Goal: Task Accomplishment & Management: Use online tool/utility

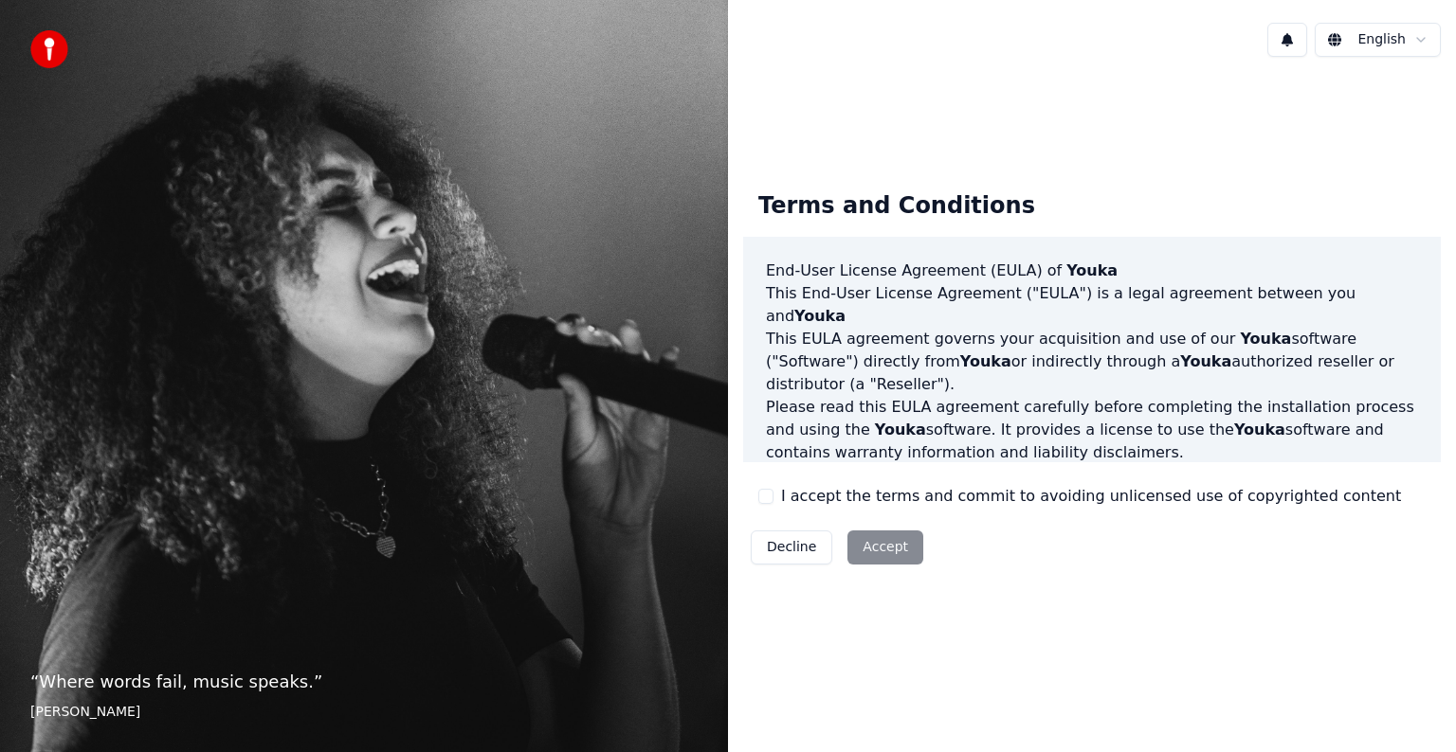
click at [811, 497] on label "I accept the terms and commit to avoiding unlicensed use of copyrighted content" at bounding box center [1091, 496] width 620 height 23
click at [773, 497] on button "I accept the terms and commit to avoiding unlicensed use of copyrighted content" at bounding box center [765, 496] width 15 height 15
click at [894, 553] on button "Accept" at bounding box center [885, 548] width 76 height 34
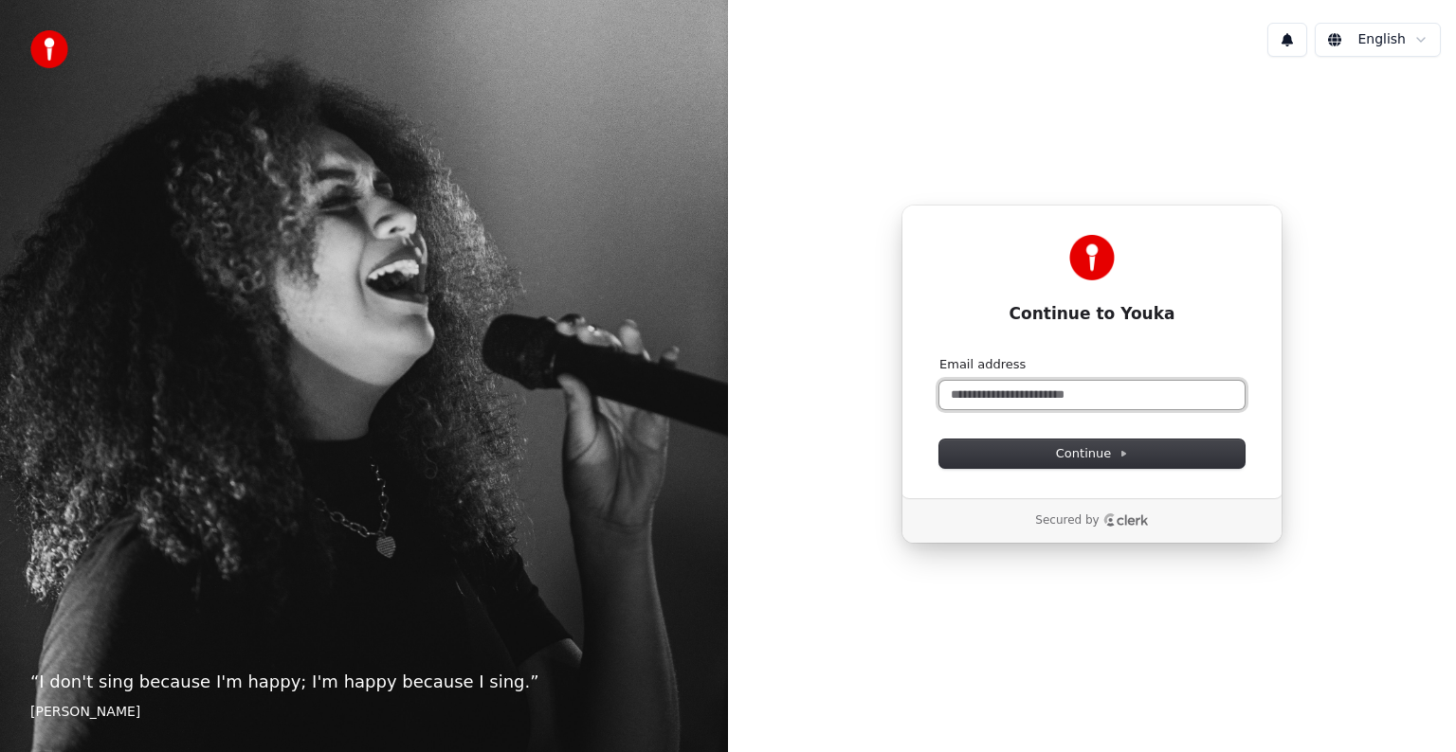
click at [1092, 398] on input "Email address" at bounding box center [1091, 395] width 305 height 28
type input "*"
click at [1122, 454] on icon at bounding box center [1124, 453] width 4 height 5
type input "**********"
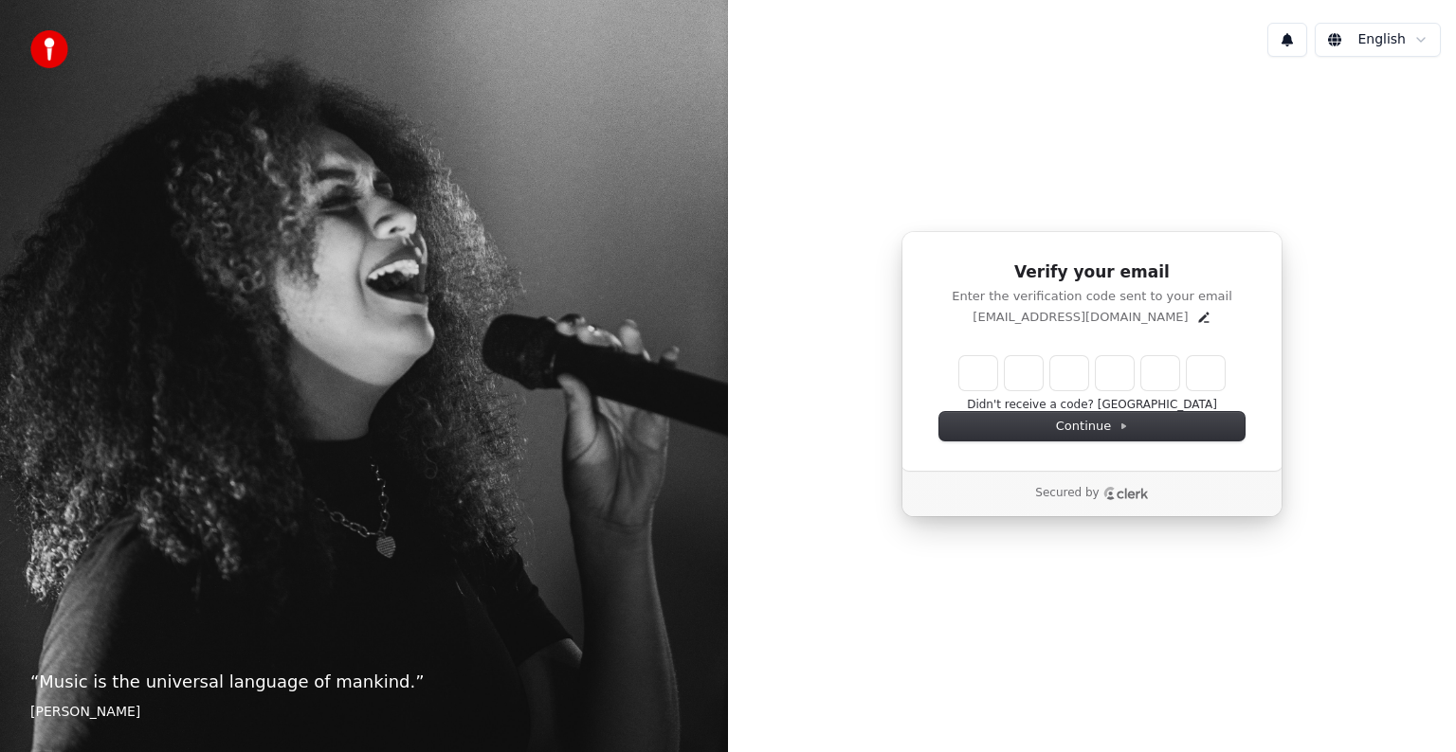
click at [991, 371] on input "Enter verification code" at bounding box center [1091, 373] width 265 height 34
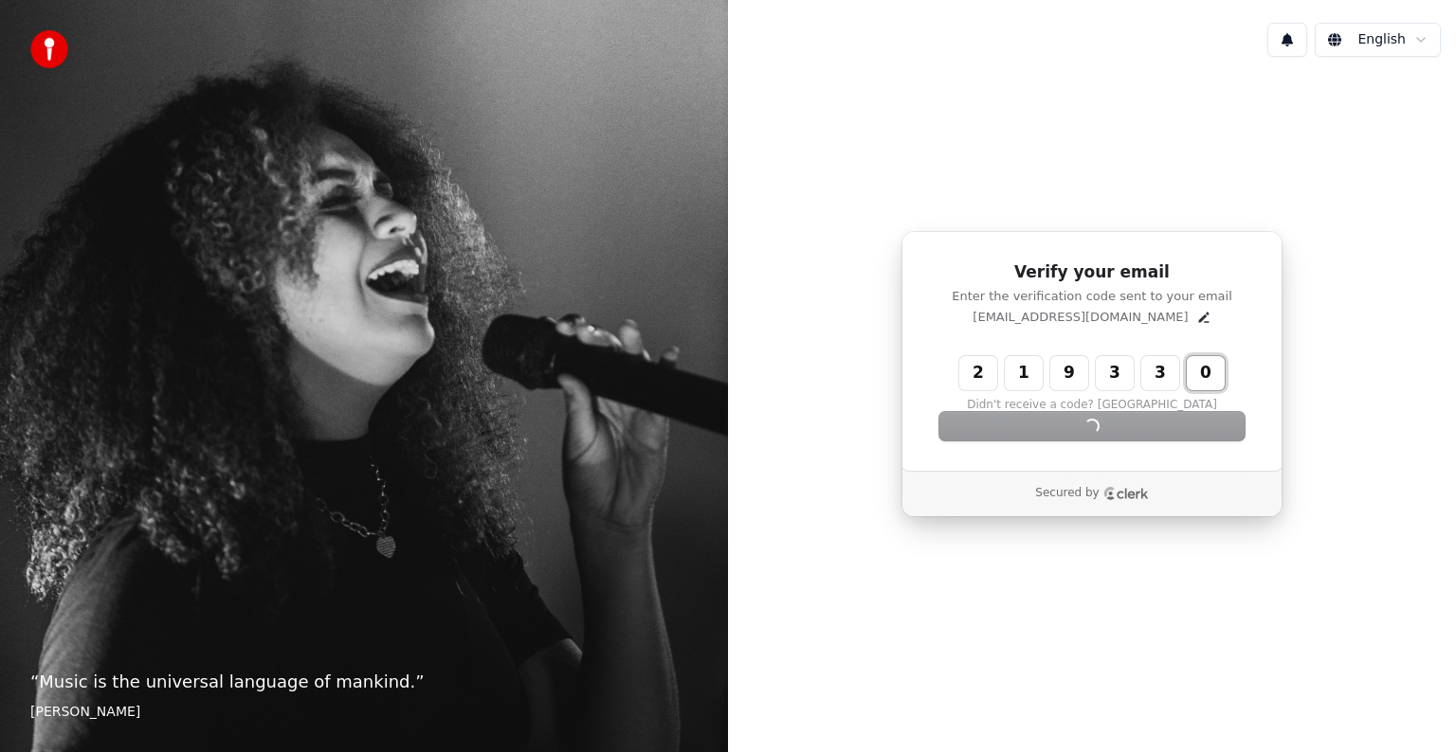
type input "******"
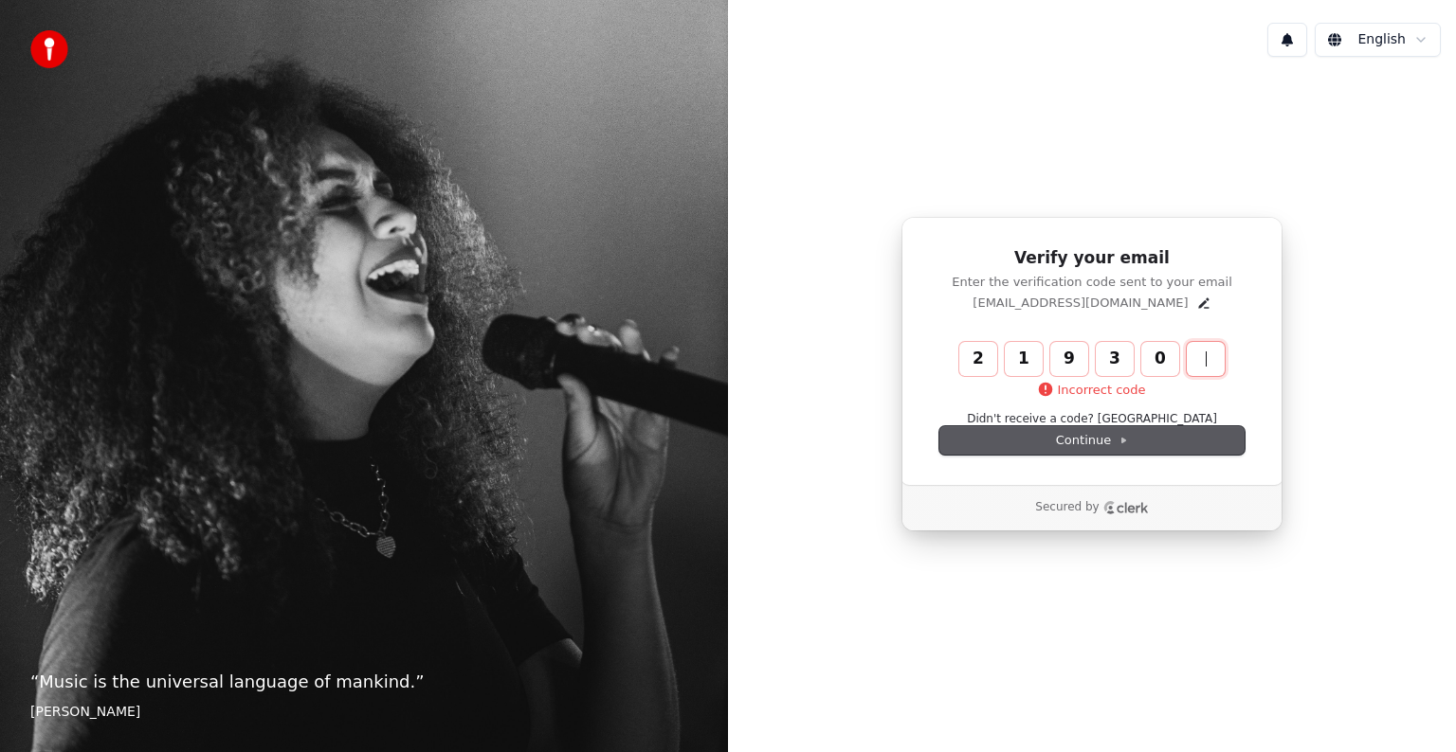
type input "******"
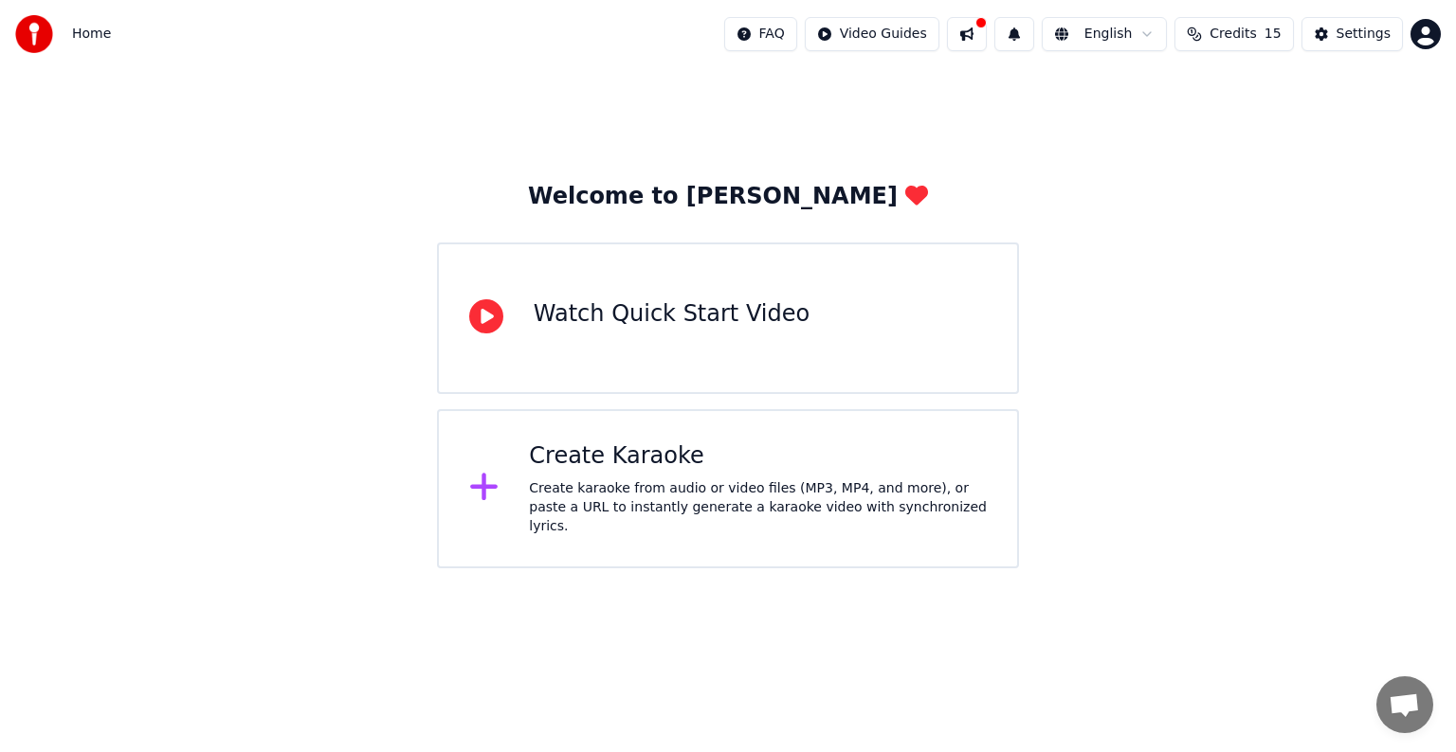
click at [679, 524] on div "Create Karaoke Create karaoke from audio or video files (MP3, MP4, and more), o…" at bounding box center [728, 488] width 582 height 159
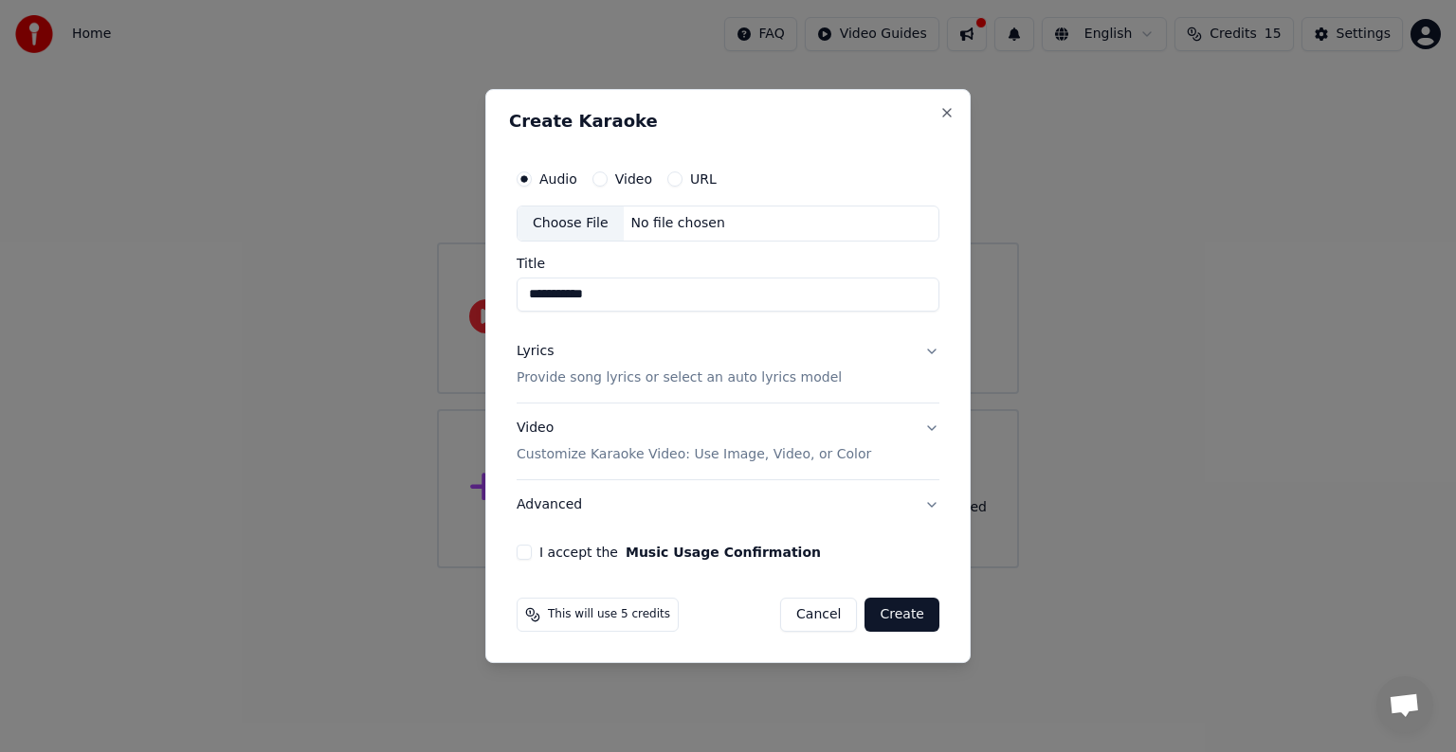
type input "**********"
click at [763, 379] on p "Provide song lyrics or select an auto lyrics model" at bounding box center [678, 378] width 325 height 19
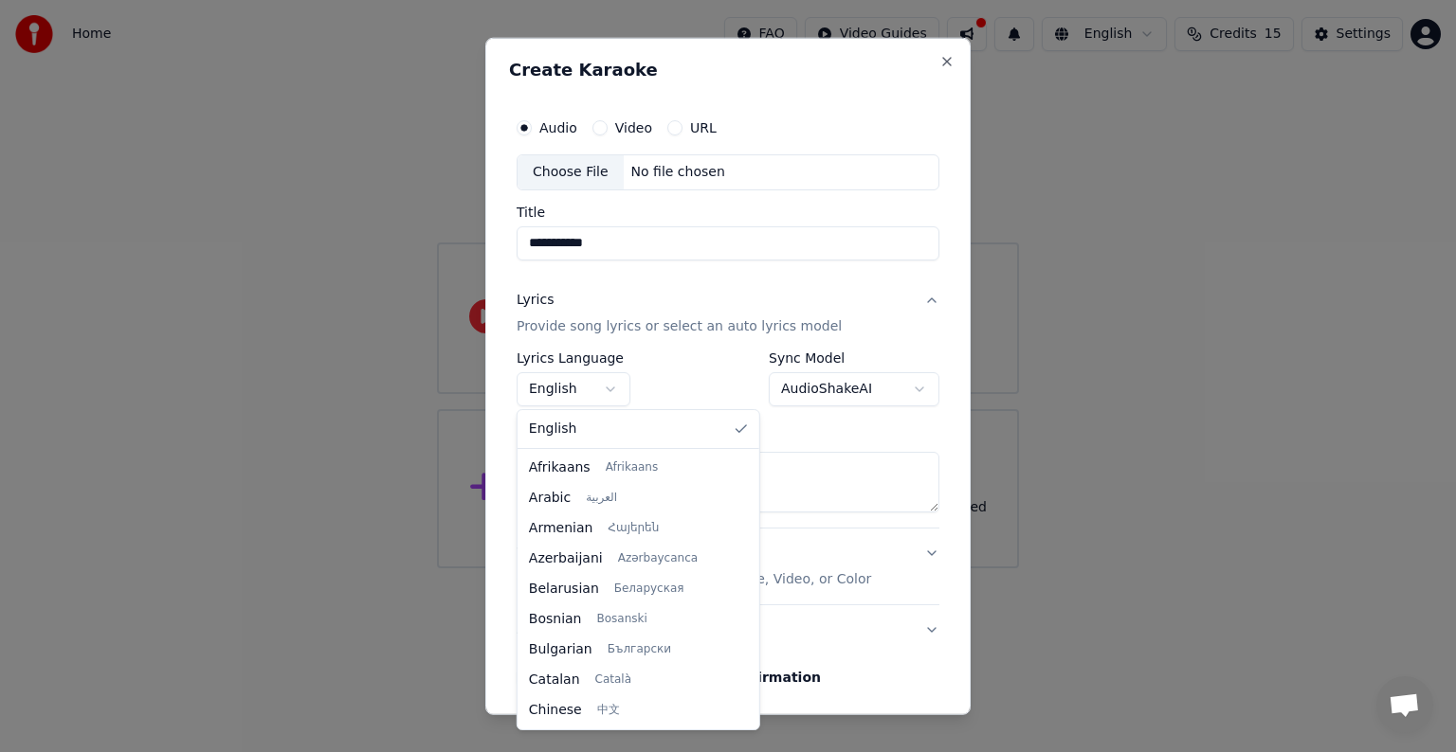
click at [606, 387] on body "**********" at bounding box center [728, 284] width 1456 height 569
click at [614, 394] on body "**********" at bounding box center [728, 284] width 1456 height 569
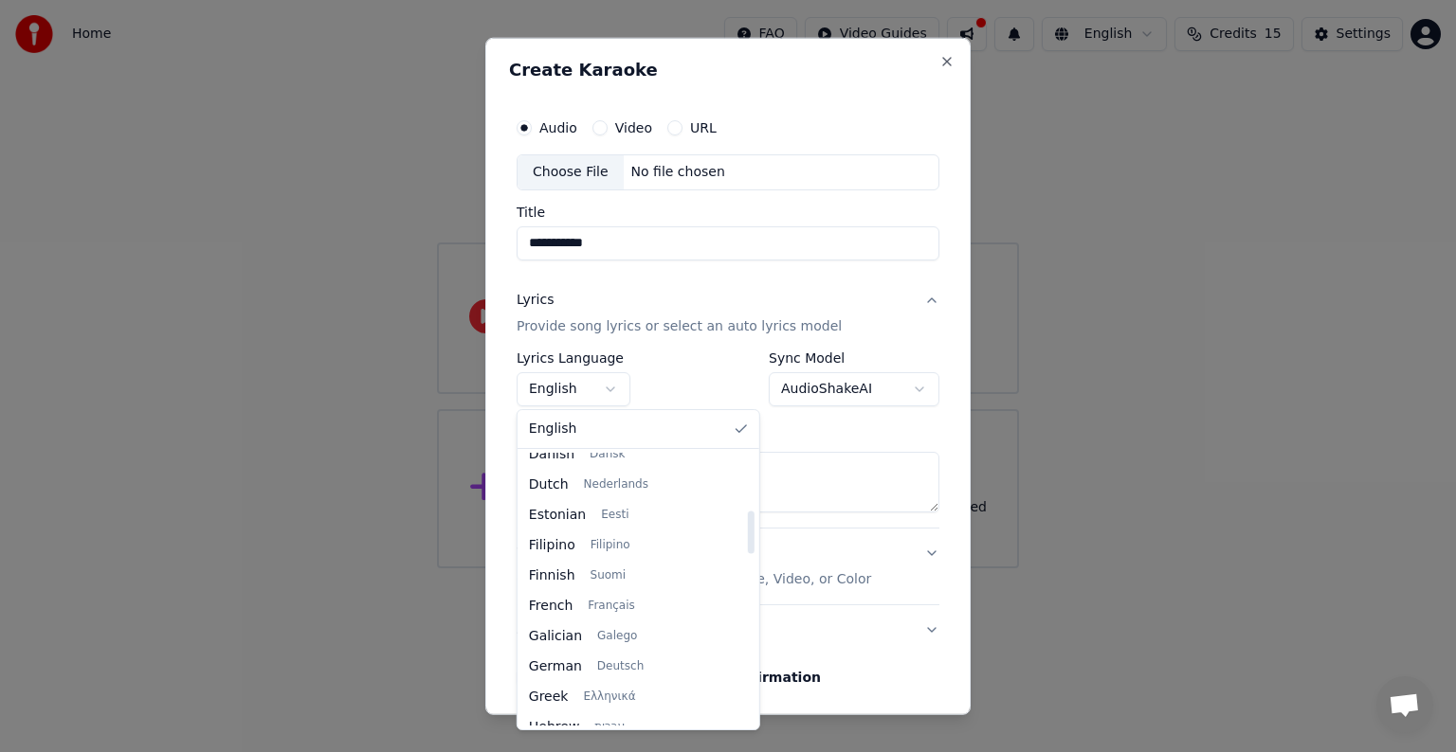
scroll to position [284, 0]
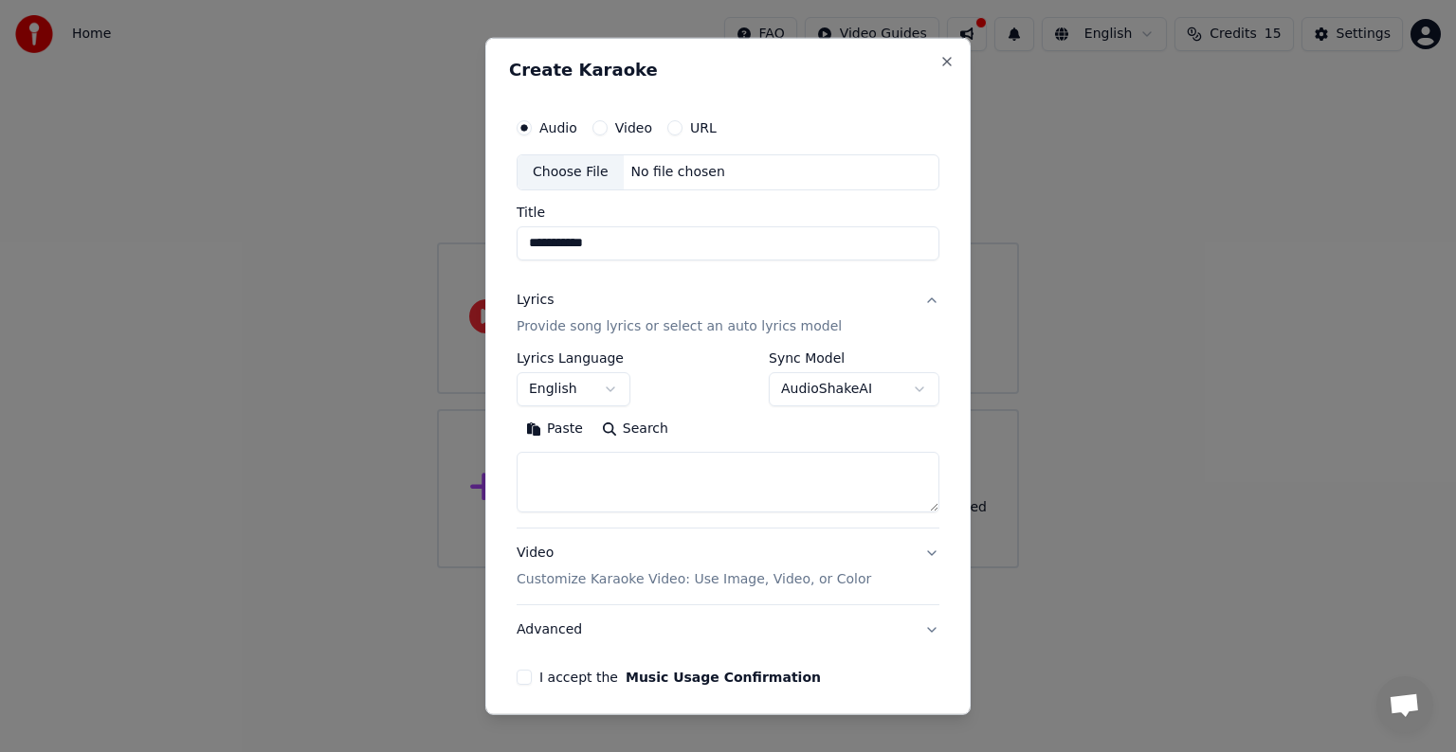
click at [878, 301] on body "**********" at bounding box center [728, 284] width 1456 height 569
click at [670, 472] on textarea at bounding box center [727, 482] width 423 height 61
click at [640, 425] on button "Search" at bounding box center [634, 429] width 85 height 30
click at [655, 475] on textarea at bounding box center [727, 482] width 423 height 61
type textarea "*"
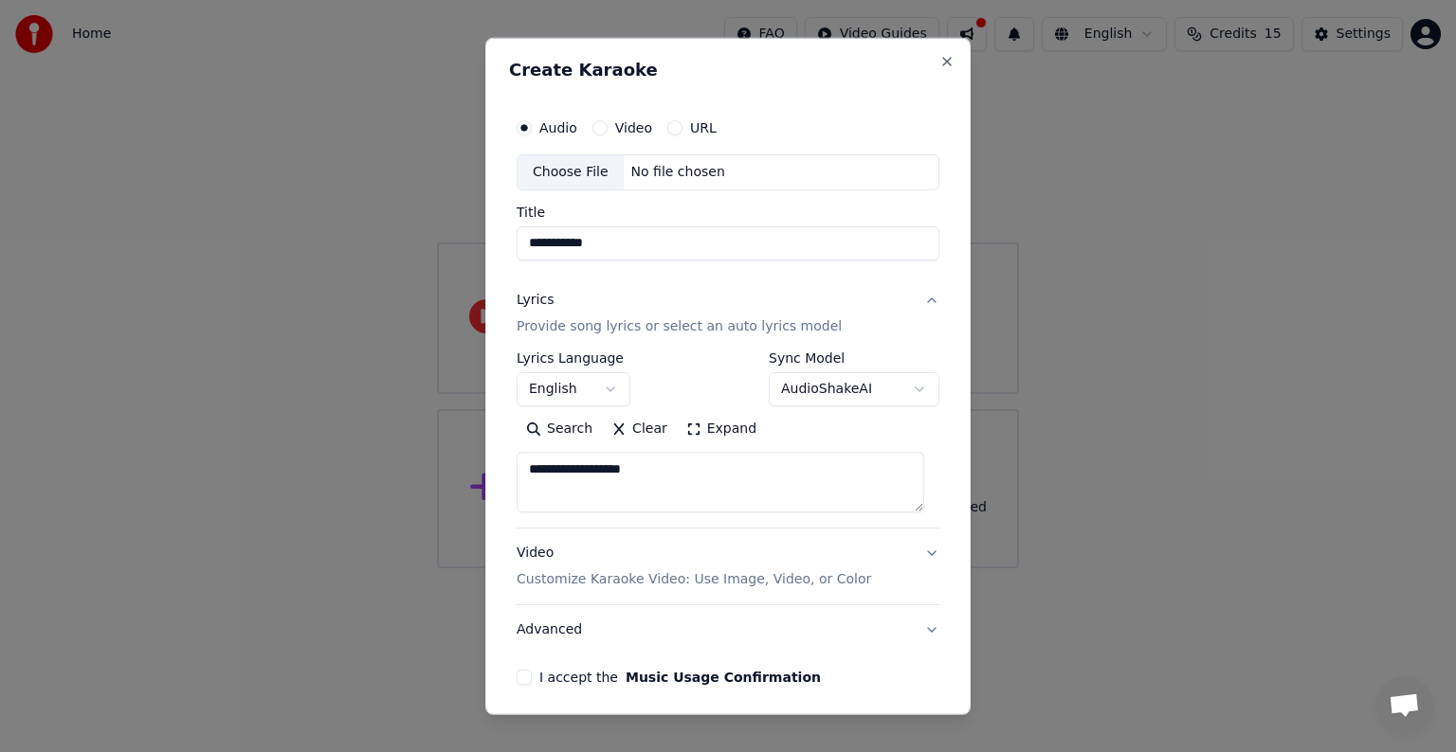
type textarea "**********"
click at [586, 580] on p "Customize Karaoke Video: Use Image, Video, or Color" at bounding box center [693, 579] width 354 height 19
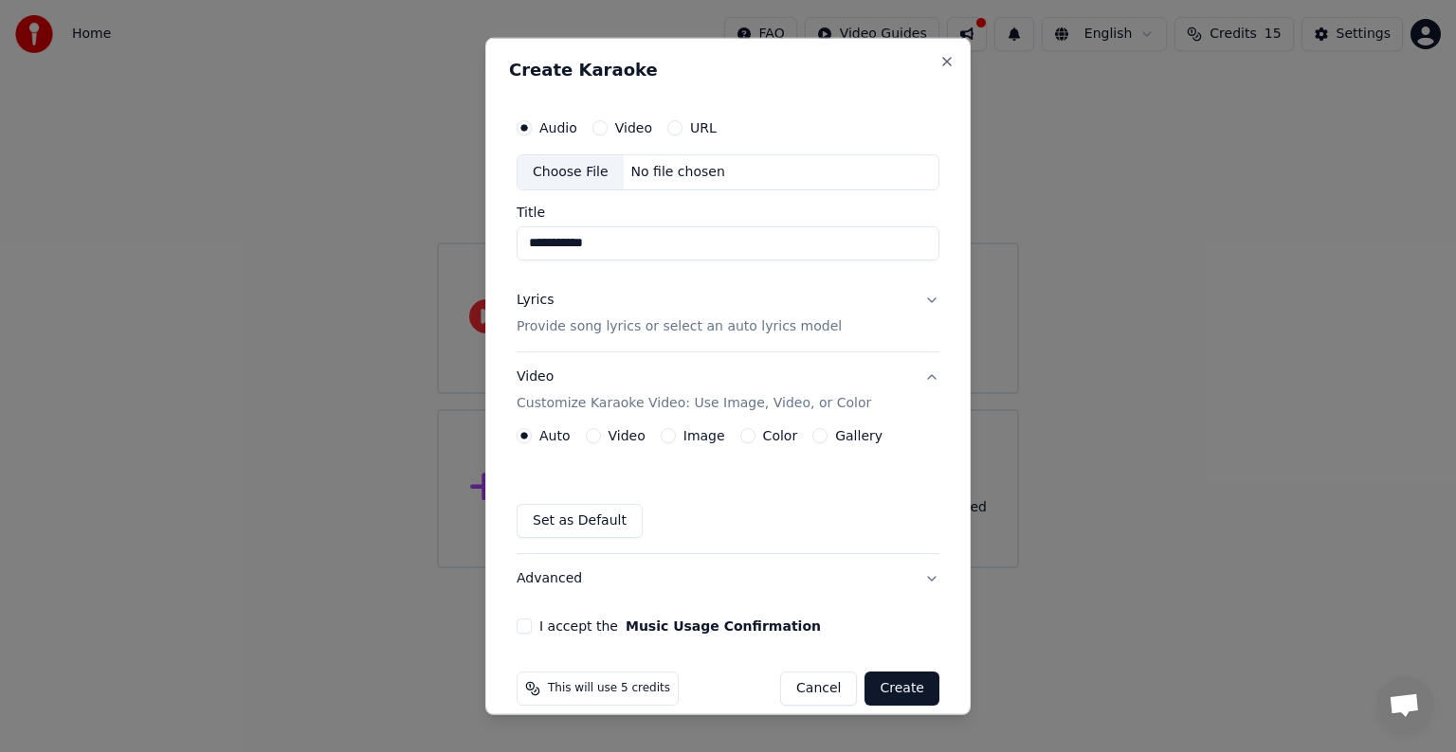
click at [594, 440] on button "Video" at bounding box center [593, 435] width 15 height 15
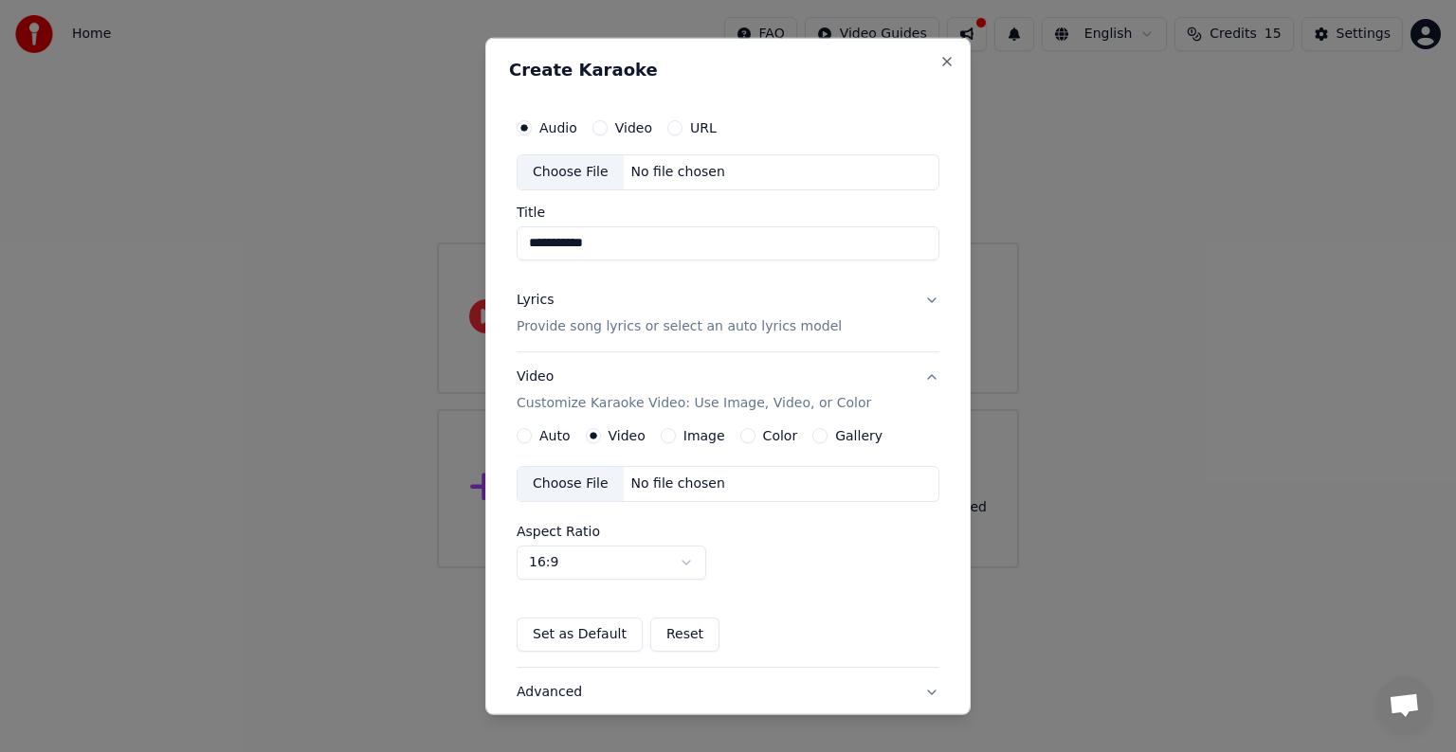
click at [678, 487] on div "No file chosen" at bounding box center [678, 484] width 109 height 19
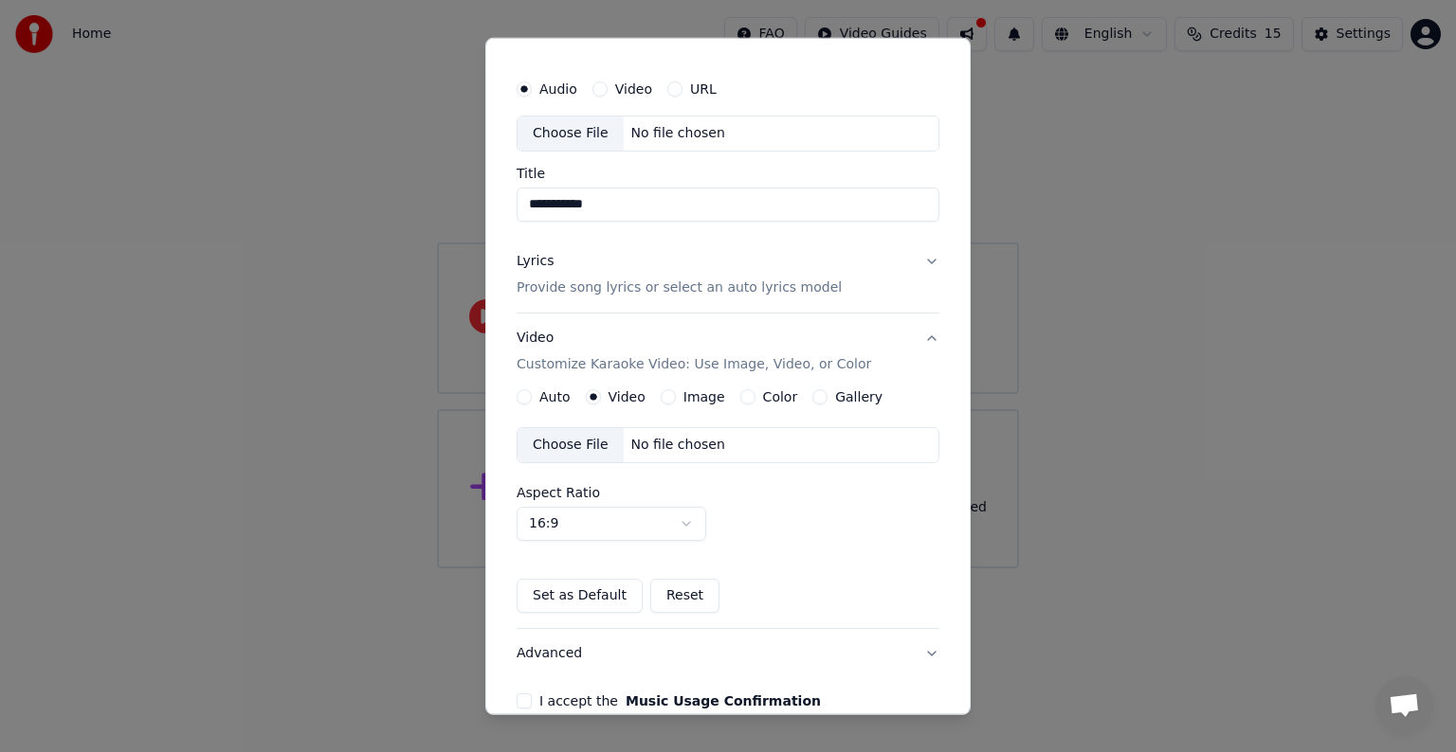
scroll to position [0, 0]
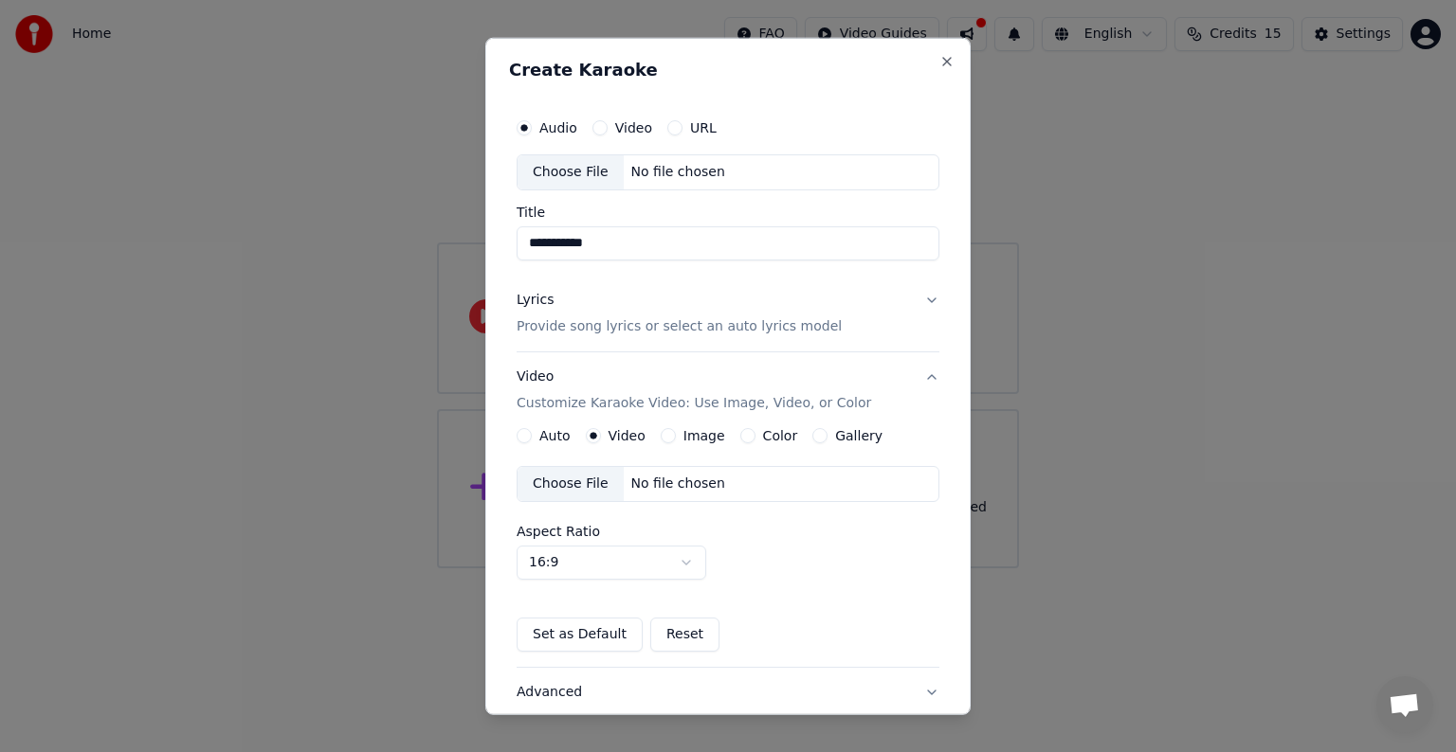
click at [903, 288] on button "Lyrics Provide song lyrics or select an auto lyrics model" at bounding box center [727, 314] width 423 height 76
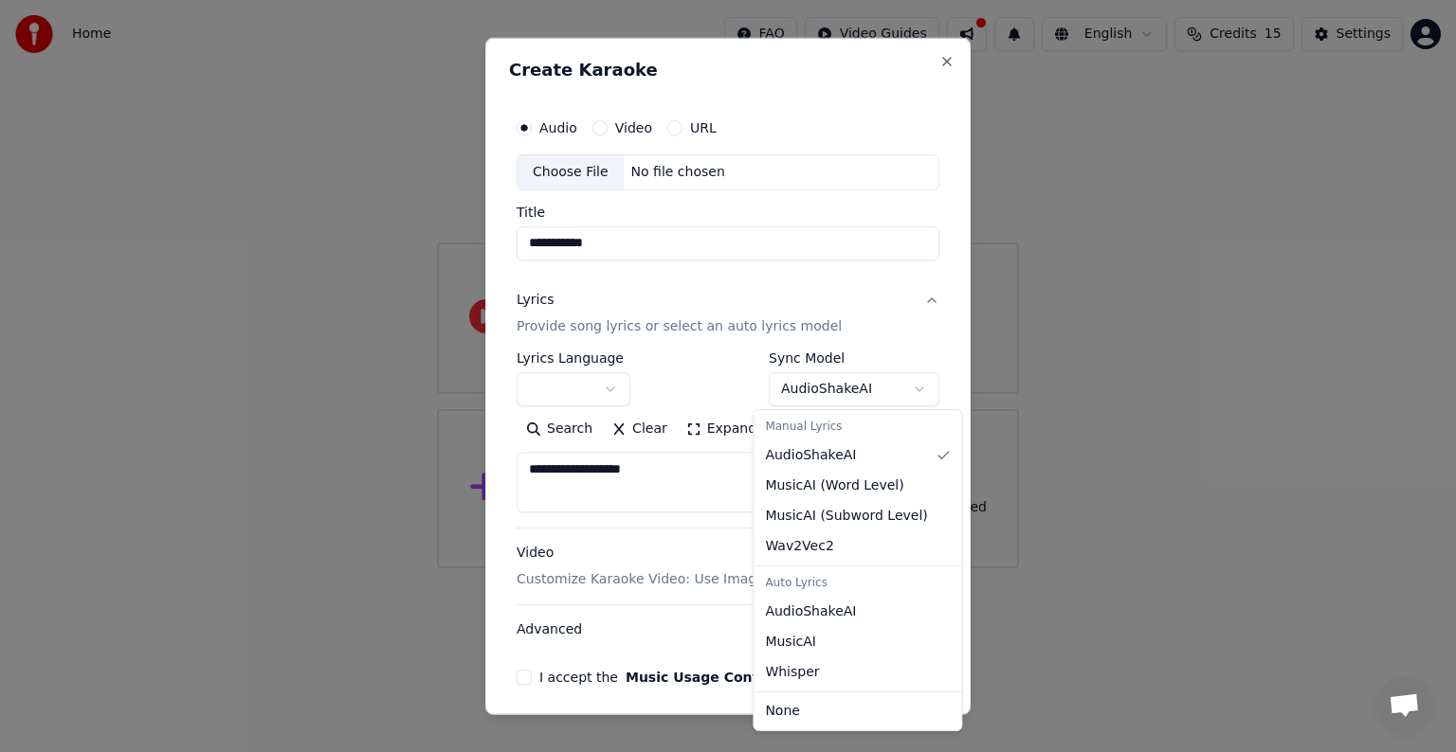
click at [899, 387] on body "**********" at bounding box center [728, 284] width 1456 height 569
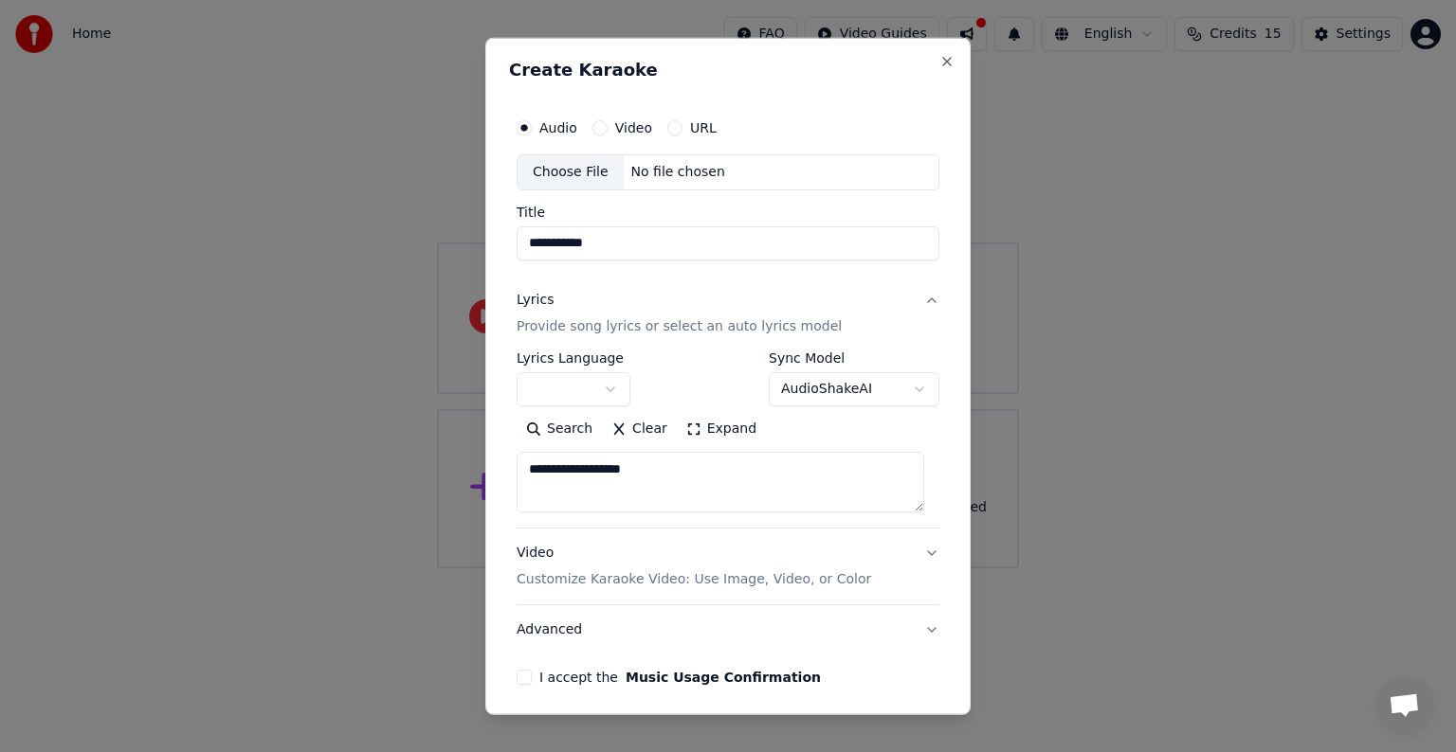
click at [689, 474] on body "**********" at bounding box center [728, 284] width 1456 height 569
click at [613, 428] on button "Clear" at bounding box center [639, 429] width 75 height 30
click at [638, 466] on textarea at bounding box center [719, 482] width 407 height 61
paste textarea "**********"
type textarea "**********"
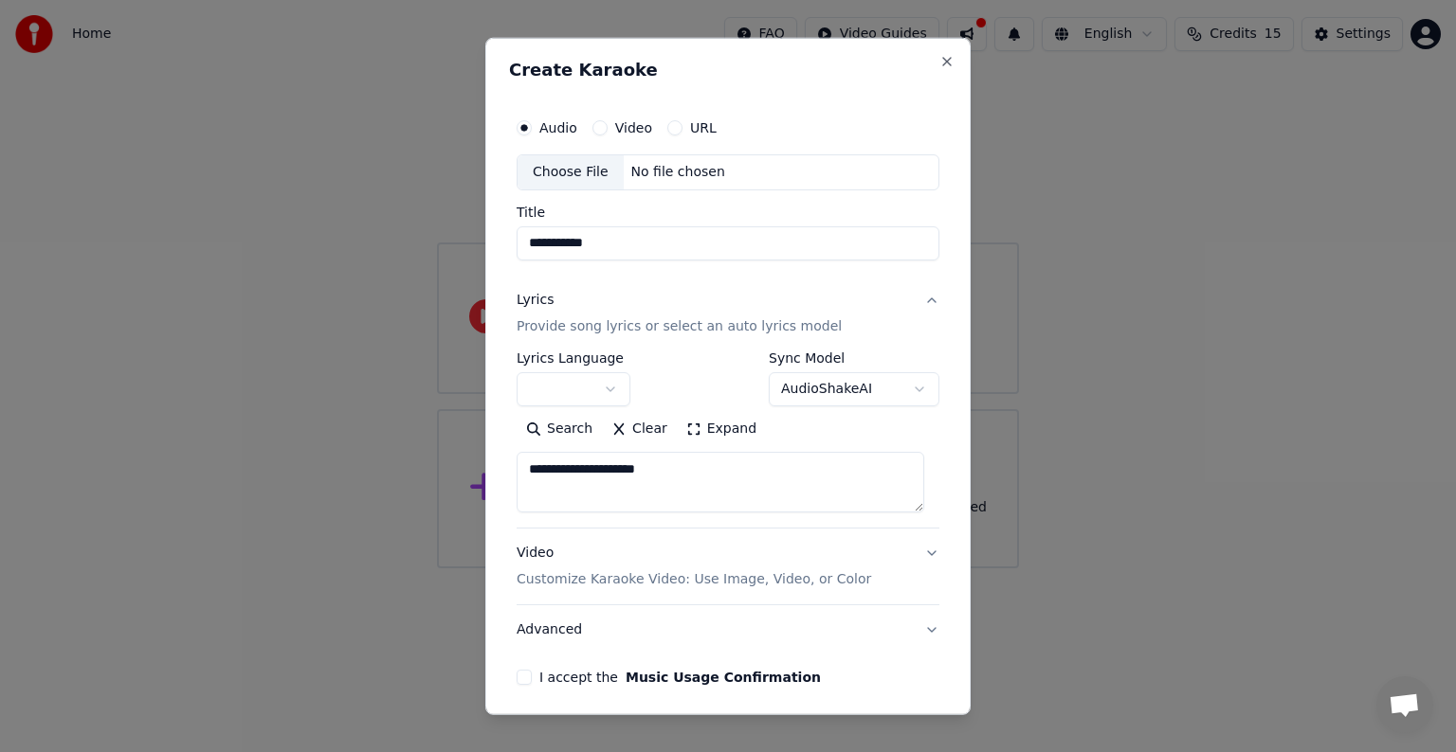
drag, startPoint x: 565, startPoint y: 476, endPoint x: 303, endPoint y: 469, distance: 261.6
click at [303, 469] on body "**********" at bounding box center [728, 284] width 1456 height 569
click at [689, 474] on textarea at bounding box center [719, 482] width 407 height 61
paste textarea "**********"
type textarea "**********"
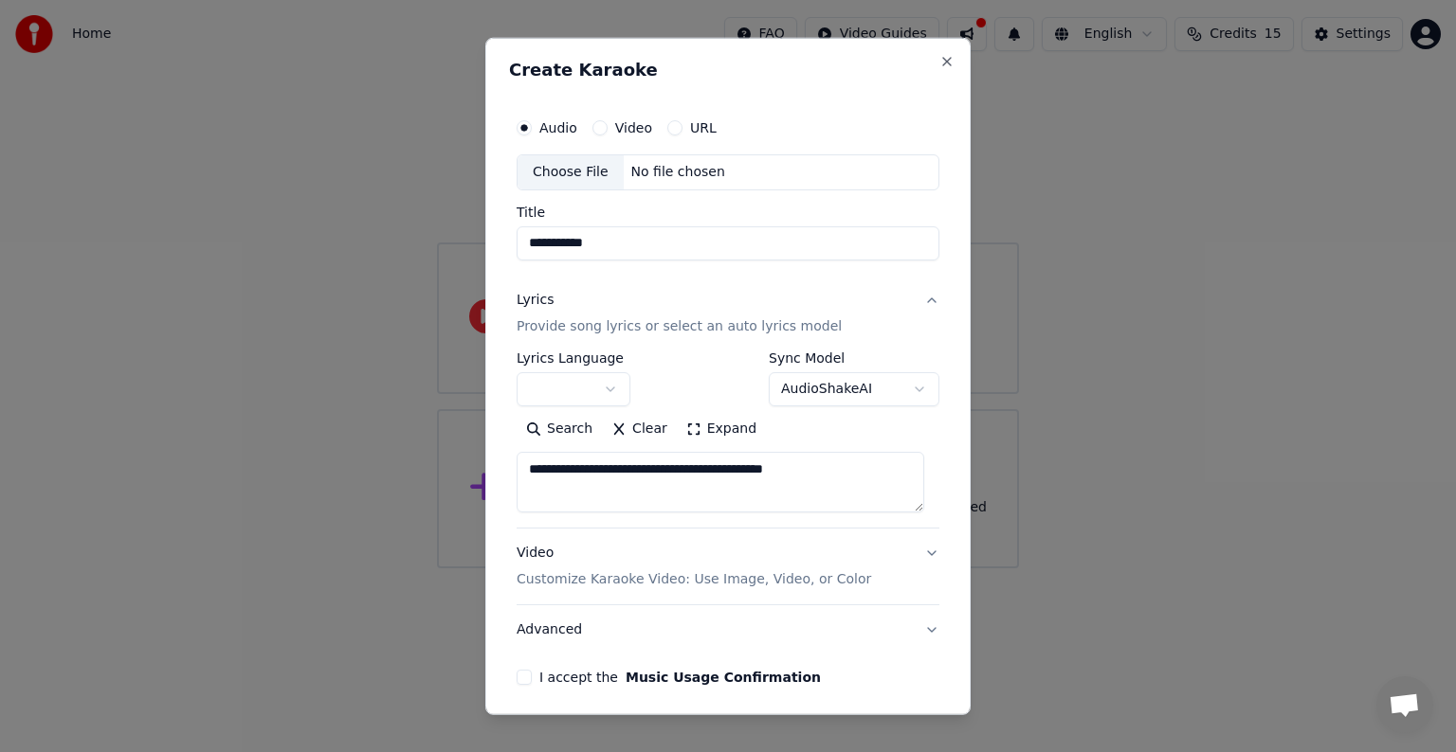
click at [565, 432] on button "Search" at bounding box center [558, 429] width 85 height 30
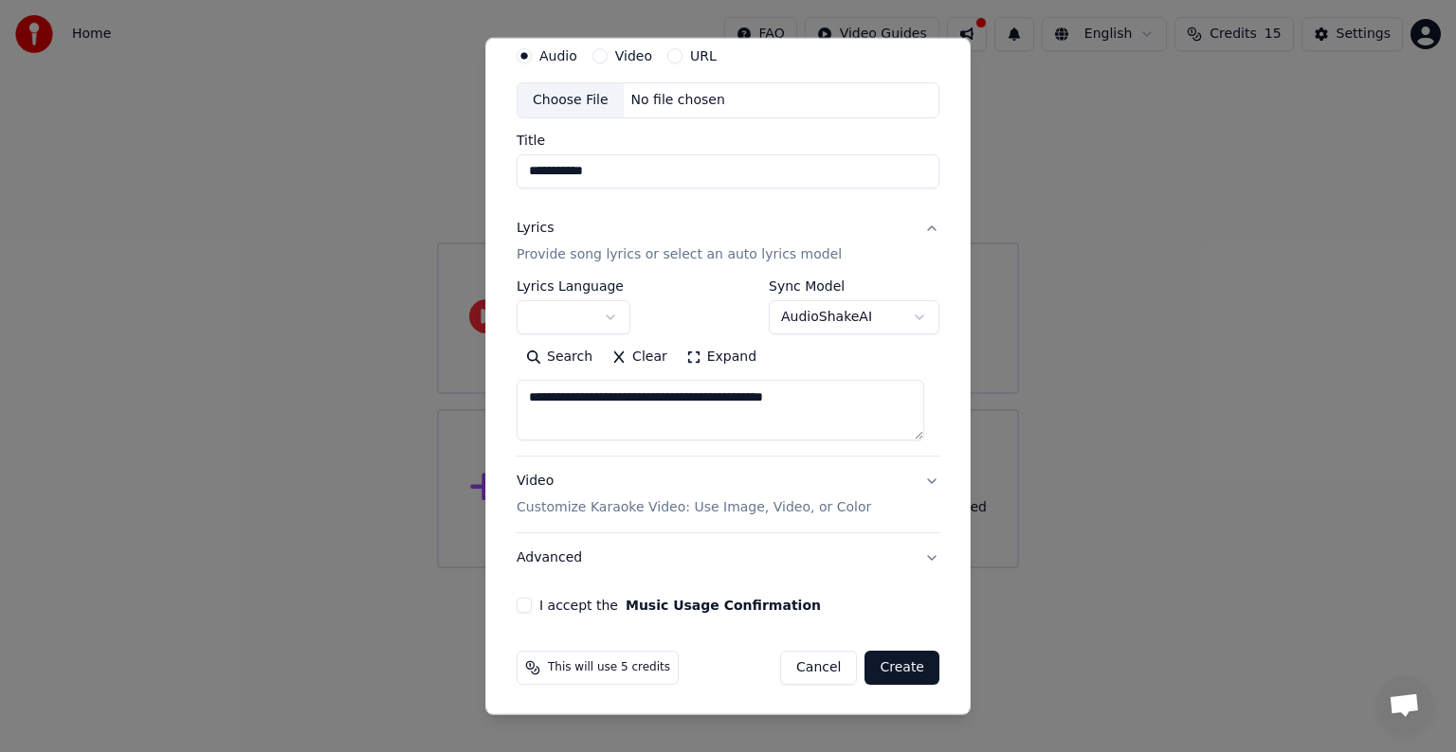
click at [568, 606] on label "I accept the Music Usage Confirmation" at bounding box center [679, 605] width 281 height 13
click at [532, 606] on button "I accept the Music Usage Confirmation" at bounding box center [523, 605] width 15 height 15
click at [568, 606] on label "I accept the Music Usage Confirmation" at bounding box center [679, 605] width 281 height 13
click at [532, 606] on button "I accept the Music Usage Confirmation" at bounding box center [523, 605] width 15 height 15
click at [551, 602] on label "I accept the Music Usage Confirmation" at bounding box center [679, 605] width 281 height 13
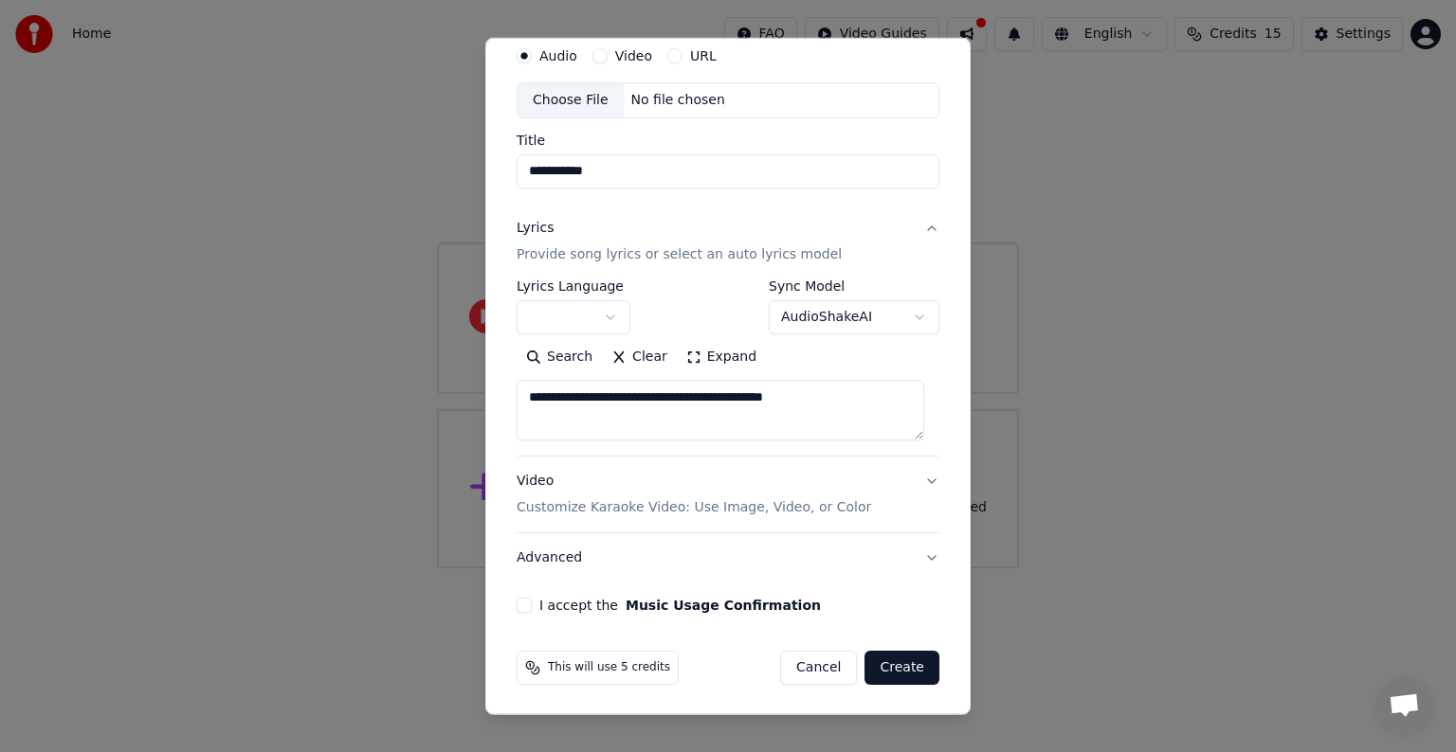
click at [532, 602] on button "I accept the Music Usage Confirmation" at bounding box center [523, 605] width 15 height 15
click at [606, 311] on body "**********" at bounding box center [728, 284] width 1456 height 569
click at [571, 359] on button "Search" at bounding box center [558, 357] width 85 height 30
click at [887, 669] on button "Create" at bounding box center [901, 668] width 75 height 34
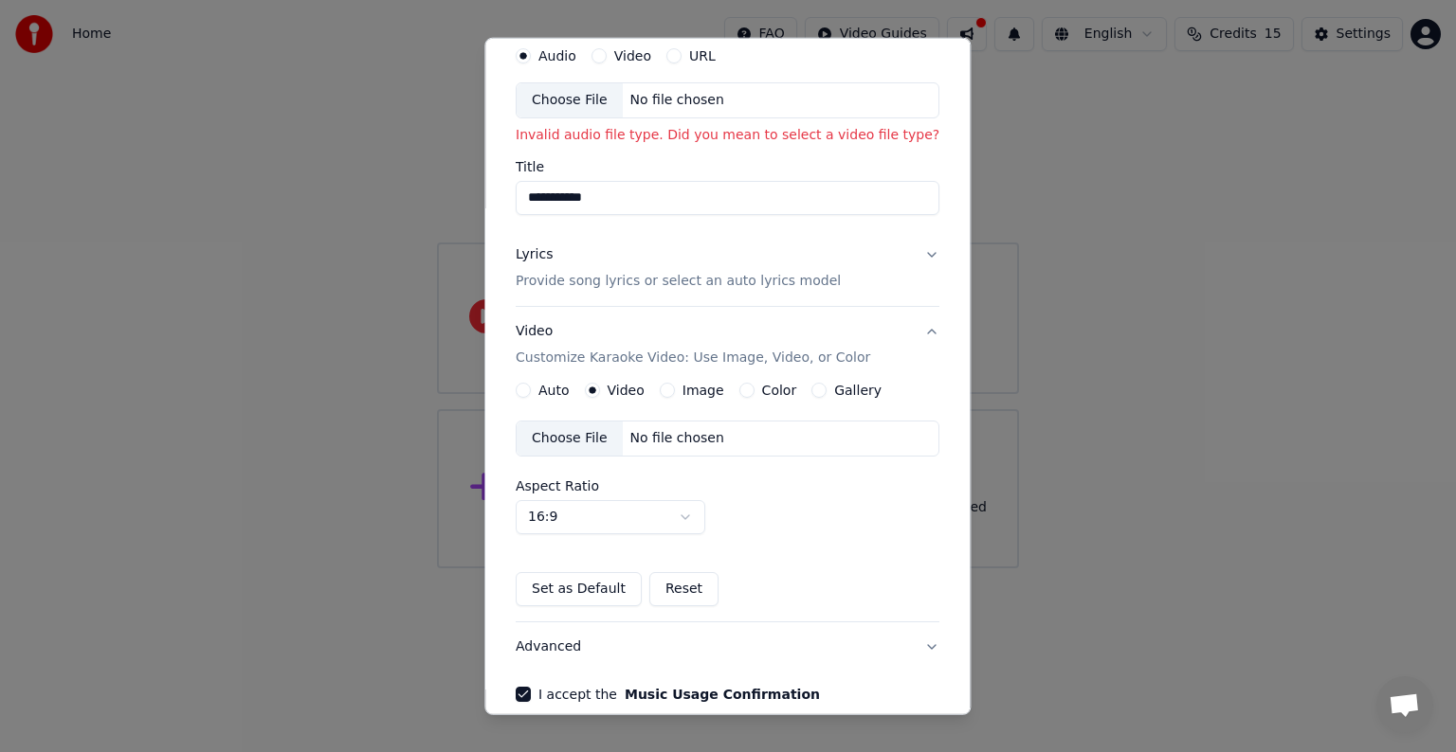
click at [671, 521] on body "**********" at bounding box center [728, 284] width 1456 height 569
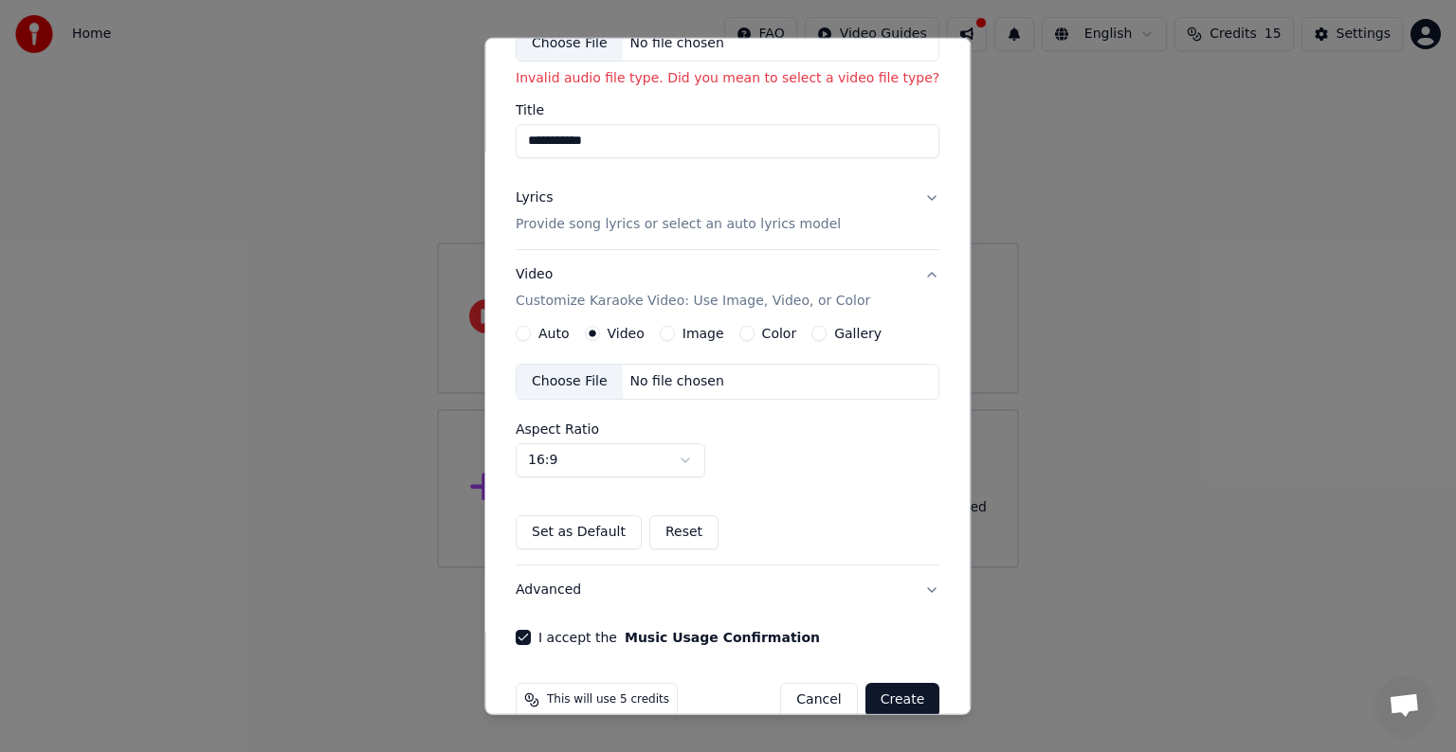
scroll to position [160, 0]
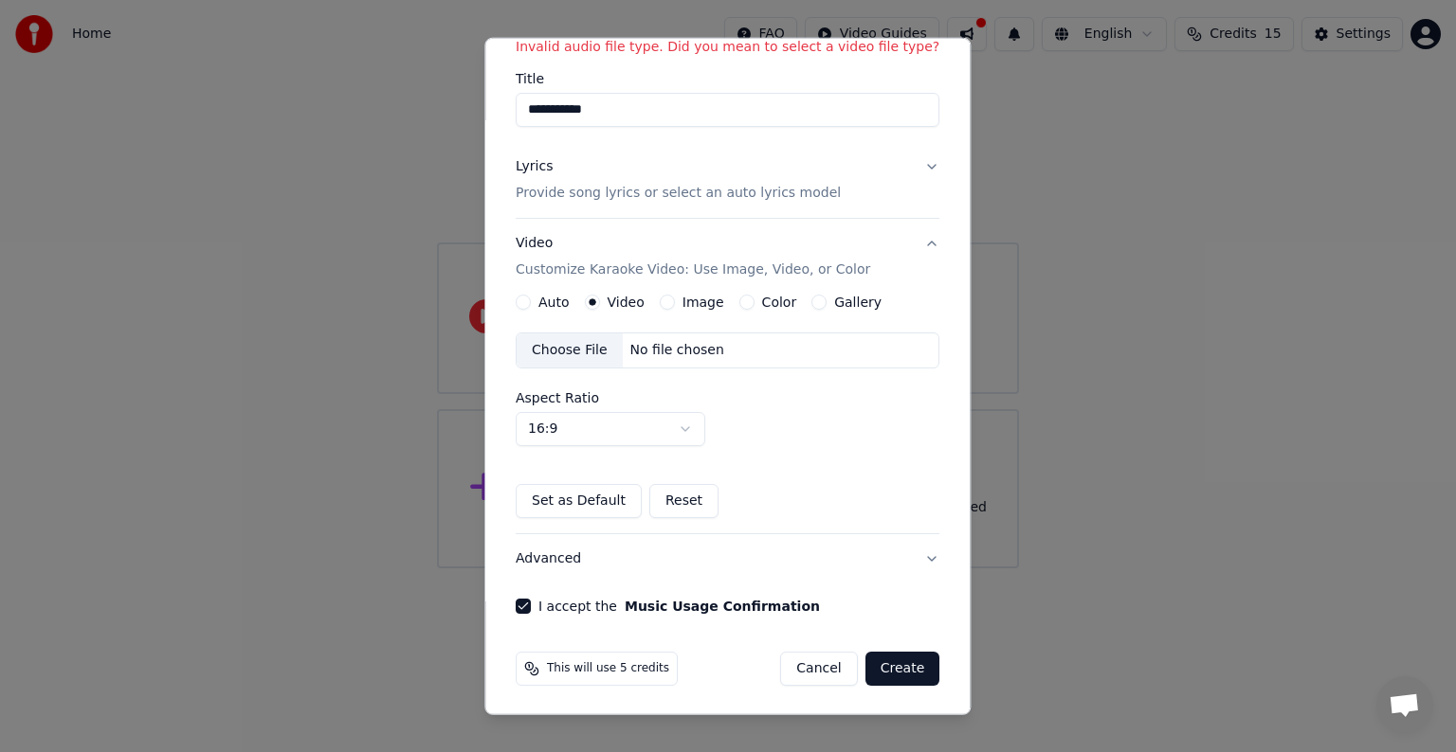
click at [883, 678] on button "Create" at bounding box center [902, 669] width 75 height 34
click at [903, 660] on button "Create" at bounding box center [902, 669] width 75 height 34
click at [672, 427] on body "**********" at bounding box center [728, 284] width 1456 height 569
click at [881, 656] on button "Create" at bounding box center [902, 669] width 75 height 34
click at [575, 504] on button "Set as Default" at bounding box center [579, 501] width 126 height 34
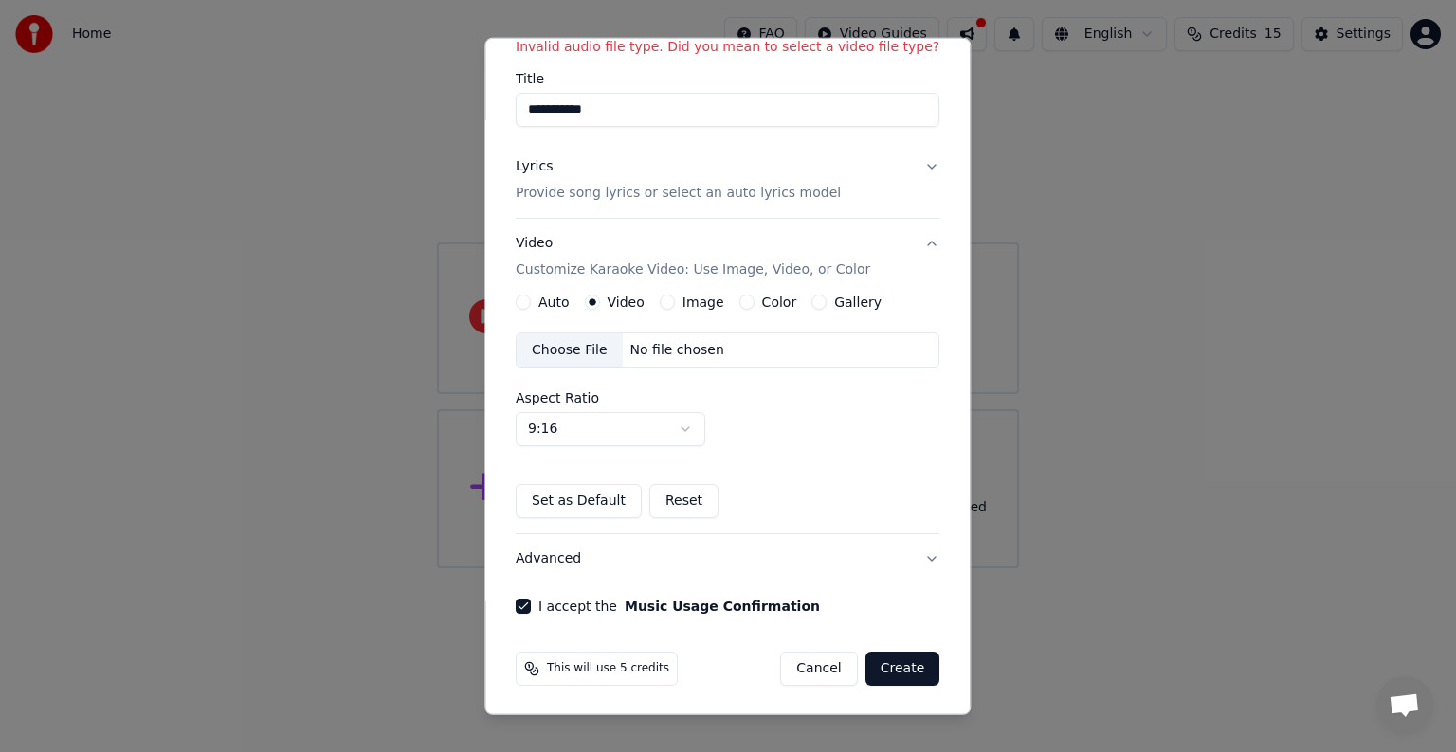
click at [899, 675] on button "Create" at bounding box center [902, 669] width 75 height 34
click at [904, 657] on button "Create" at bounding box center [902, 669] width 75 height 34
click at [656, 613] on div "**********" at bounding box center [727, 281] width 439 height 680
click at [534, 604] on div "I accept the Music Usage Confirmation" at bounding box center [728, 606] width 424 height 15
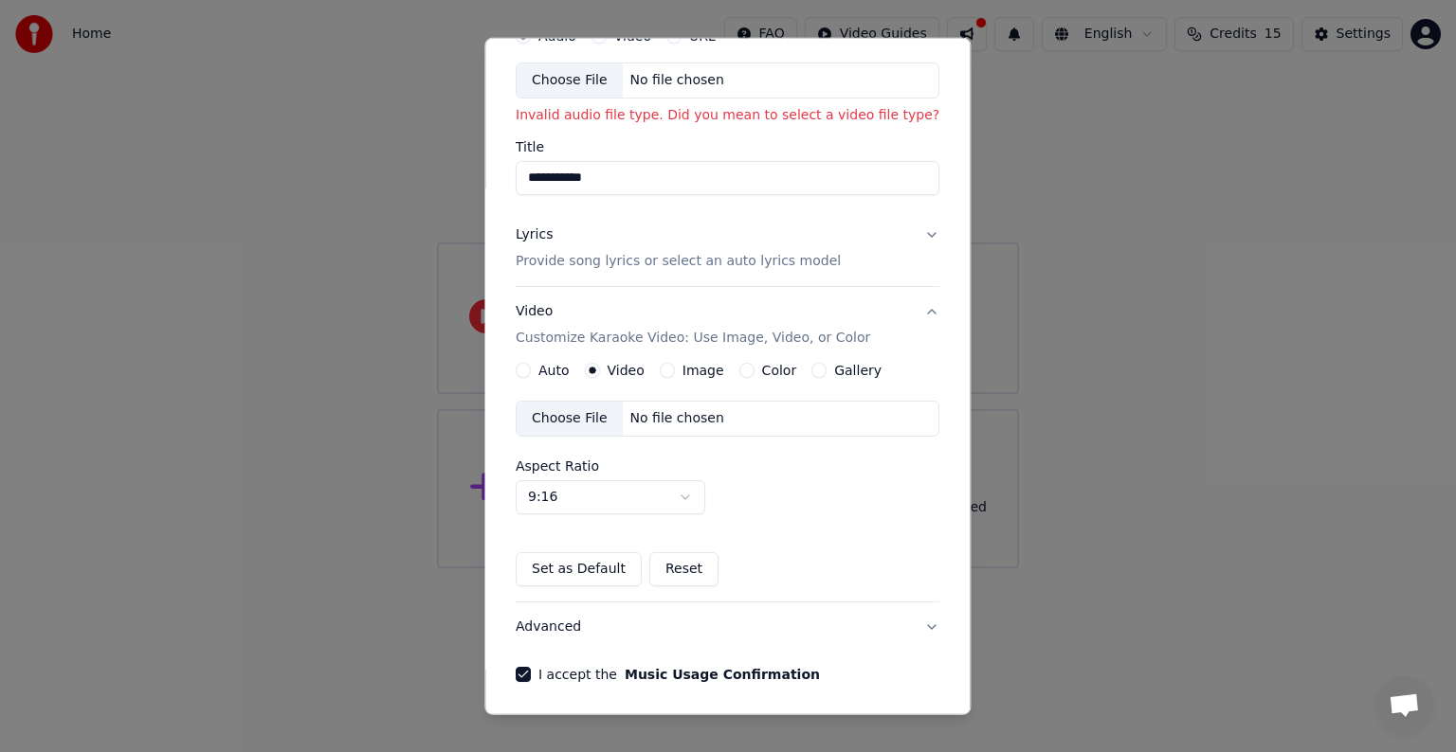
scroll to position [65, 0]
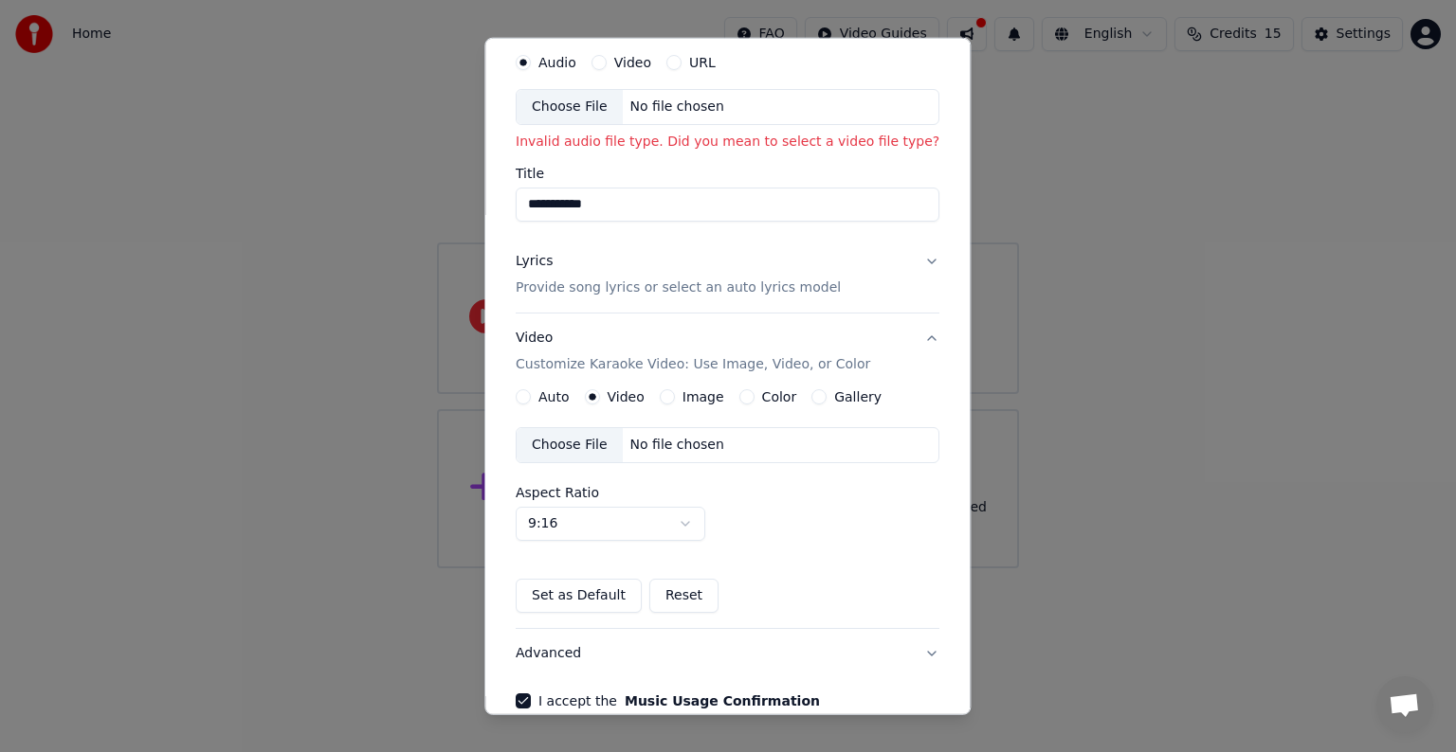
click at [737, 443] on div "Choose File No file chosen" at bounding box center [728, 445] width 424 height 36
click at [572, 445] on div "Choose File" at bounding box center [569, 445] width 106 height 34
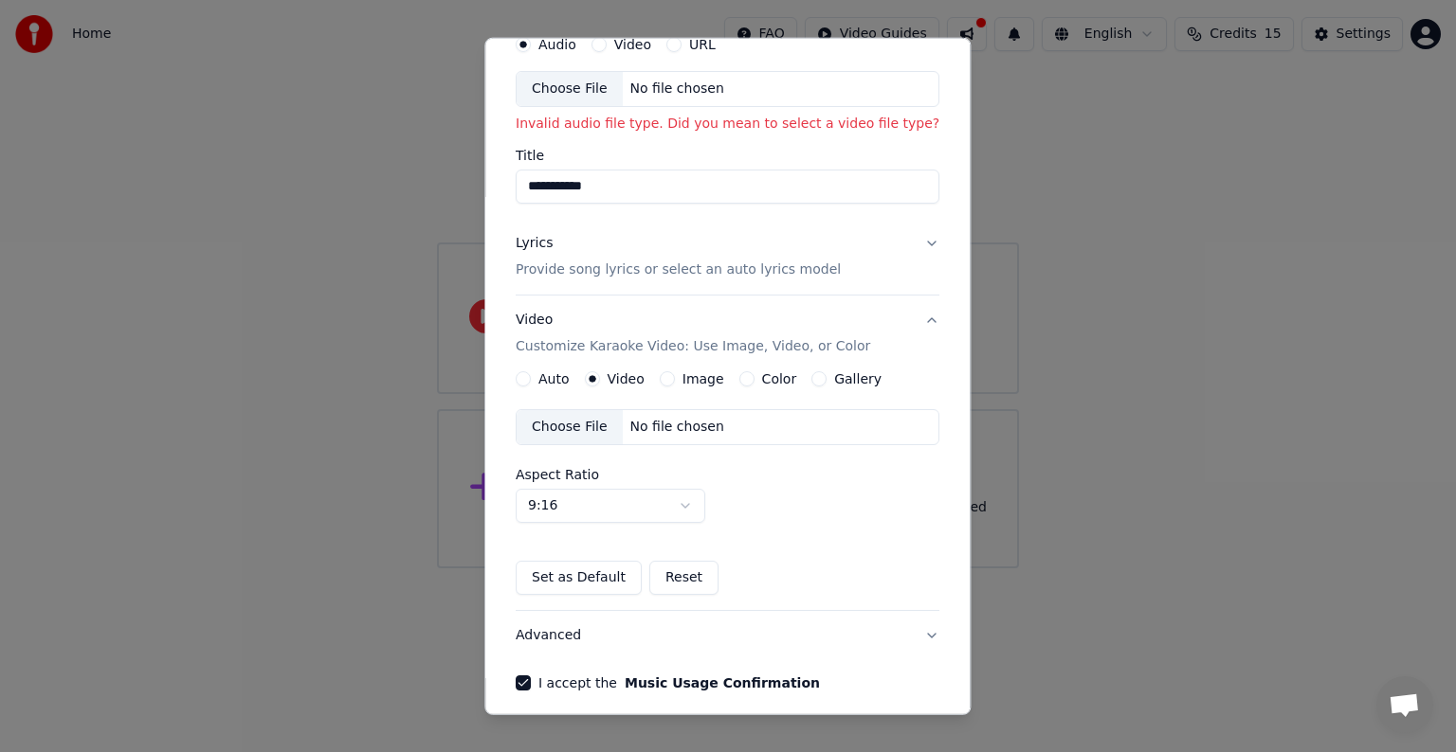
scroll to position [0, 0]
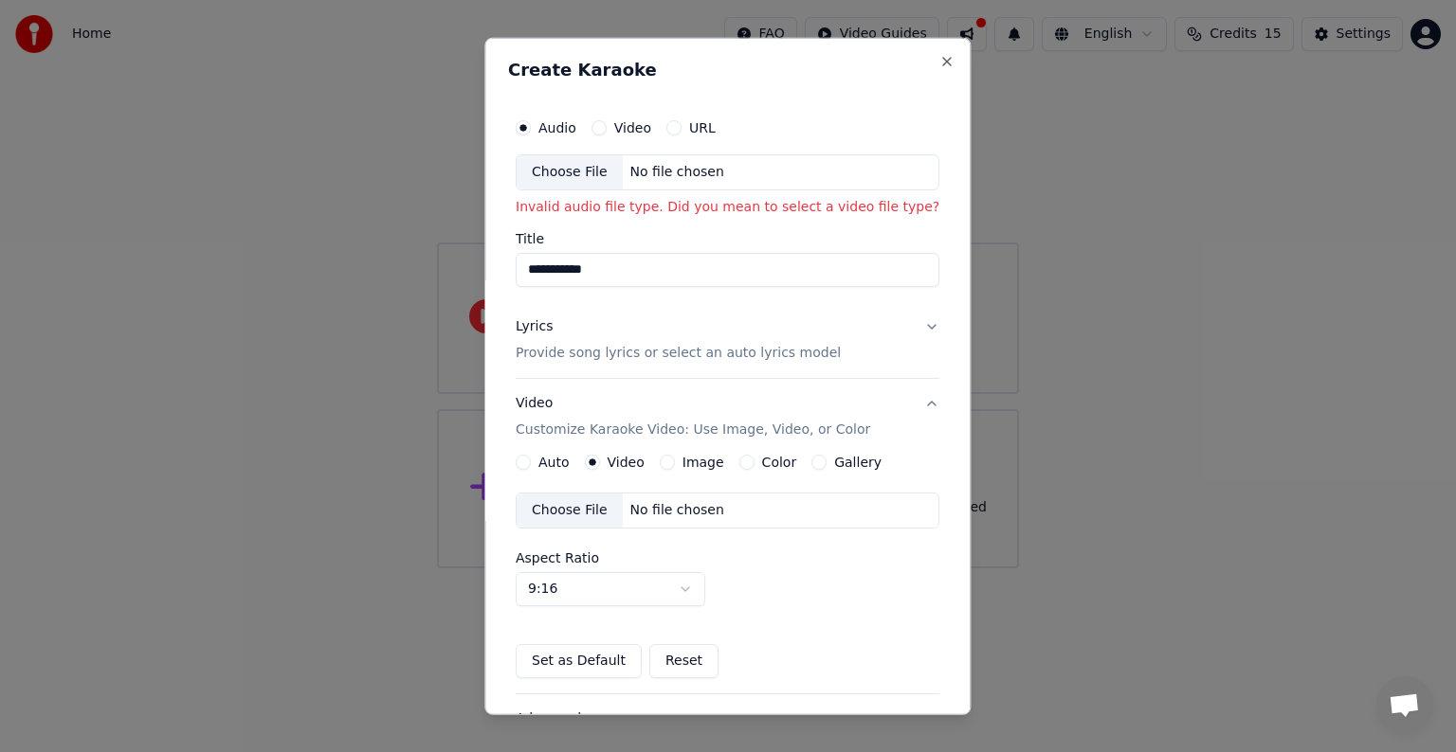
click at [688, 505] on div "No file chosen" at bounding box center [677, 510] width 109 height 19
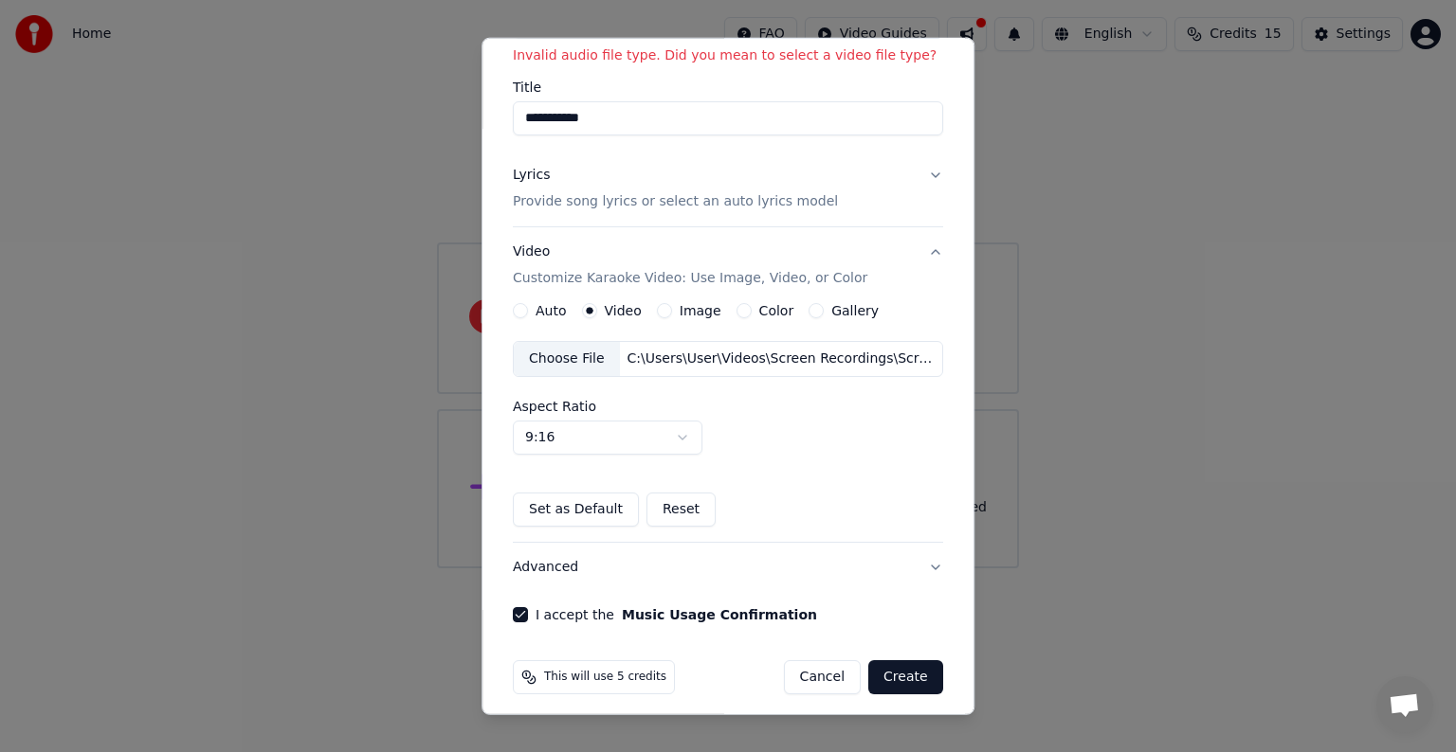
scroll to position [160, 0]
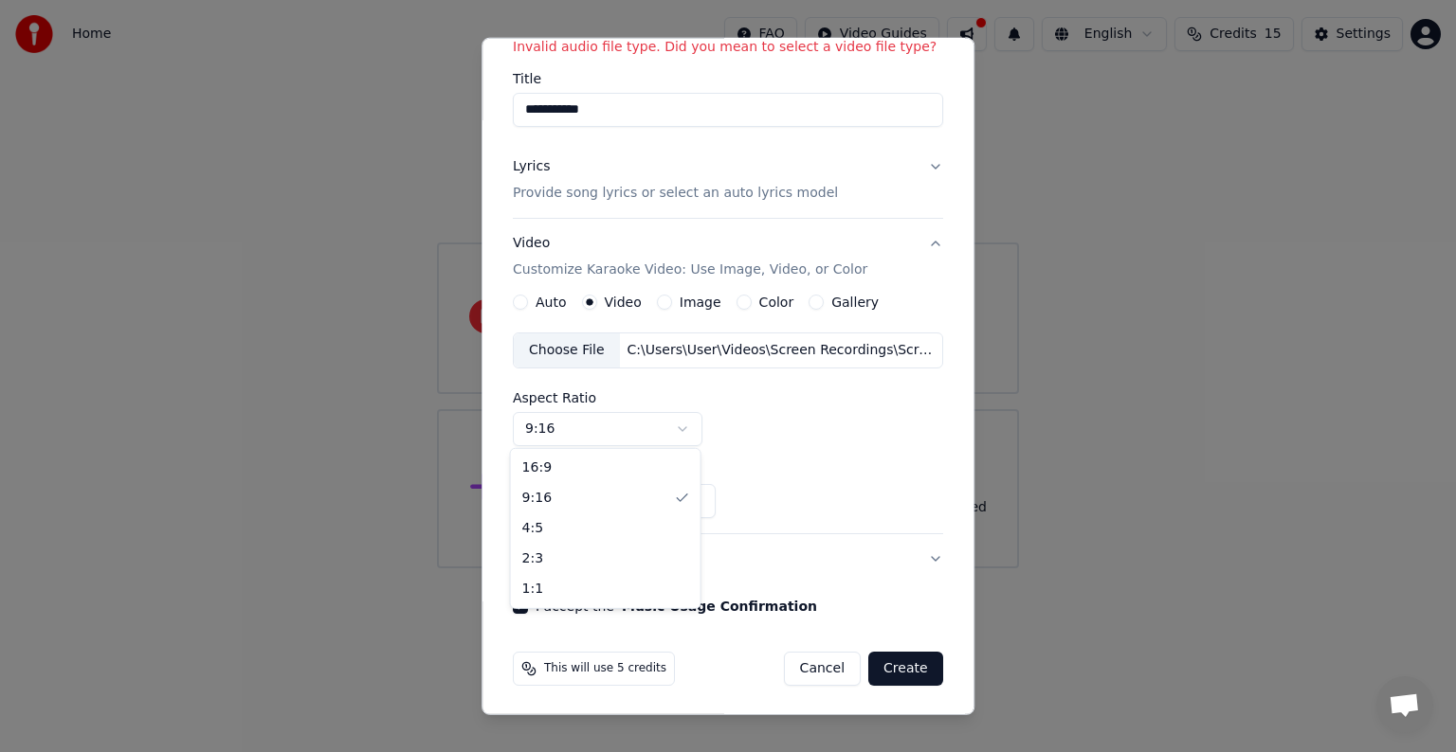
click at [672, 421] on body "**********" at bounding box center [728, 284] width 1456 height 569
select select "****"
click at [882, 655] on button "Create" at bounding box center [905, 669] width 75 height 34
click at [895, 666] on button "Create" at bounding box center [905, 669] width 75 height 34
click at [588, 667] on span "This will use 5 credits" at bounding box center [605, 668] width 122 height 15
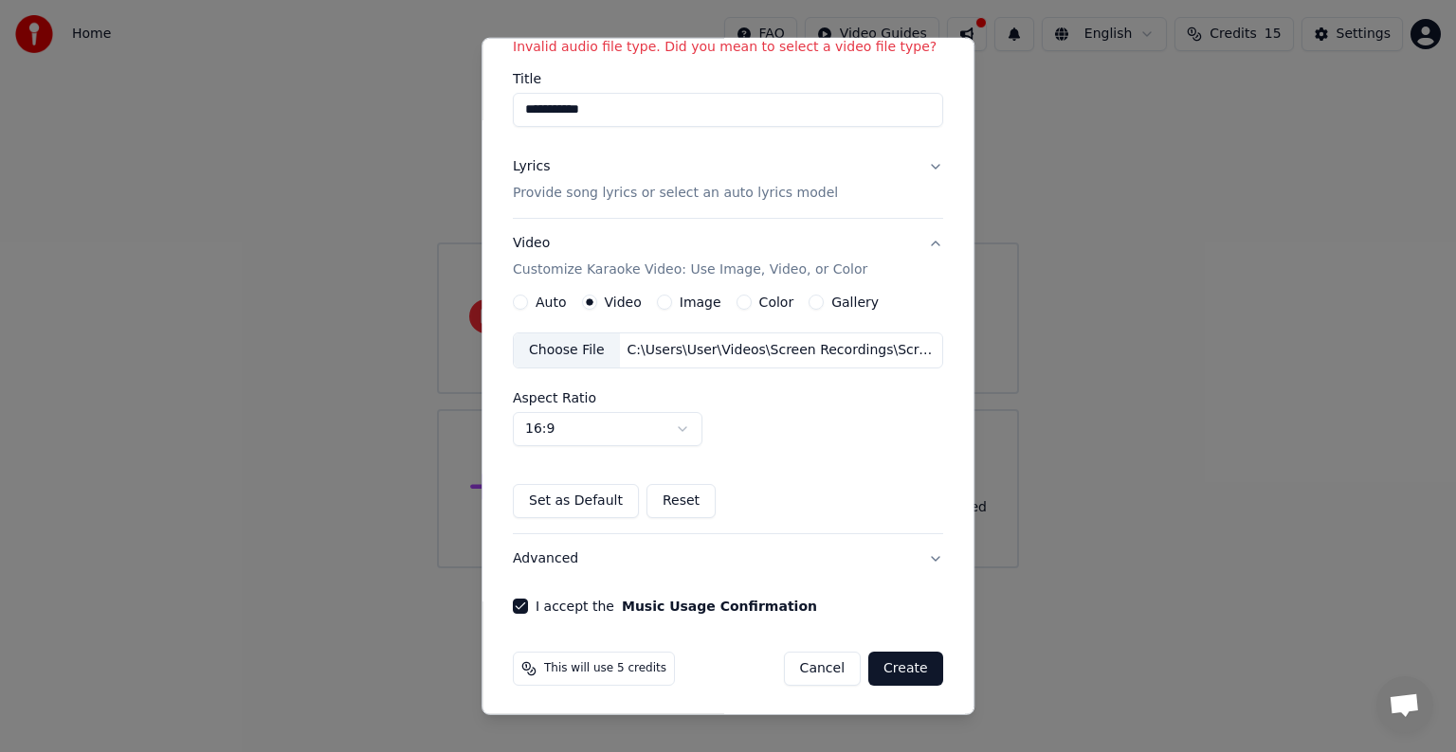
click at [513, 606] on button "I accept the Music Usage Confirmation" at bounding box center [520, 606] width 15 height 15
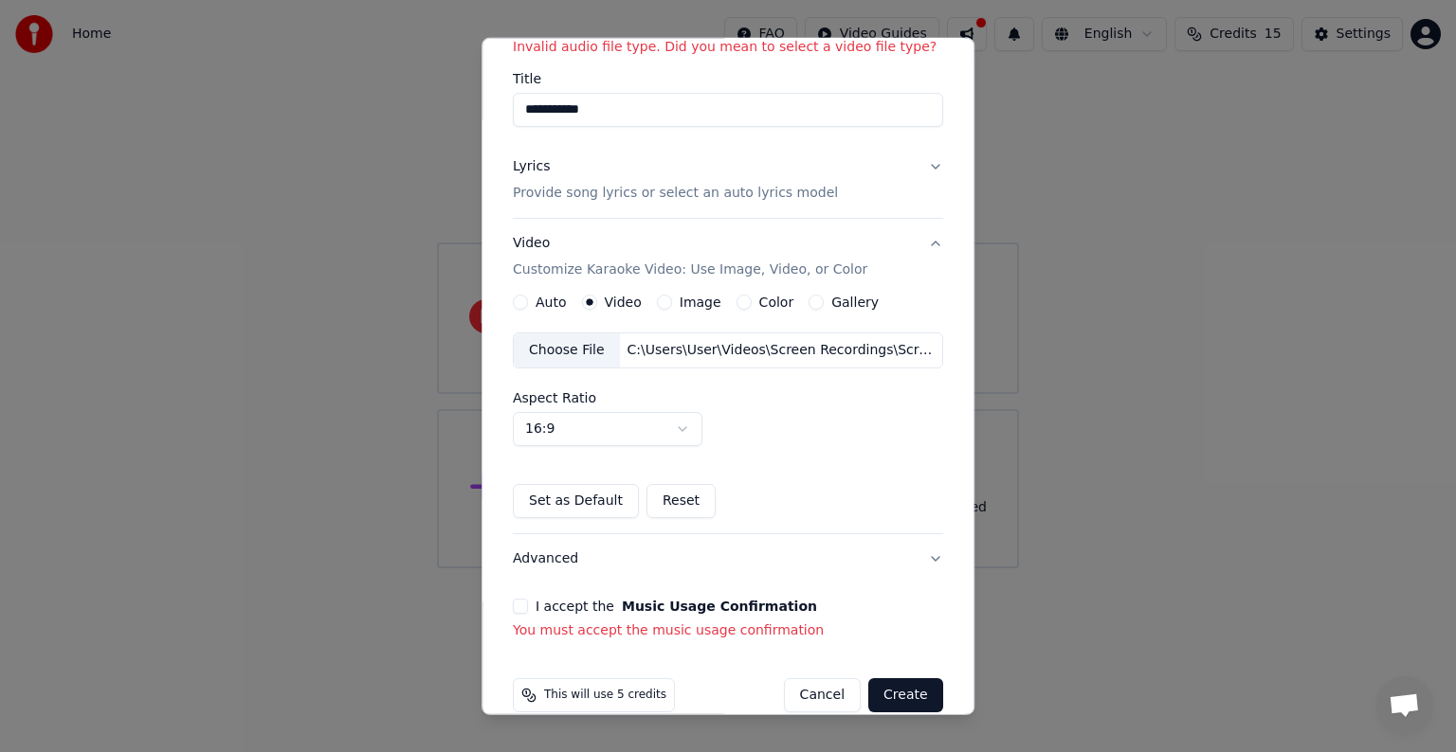
click at [520, 603] on button "I accept the Music Usage Confirmation" at bounding box center [520, 606] width 15 height 15
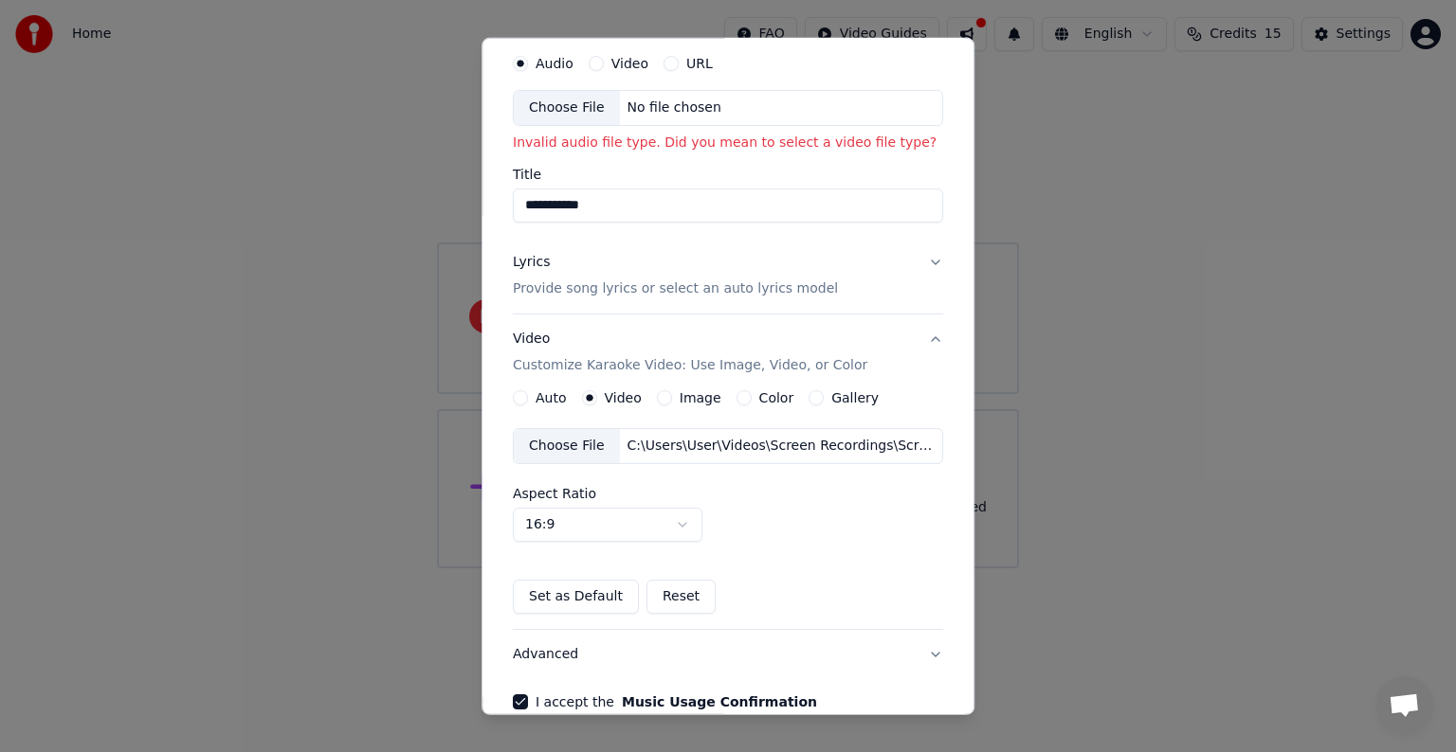
scroll to position [0, 0]
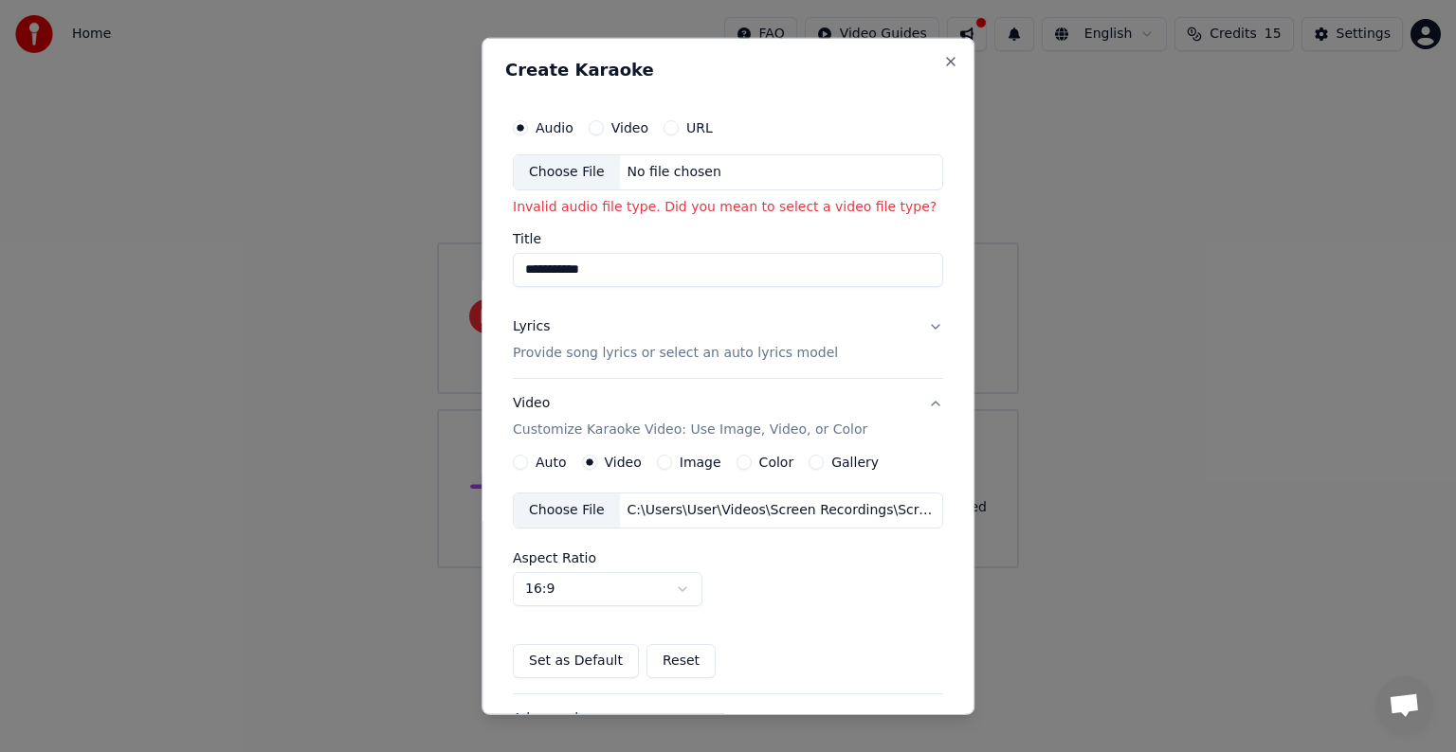
click at [678, 360] on p "Provide song lyrics or select an auto lyrics model" at bounding box center [675, 353] width 325 height 19
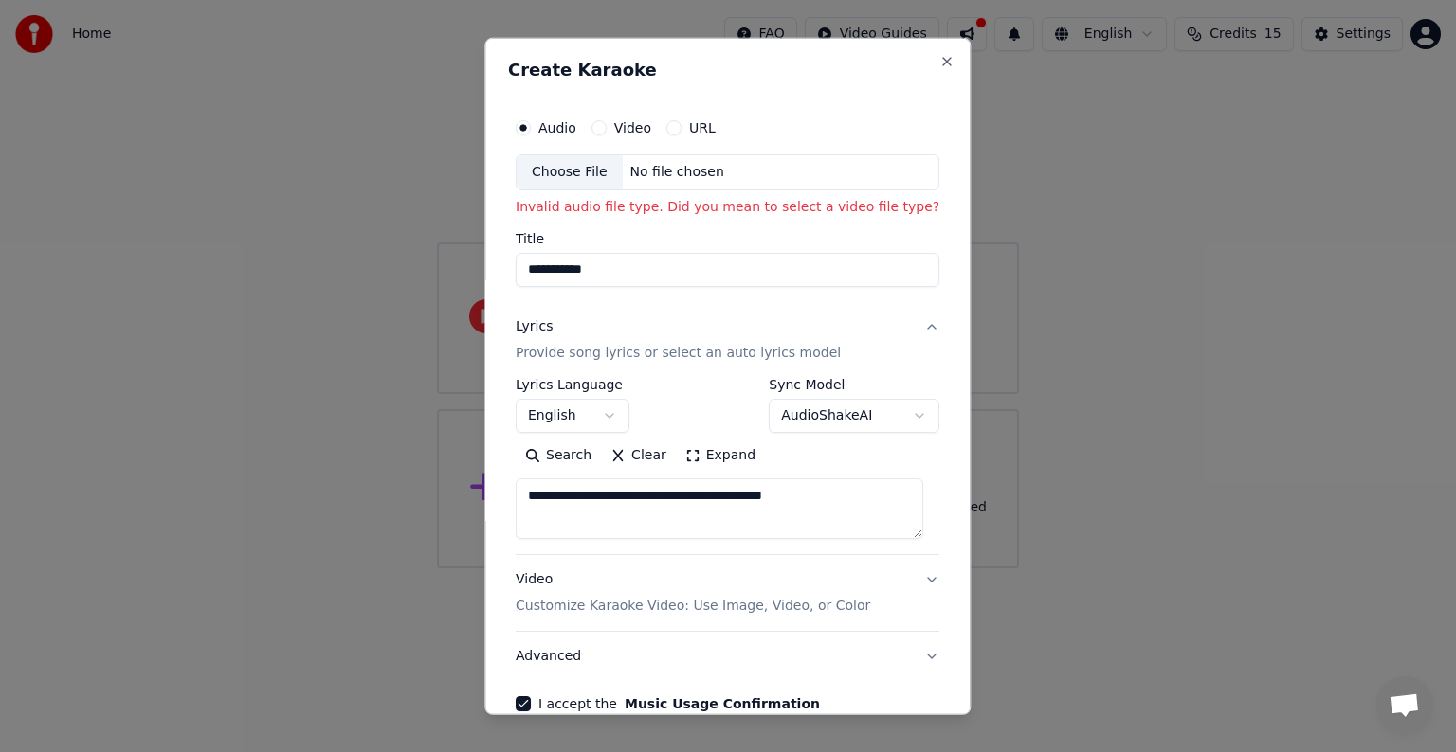
click at [628, 459] on button "Clear" at bounding box center [638, 456] width 75 height 30
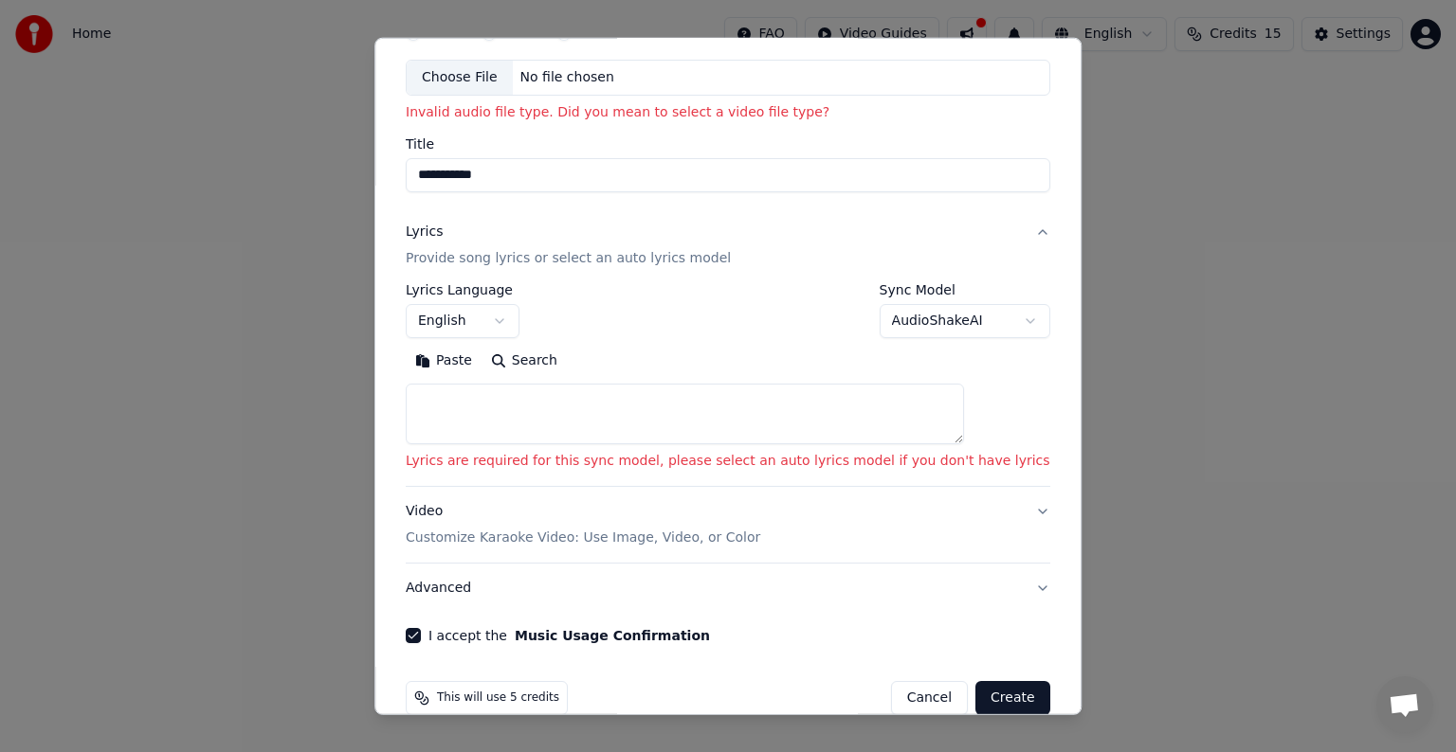
scroll to position [125, 0]
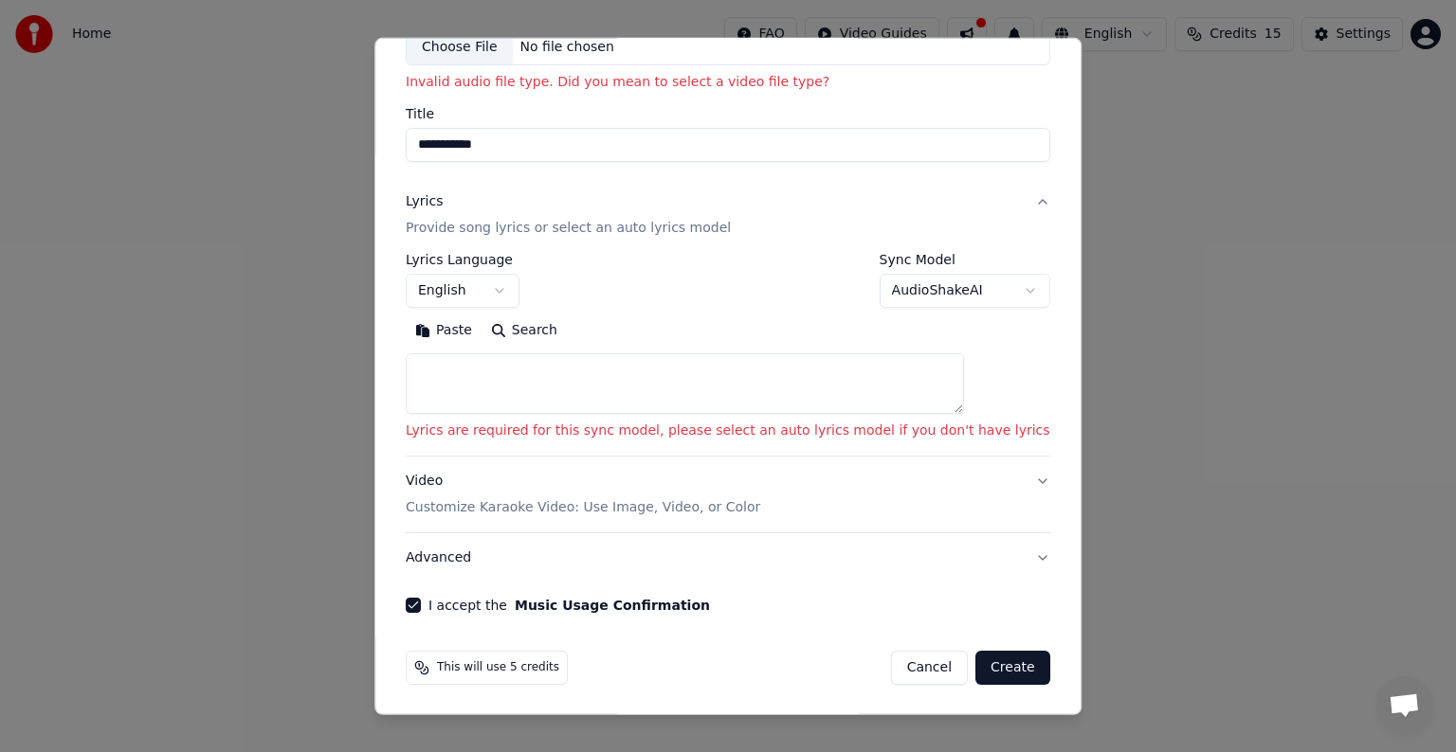
click at [975, 669] on button "Create" at bounding box center [1012, 668] width 75 height 34
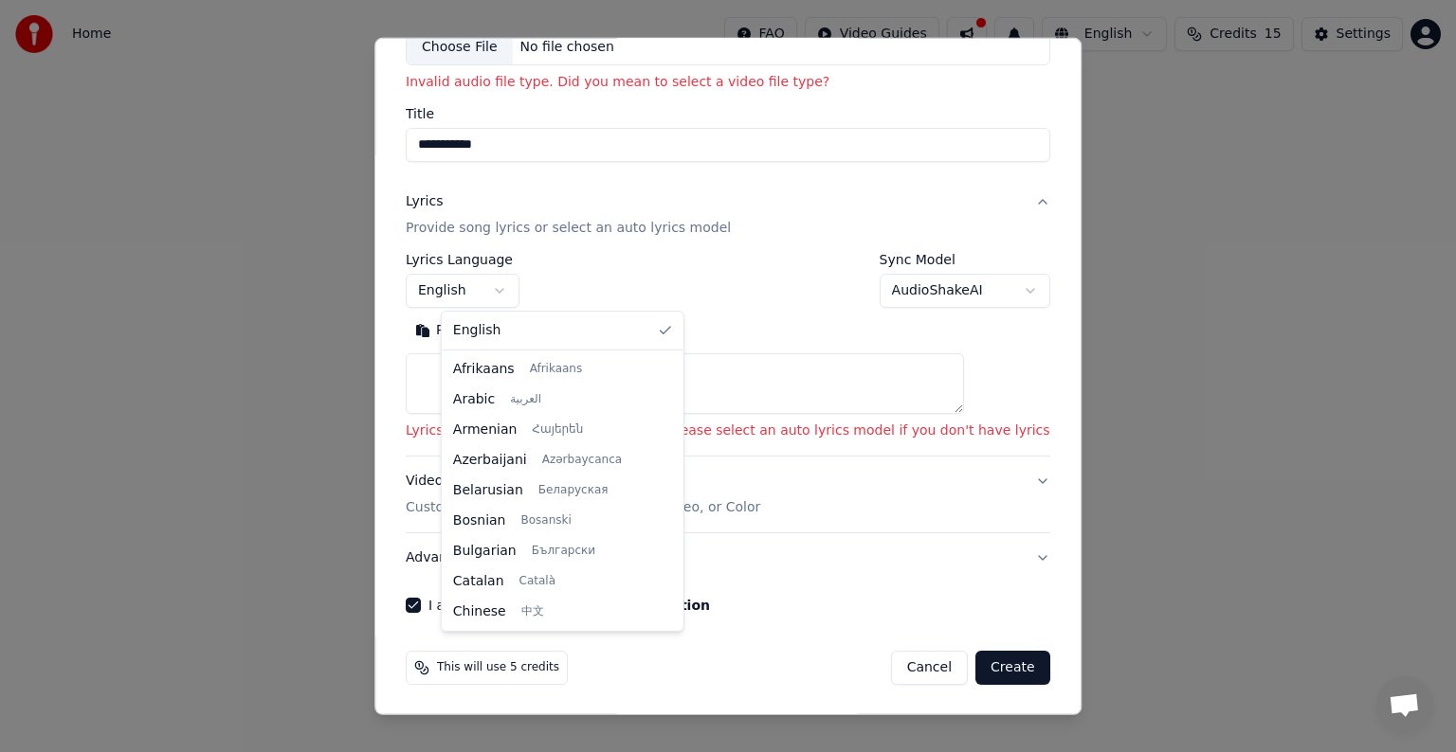
click at [531, 298] on body "**********" at bounding box center [728, 284] width 1456 height 569
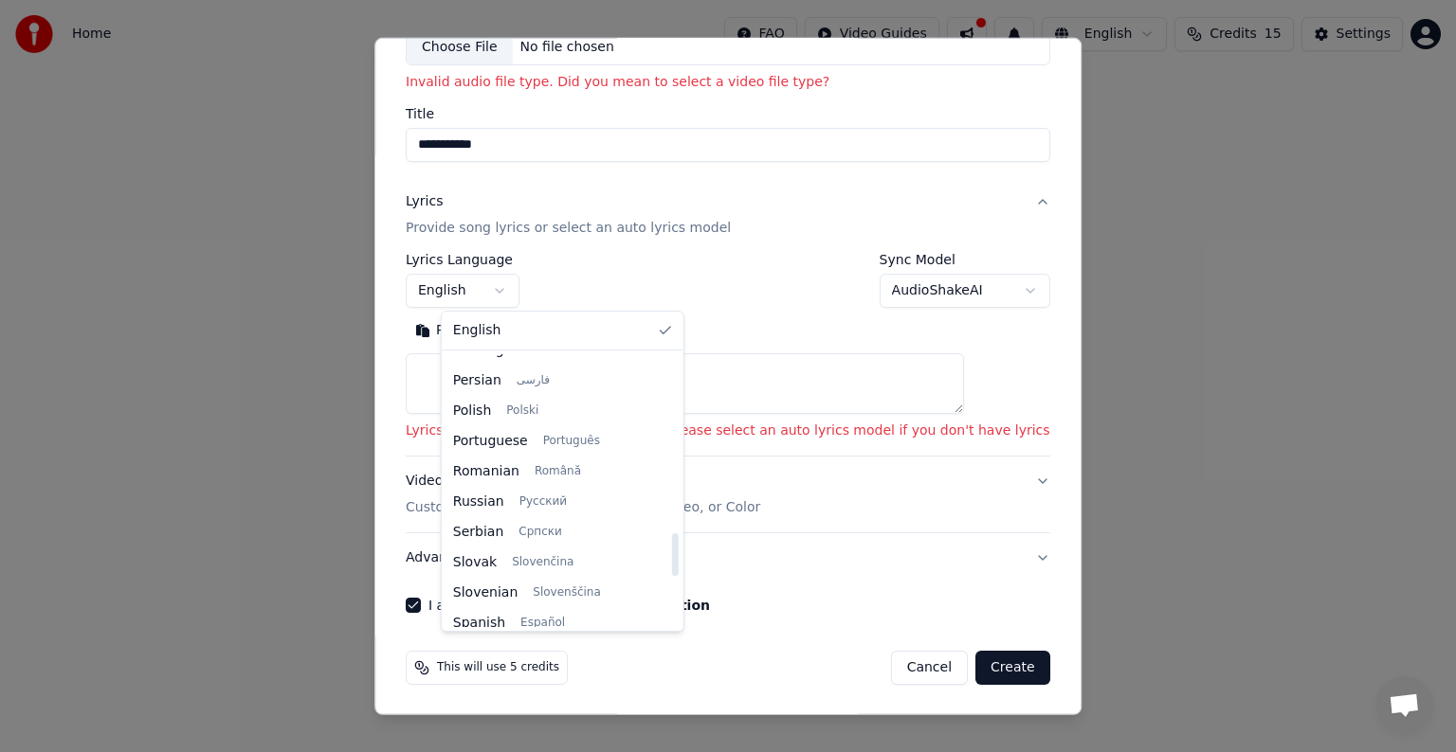
scroll to position [1076, 0]
click at [603, 305] on body "**********" at bounding box center [728, 284] width 1456 height 569
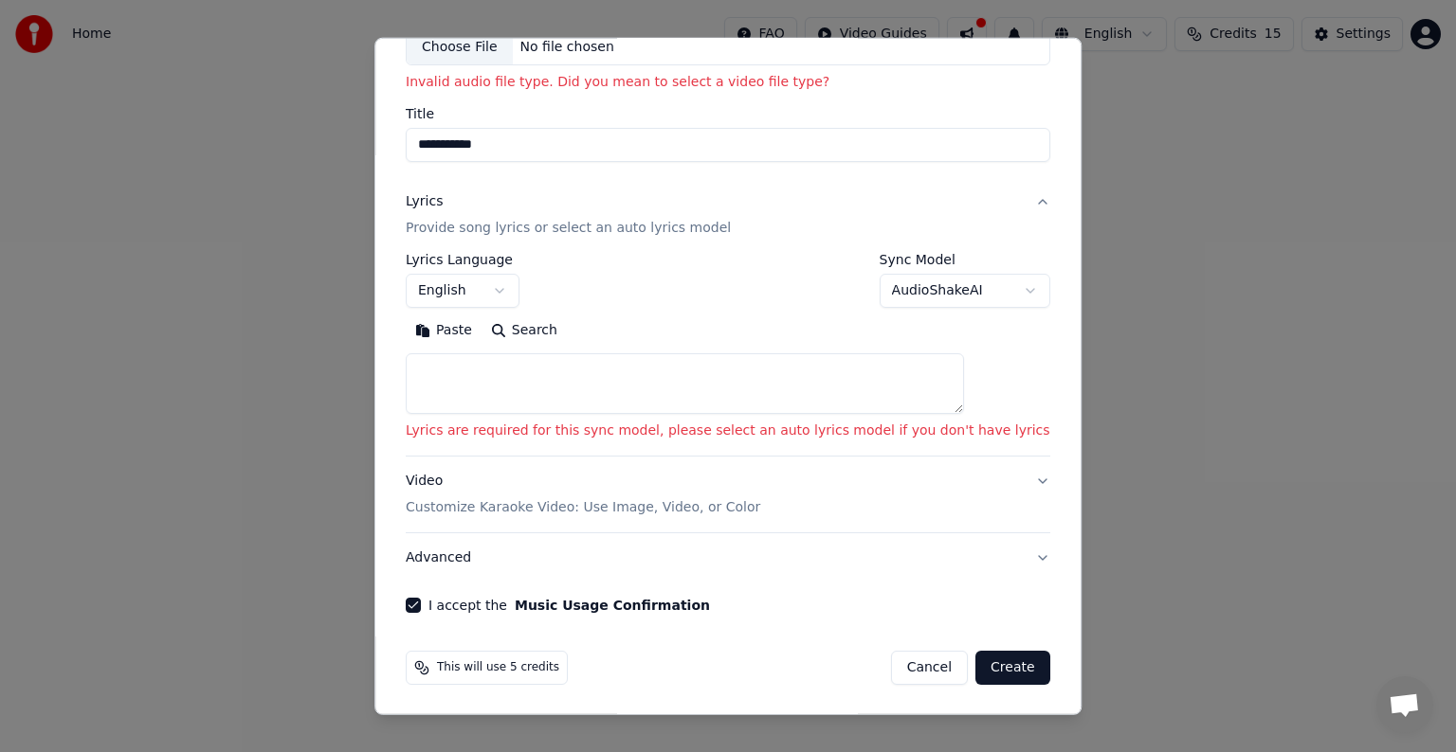
click at [975, 671] on button "Create" at bounding box center [1012, 668] width 75 height 34
select select
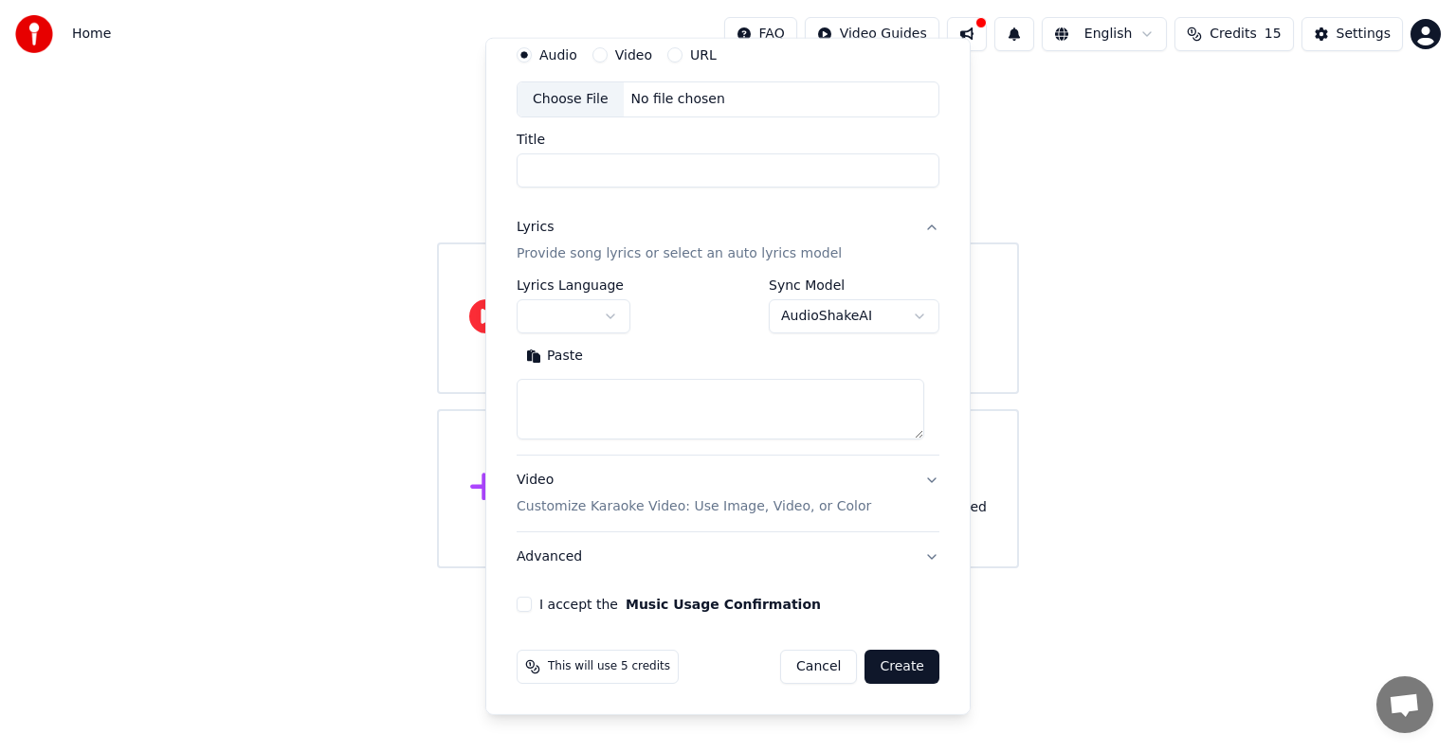
scroll to position [72, 0]
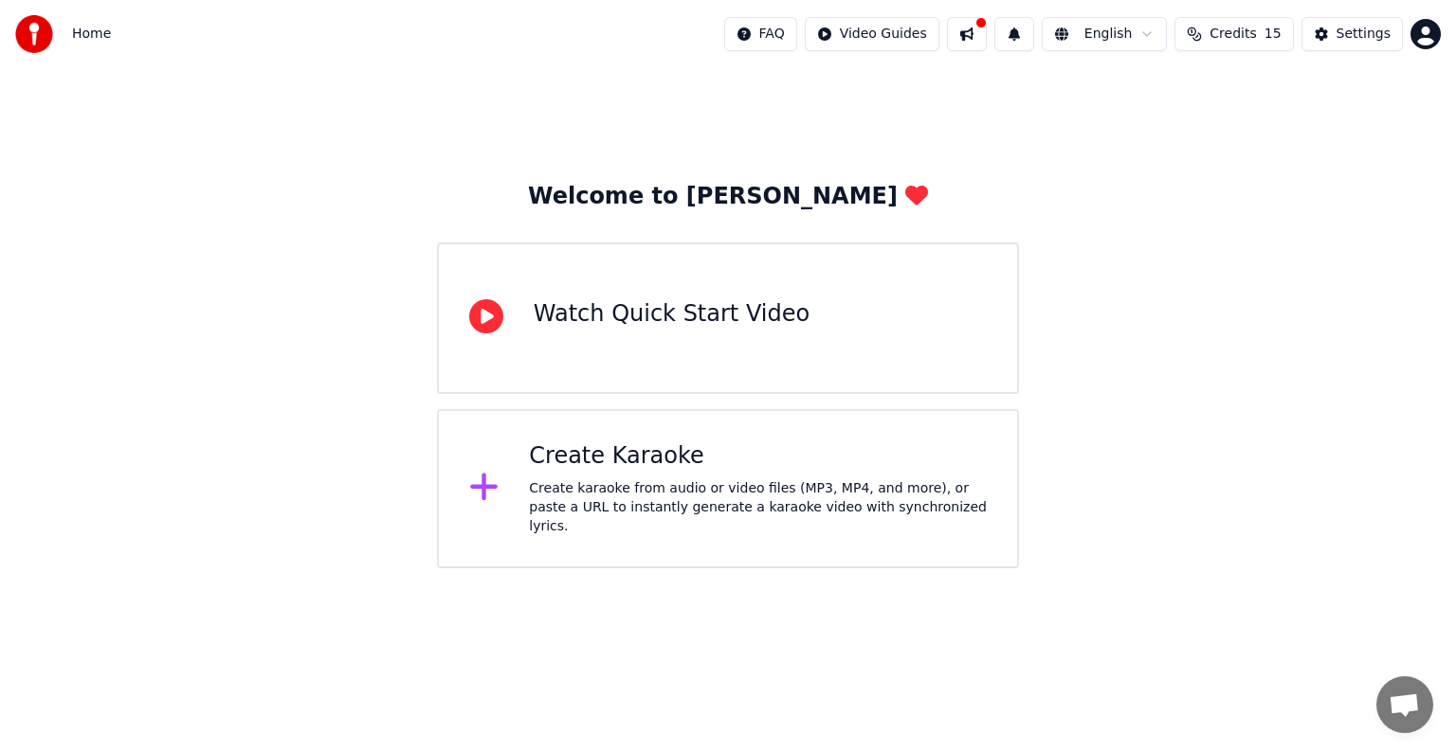
click at [713, 284] on div "Watch Quick Start Video" at bounding box center [728, 319] width 582 height 152
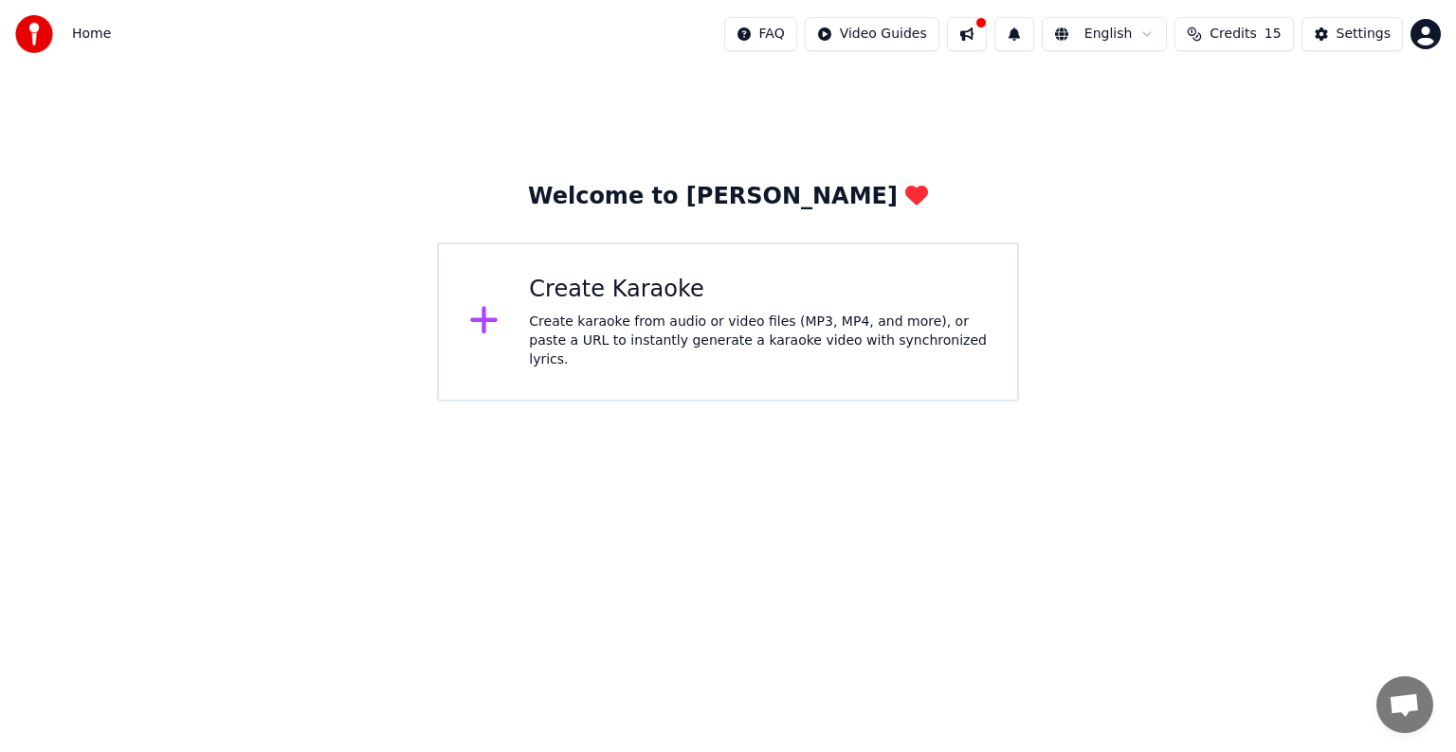
click at [574, 296] on div "Create Karaoke" at bounding box center [758, 290] width 458 height 30
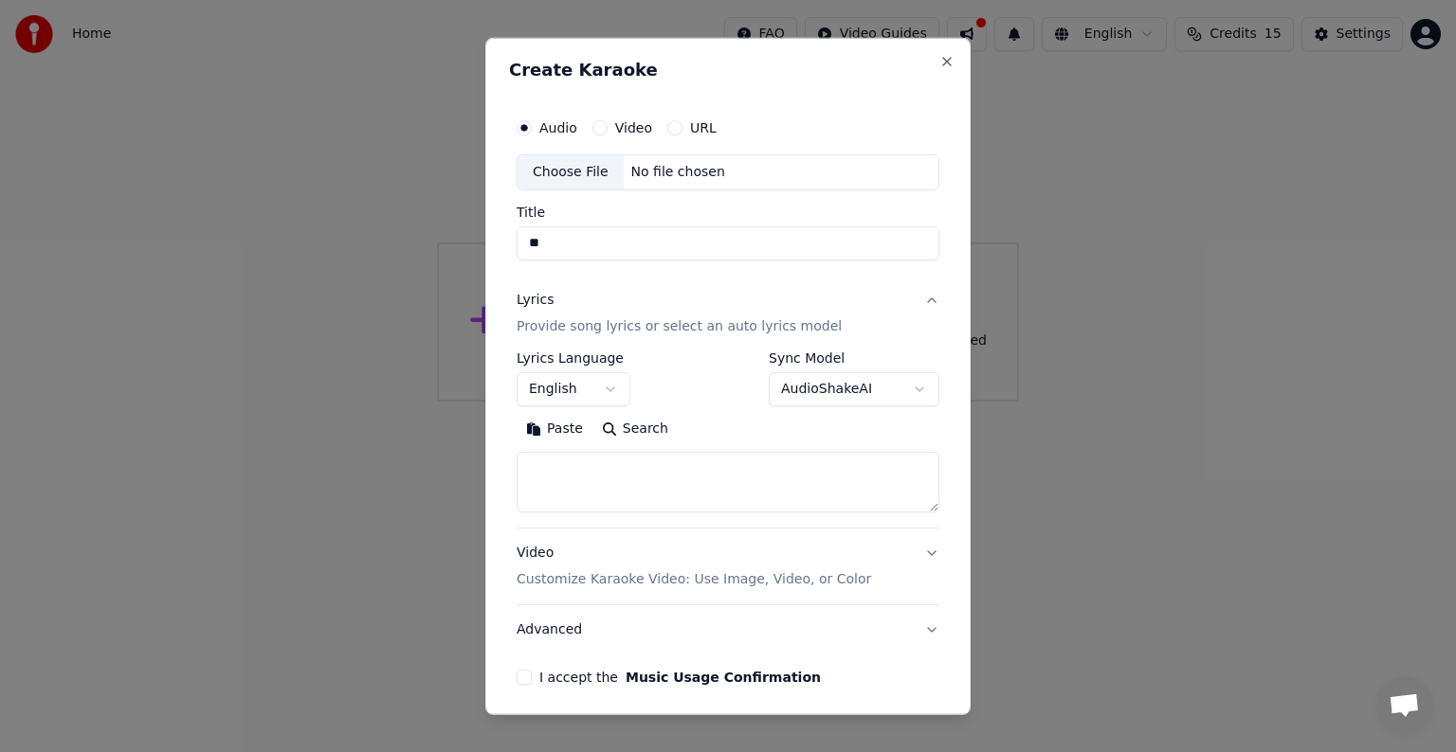
type input "*"
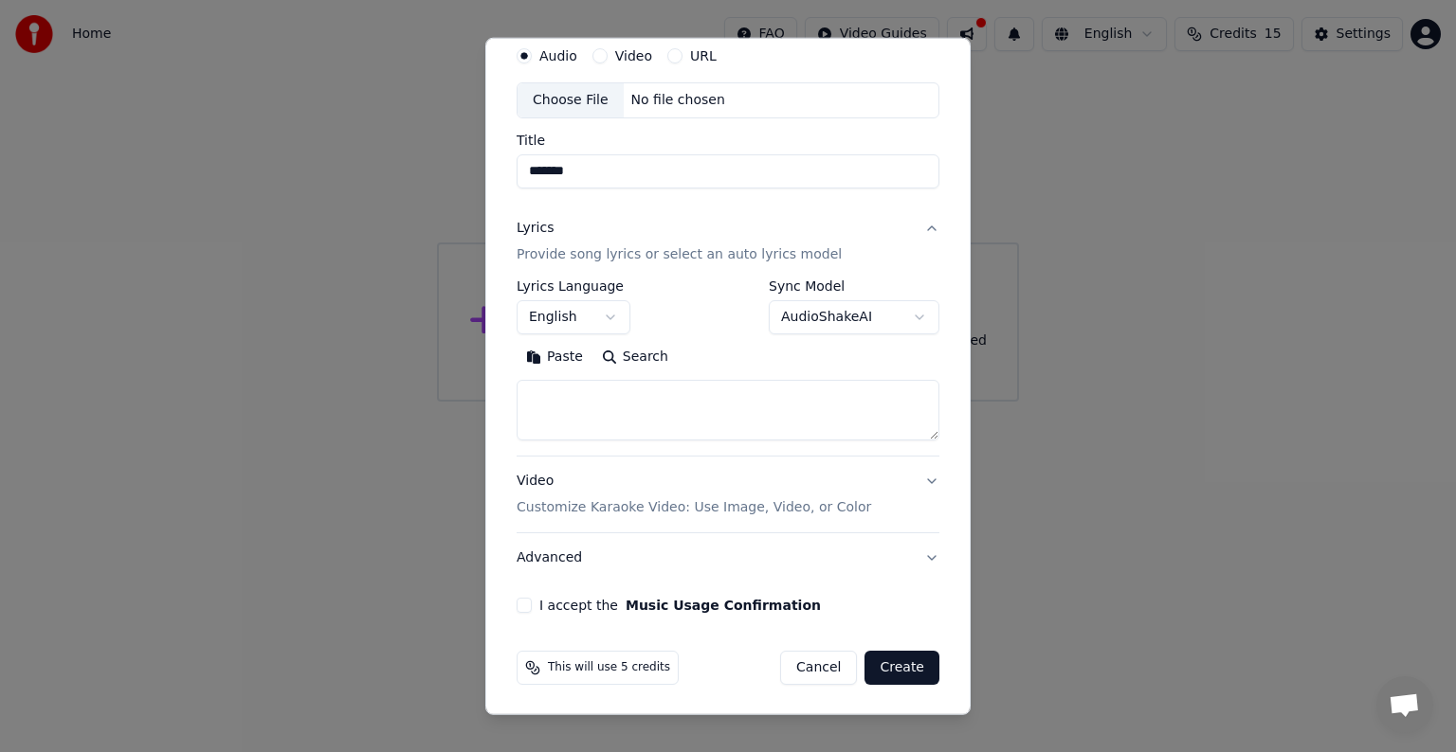
type input "*******"
click at [620, 398] on textarea at bounding box center [727, 410] width 423 height 61
click at [648, 394] on textarea at bounding box center [727, 410] width 423 height 61
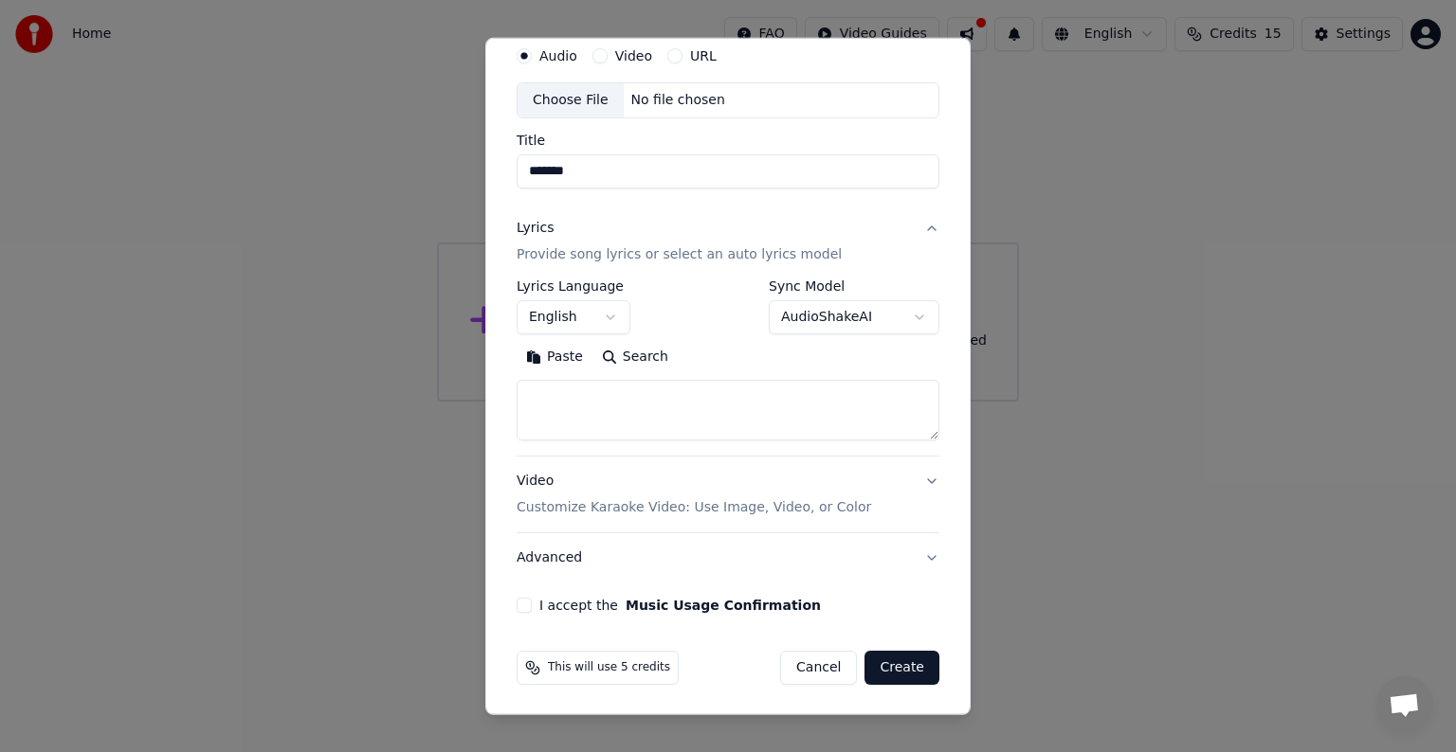
click at [920, 481] on button "Video Customize Karaoke Video: Use Image, Video, or Color" at bounding box center [727, 495] width 423 height 76
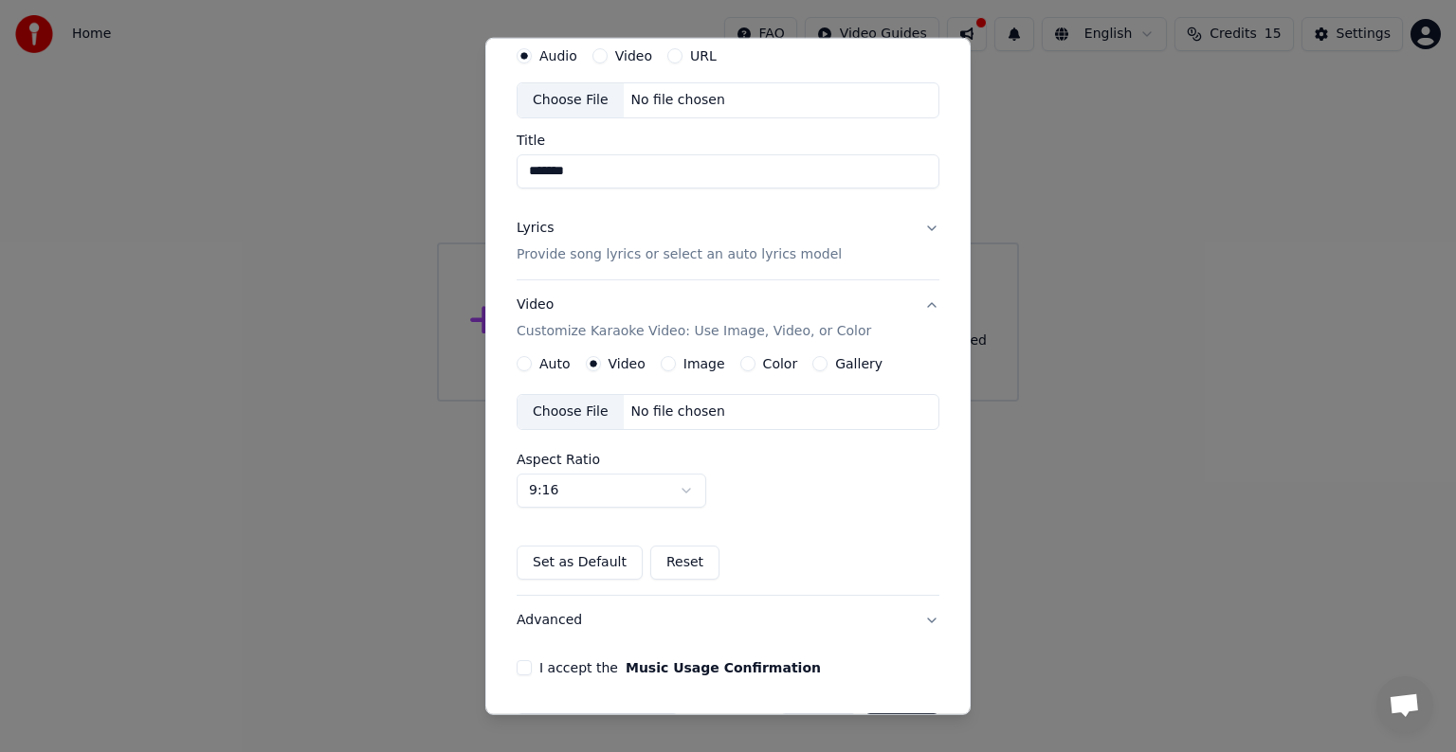
click at [919, 299] on button "Video Customize Karaoke Video: Use Image, Video, or Color" at bounding box center [727, 318] width 423 height 76
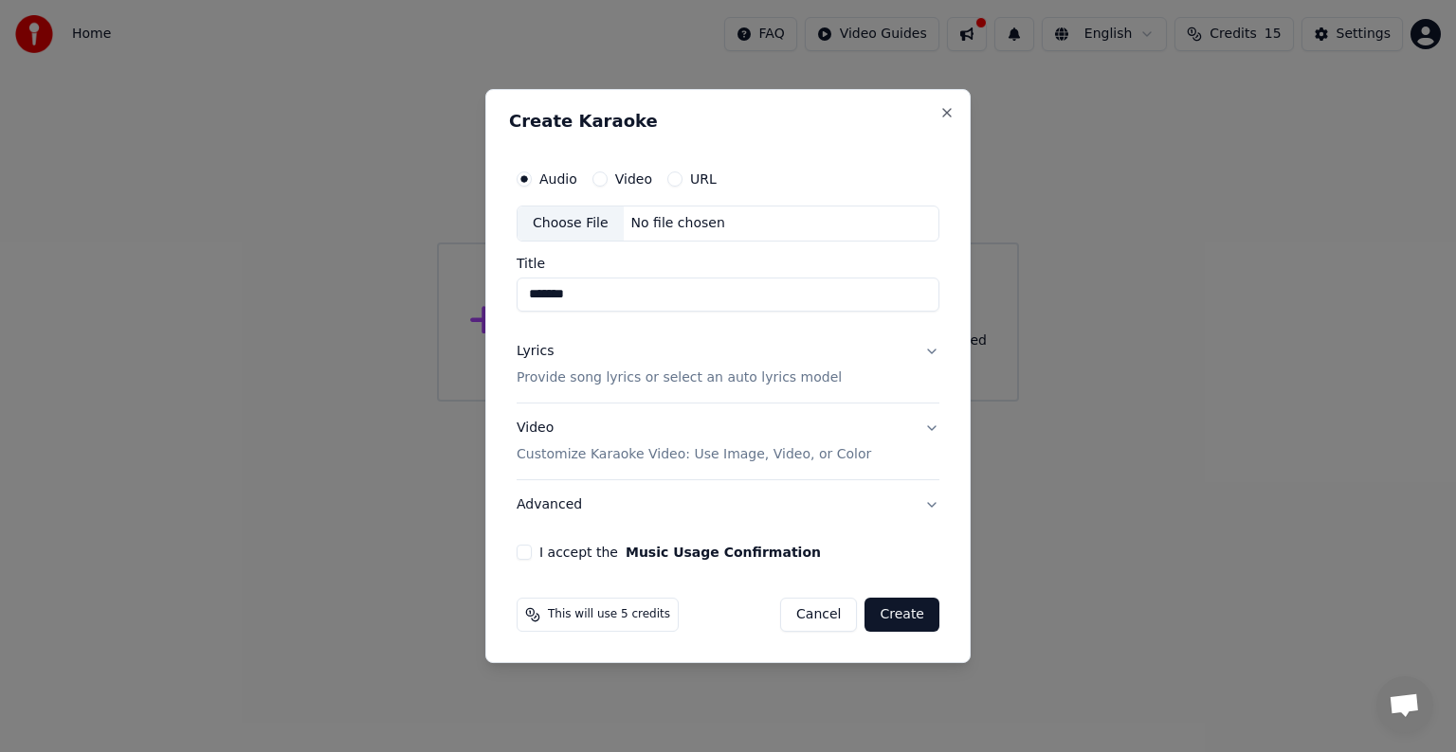
click at [627, 179] on label "Video" at bounding box center [633, 178] width 37 height 13
click at [607, 179] on button "Video" at bounding box center [599, 179] width 15 height 15
click at [642, 304] on input "Title" at bounding box center [727, 295] width 423 height 34
type input "*"
click at [674, 224] on div "No file chosen" at bounding box center [678, 223] width 109 height 19
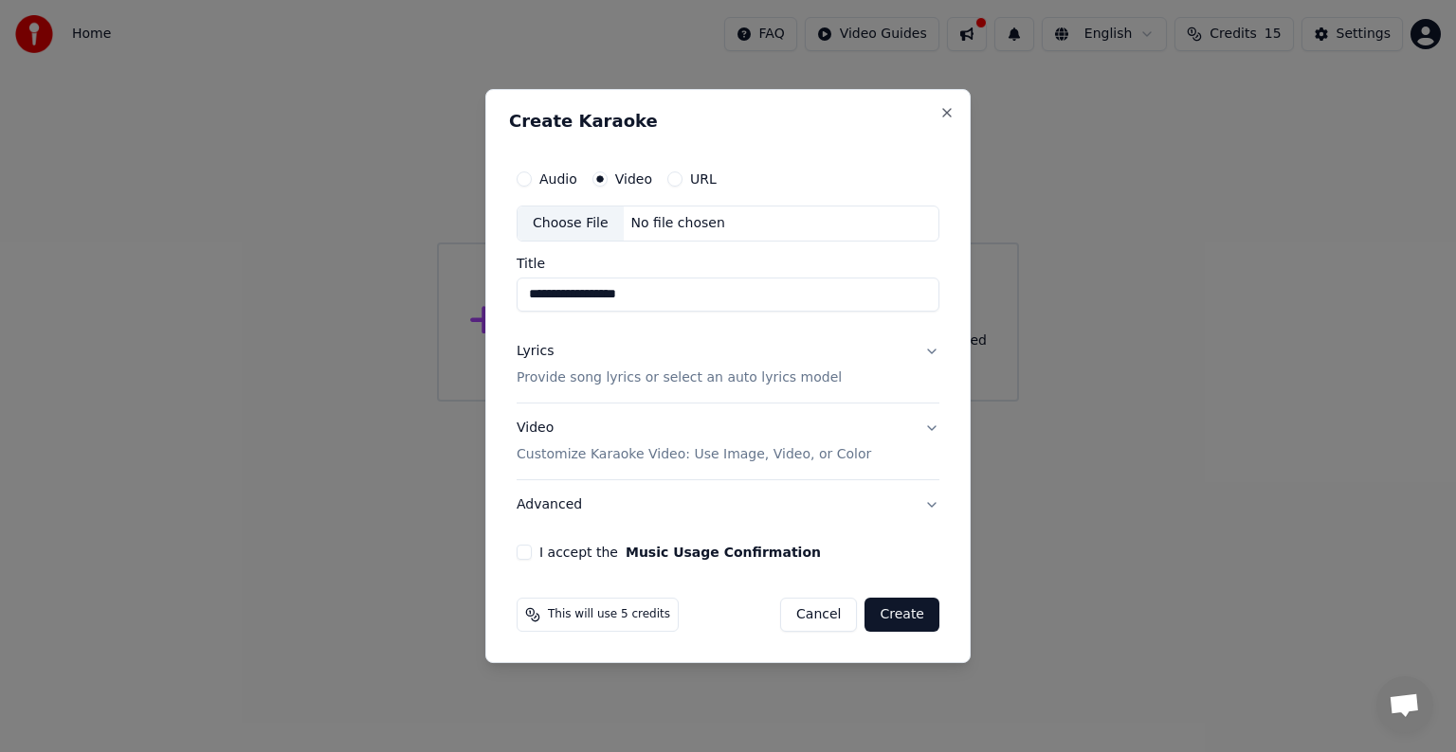
type input "**********"
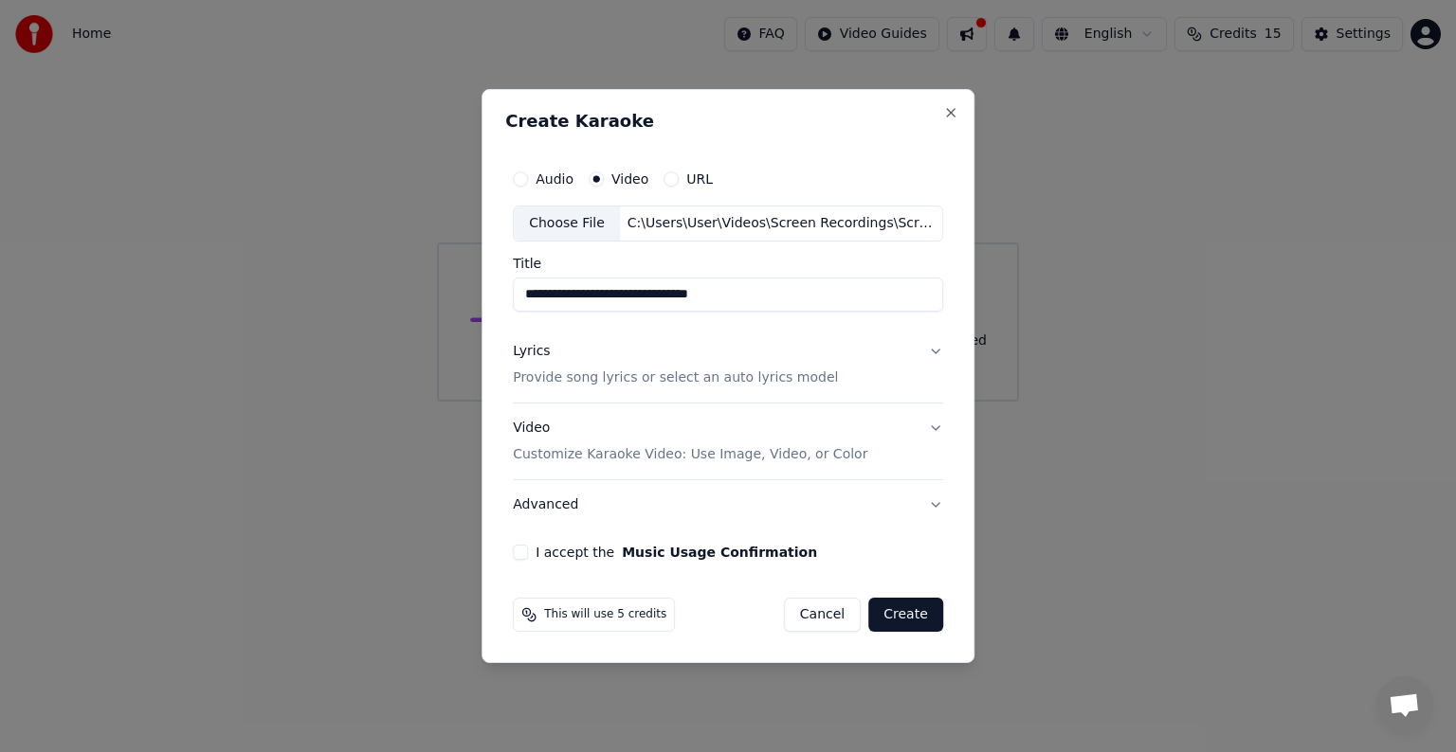
click at [902, 614] on button "Create" at bounding box center [905, 615] width 75 height 34
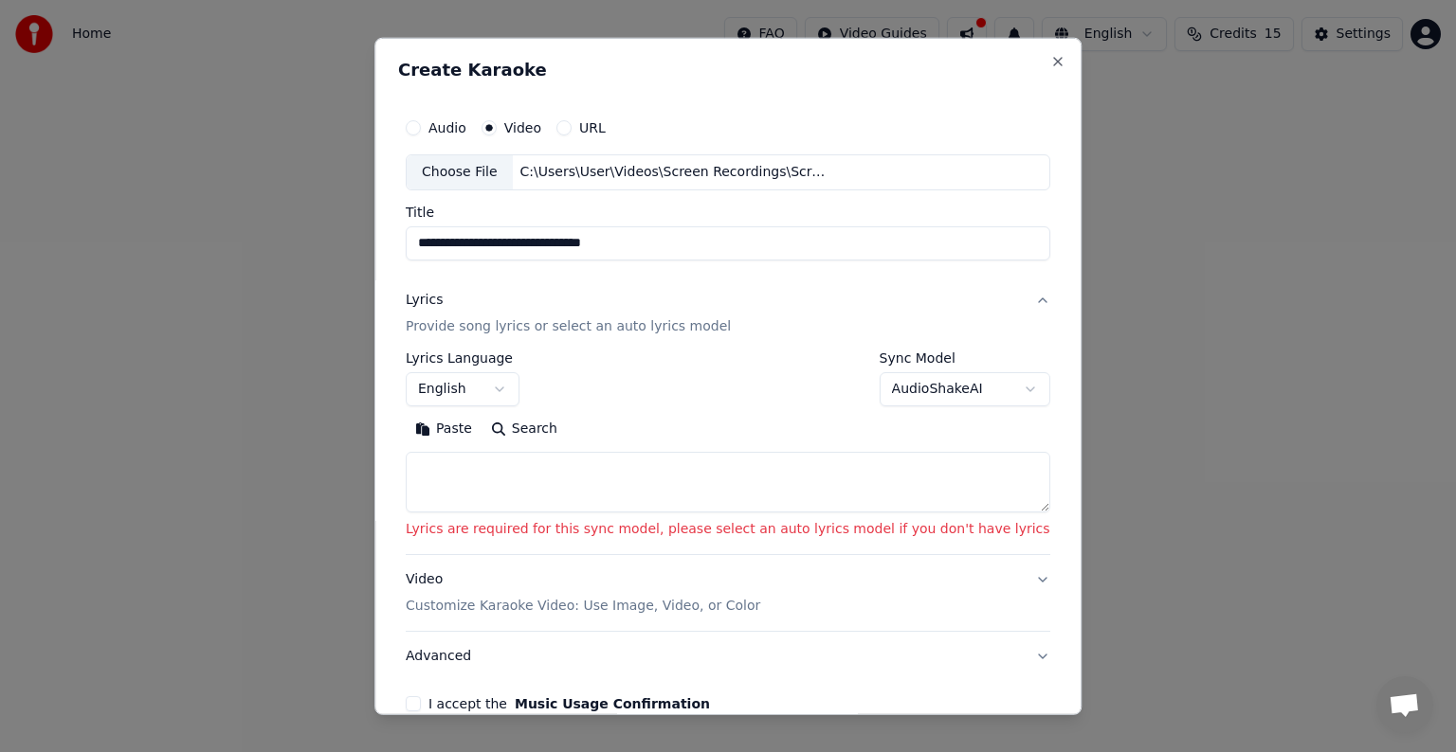
click at [523, 469] on textarea at bounding box center [728, 482] width 644 height 61
paste textarea "**********"
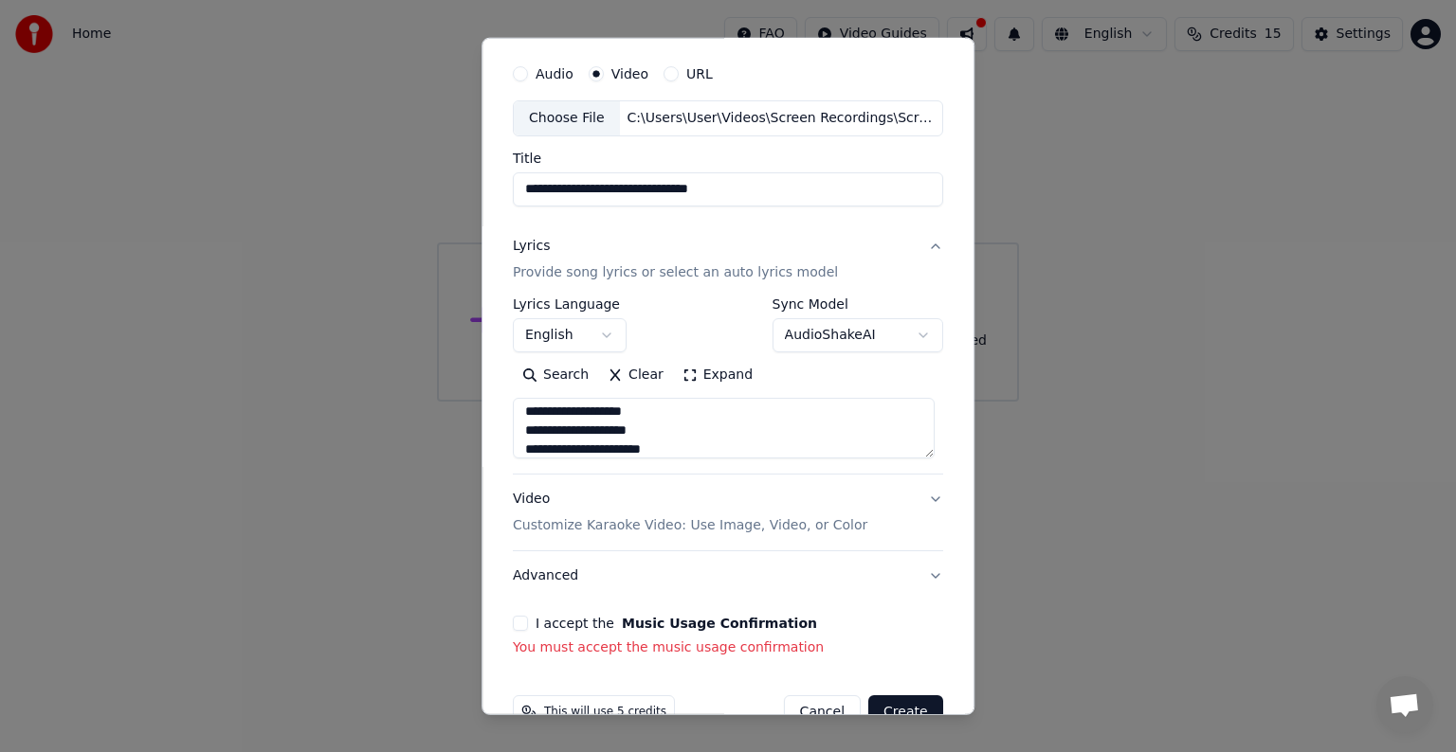
scroll to position [99, 0]
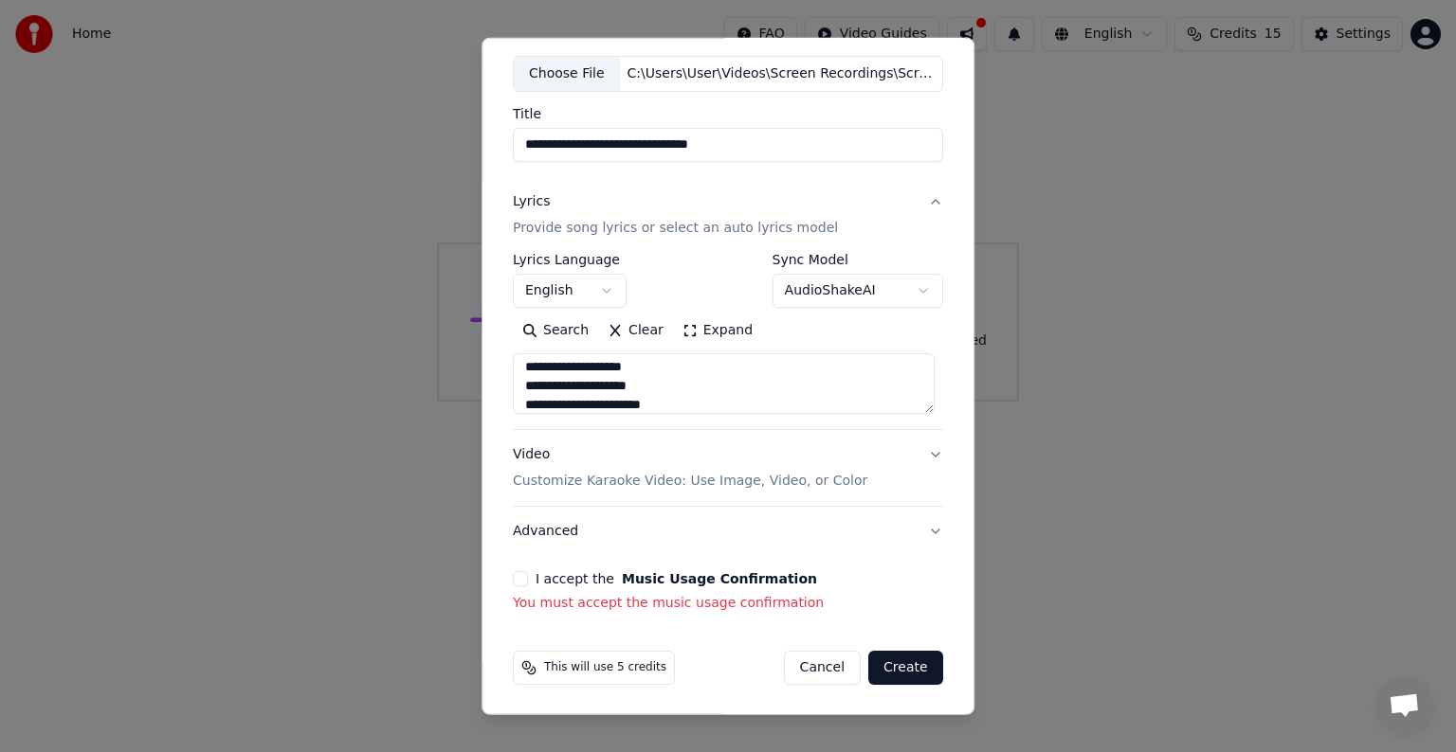
type textarea "**********"
click at [887, 662] on button "Create" at bounding box center [905, 668] width 75 height 34
select select
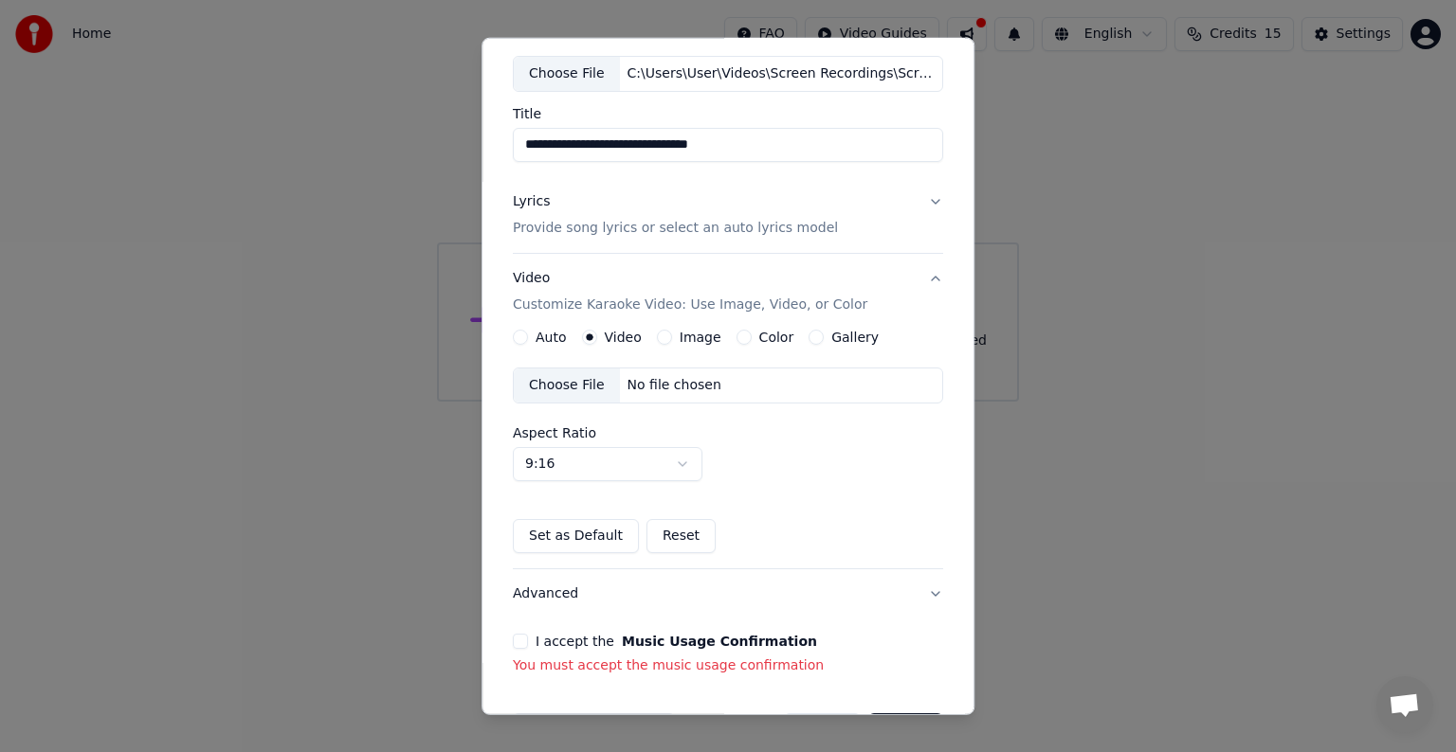
click at [677, 390] on div "No file chosen" at bounding box center [674, 385] width 109 height 19
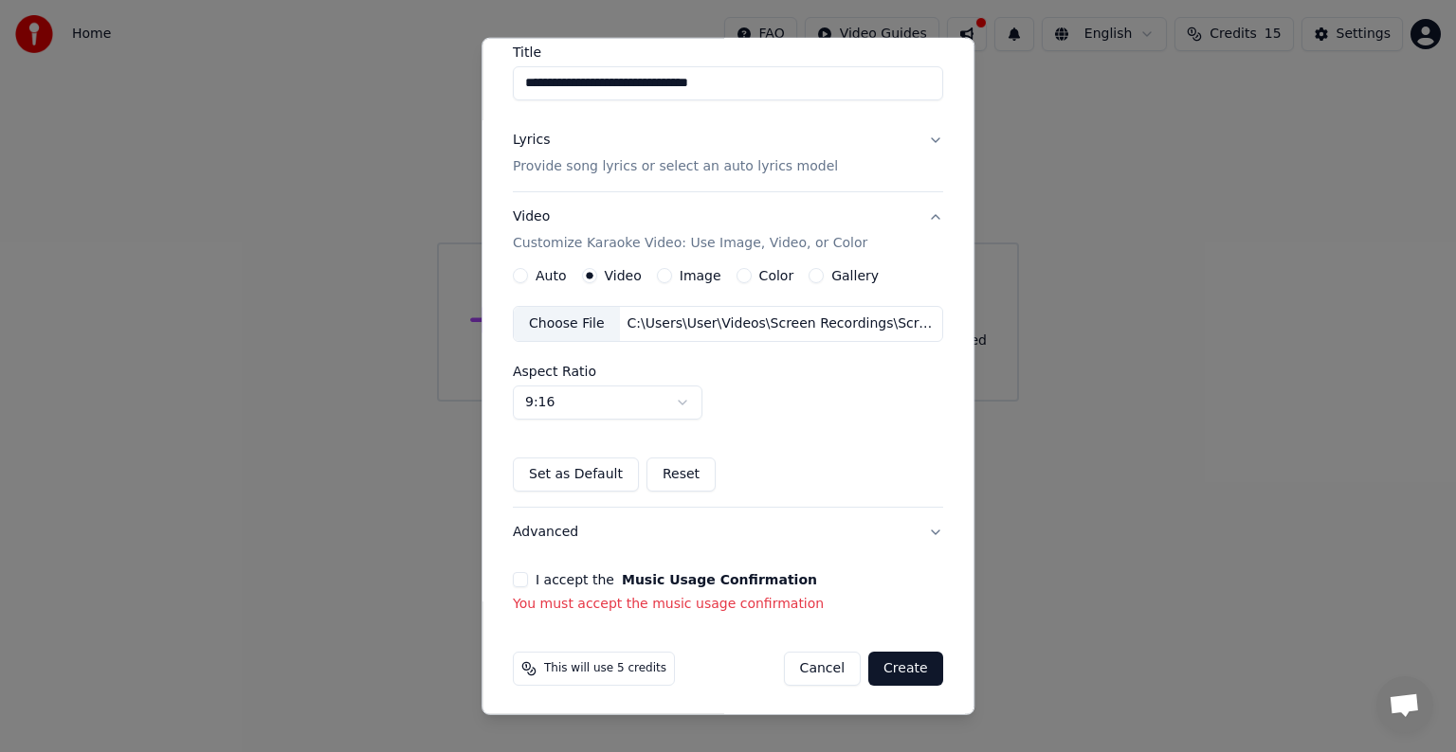
click at [520, 572] on button "I accept the Music Usage Confirmation" at bounding box center [520, 579] width 15 height 15
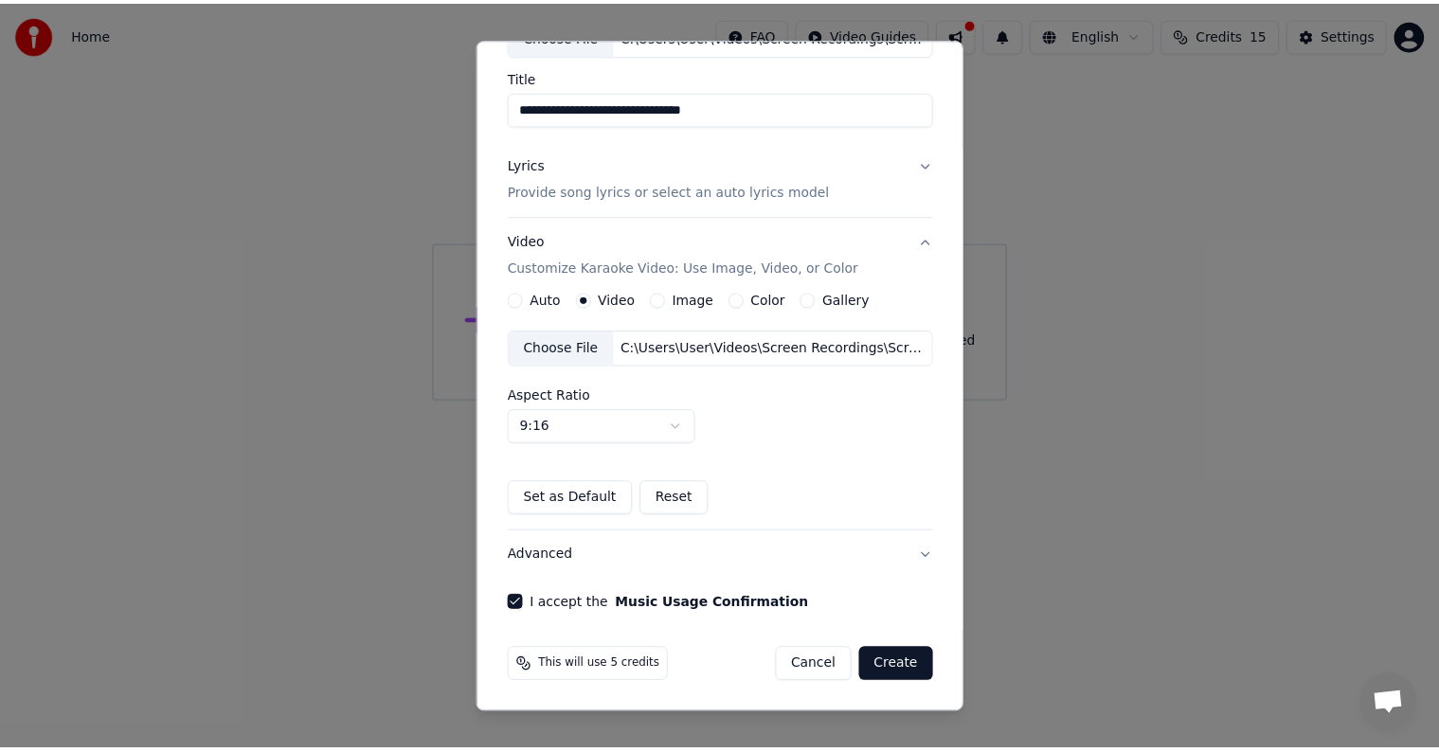
scroll to position [134, 0]
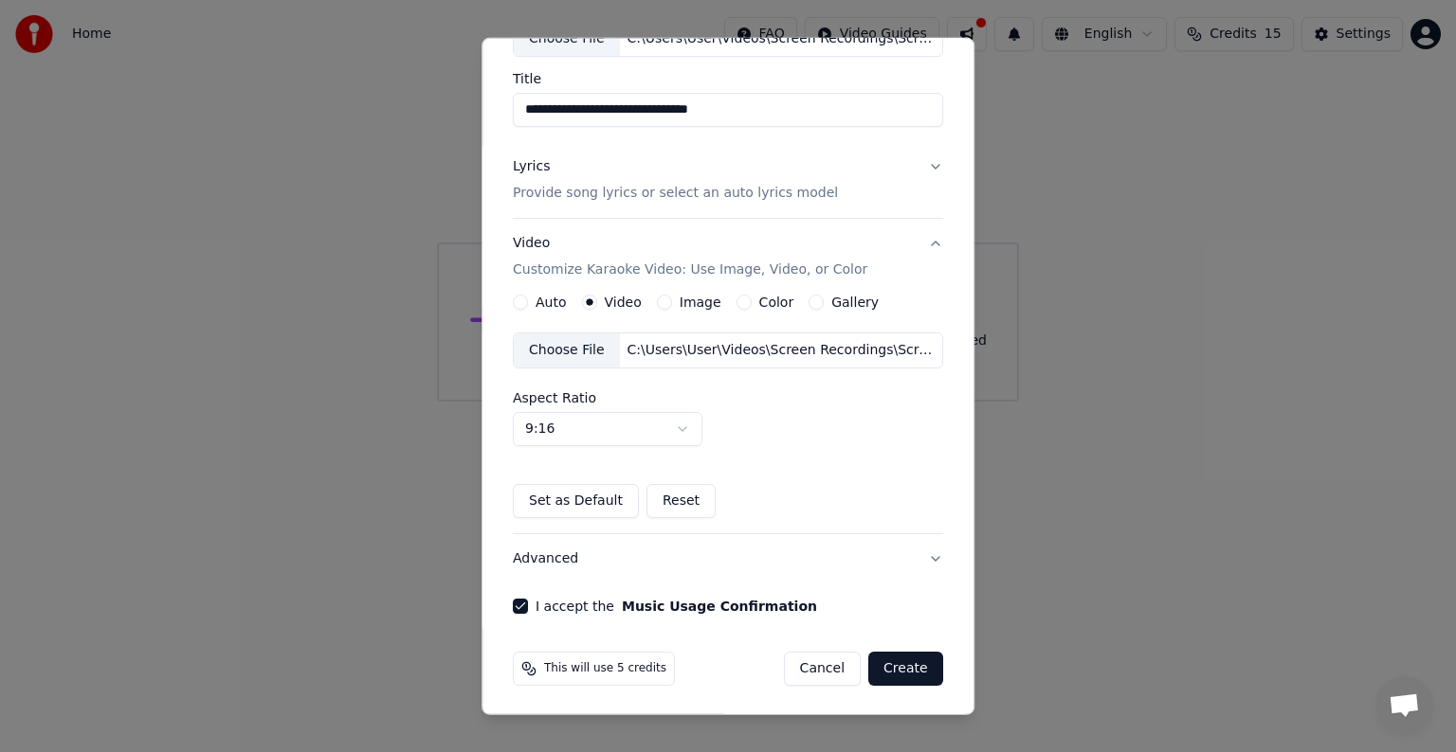
click at [879, 666] on button "Create" at bounding box center [905, 669] width 75 height 34
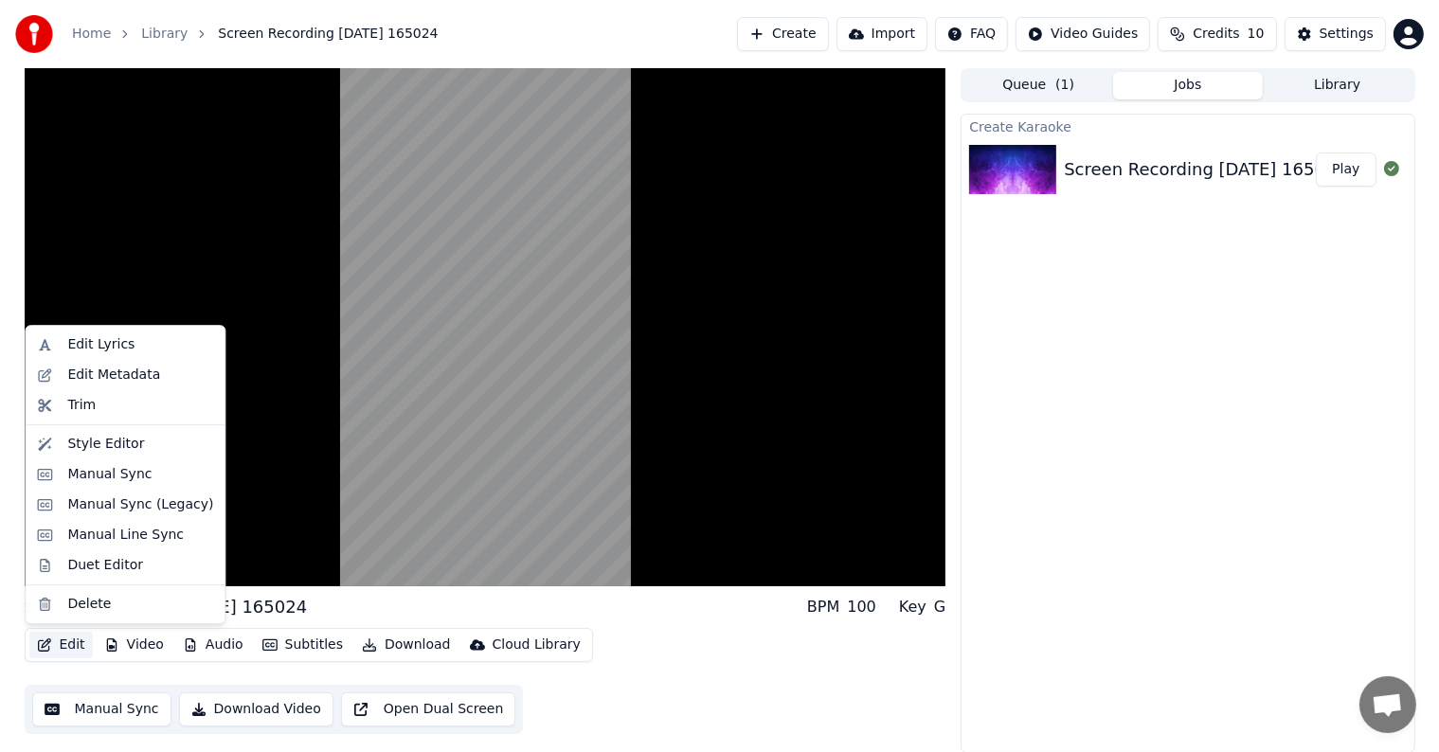
click at [75, 648] on button "Edit" at bounding box center [60, 645] width 63 height 27
click at [101, 346] on div "Edit Lyrics" at bounding box center [100, 344] width 67 height 19
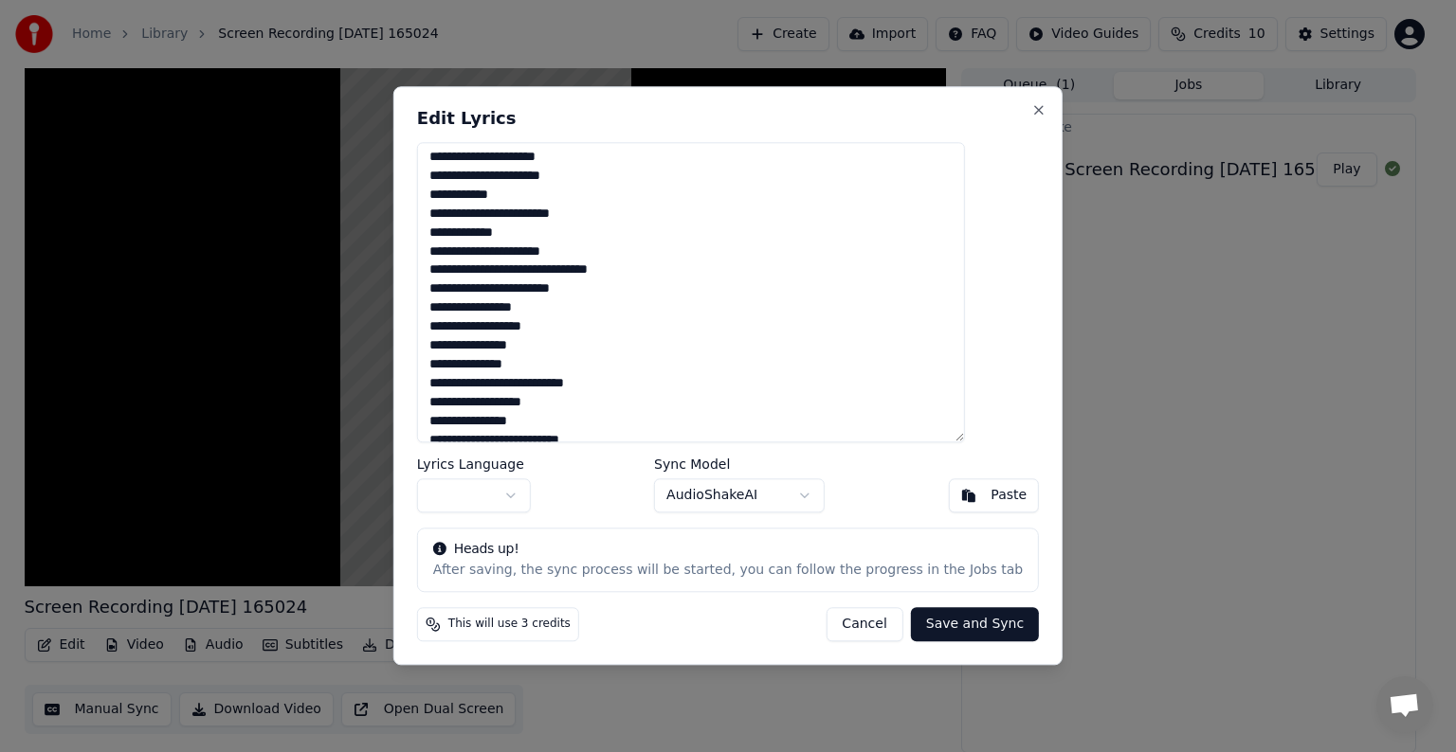
scroll to position [871, 0]
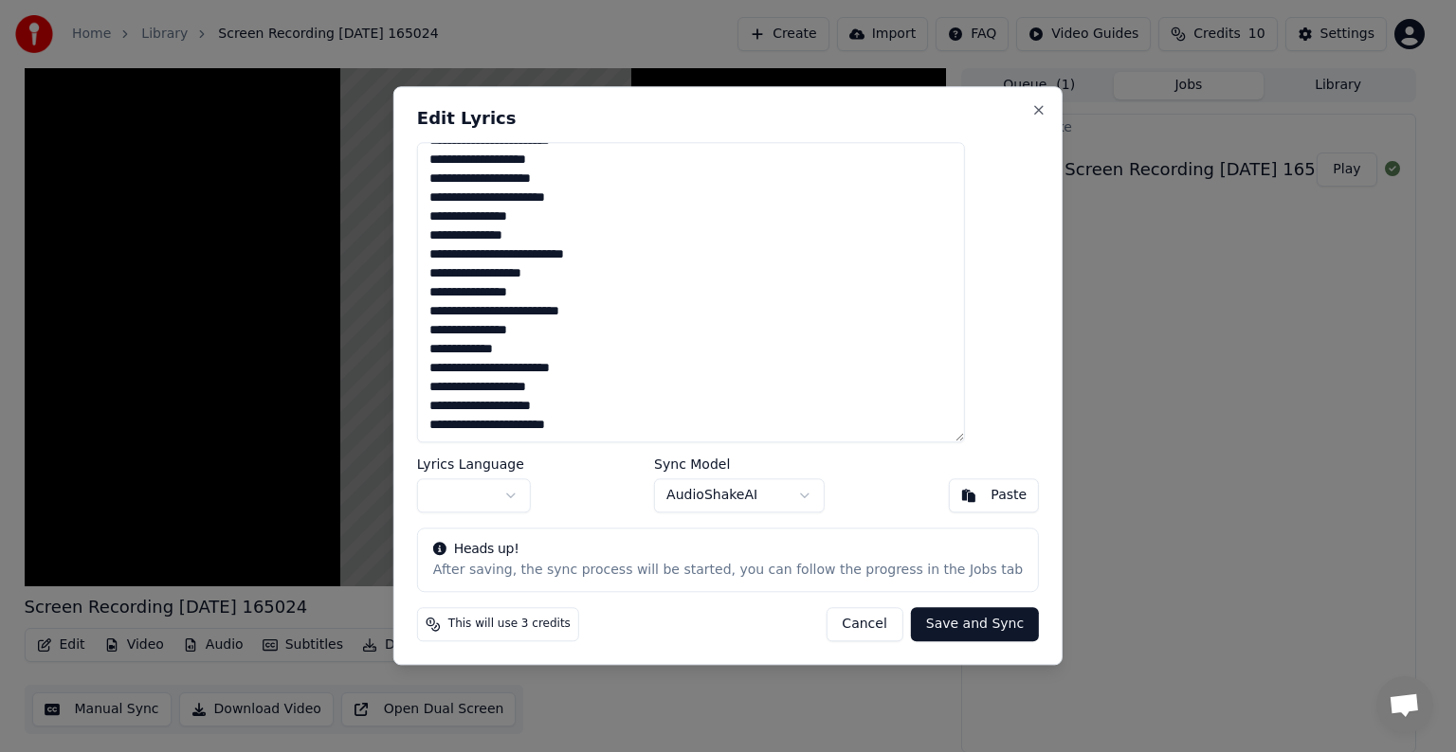
drag, startPoint x: 468, startPoint y: 164, endPoint x: 715, endPoint y: 501, distance: 418.3
click at [715, 501] on div "Edit Lyrics Lyrics Language Sync Model AudioShakeAI Paste Heads up! After savin…" at bounding box center [727, 375] width 669 height 579
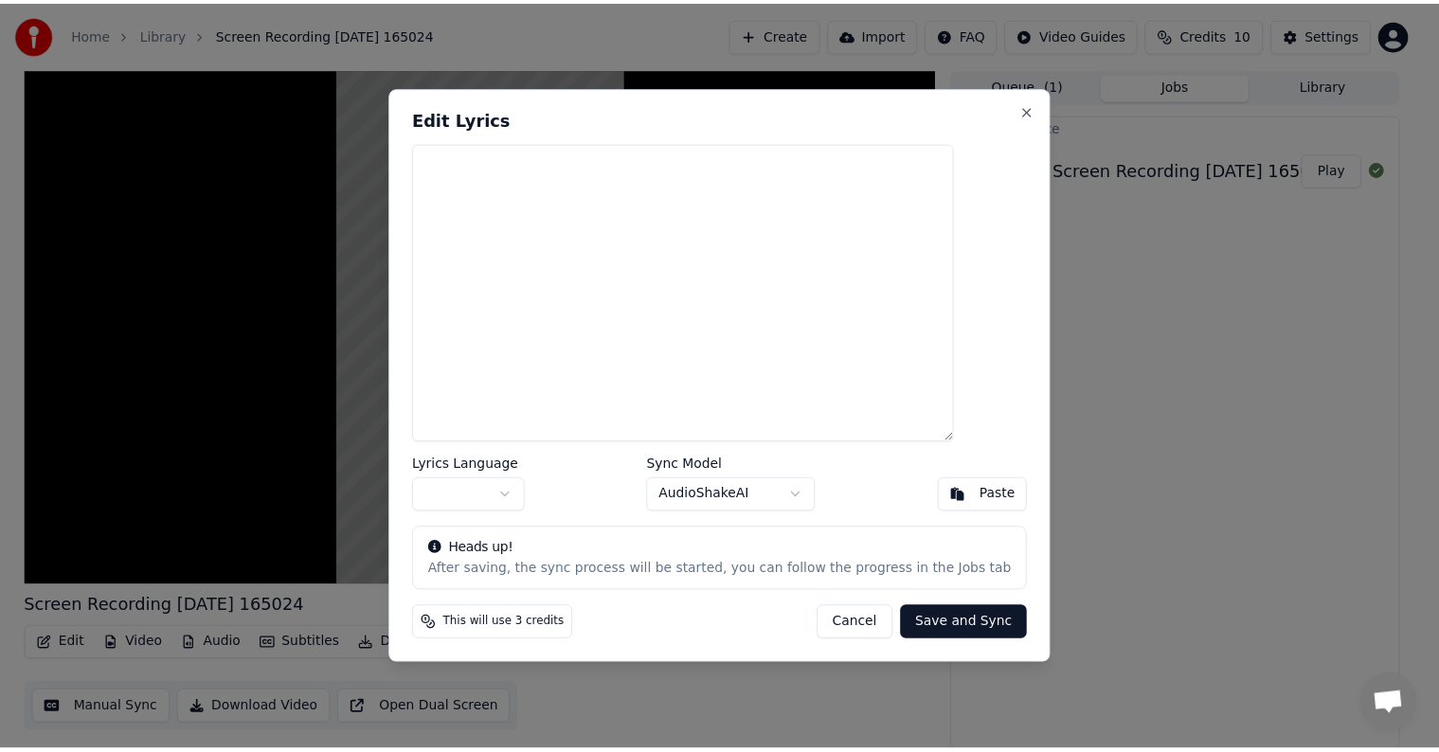
scroll to position [0, 0]
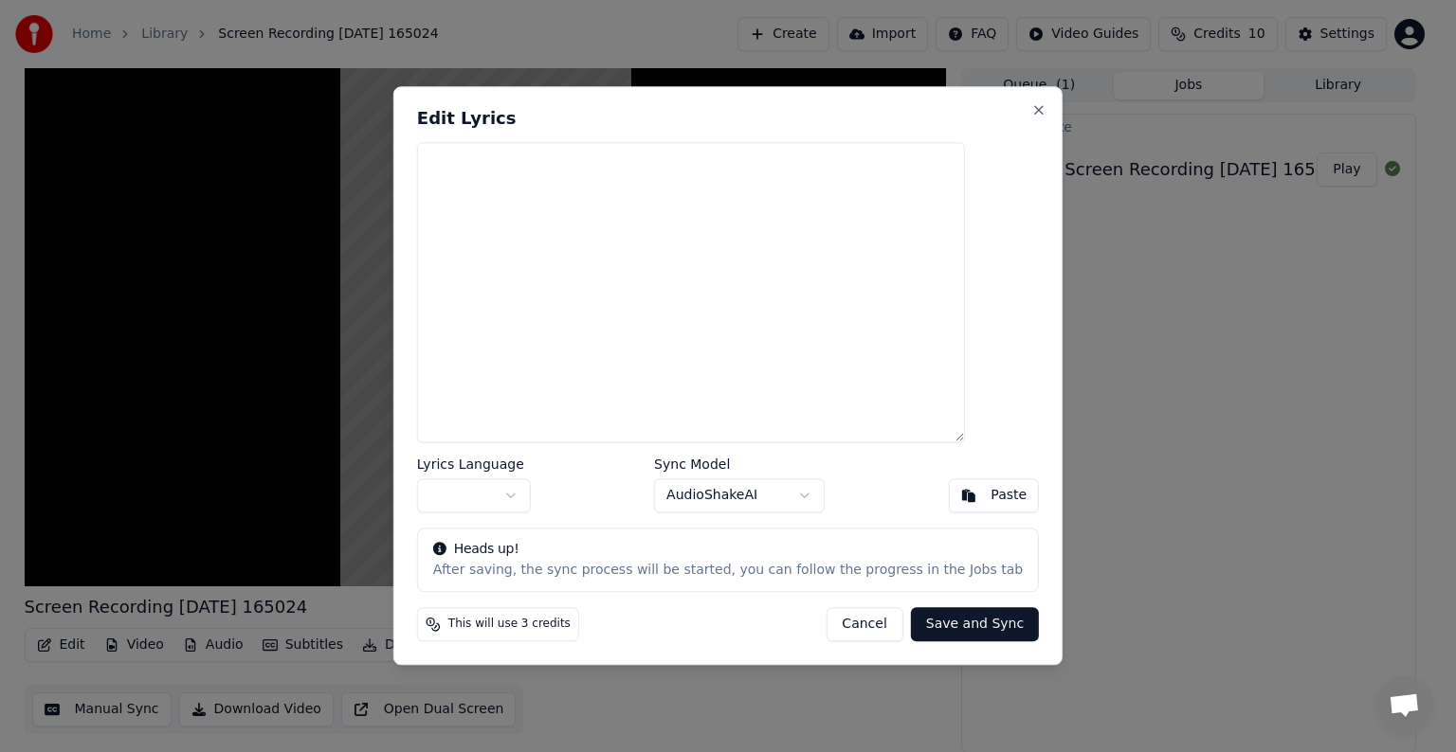
click at [919, 616] on button "Save and Sync" at bounding box center [975, 625] width 128 height 34
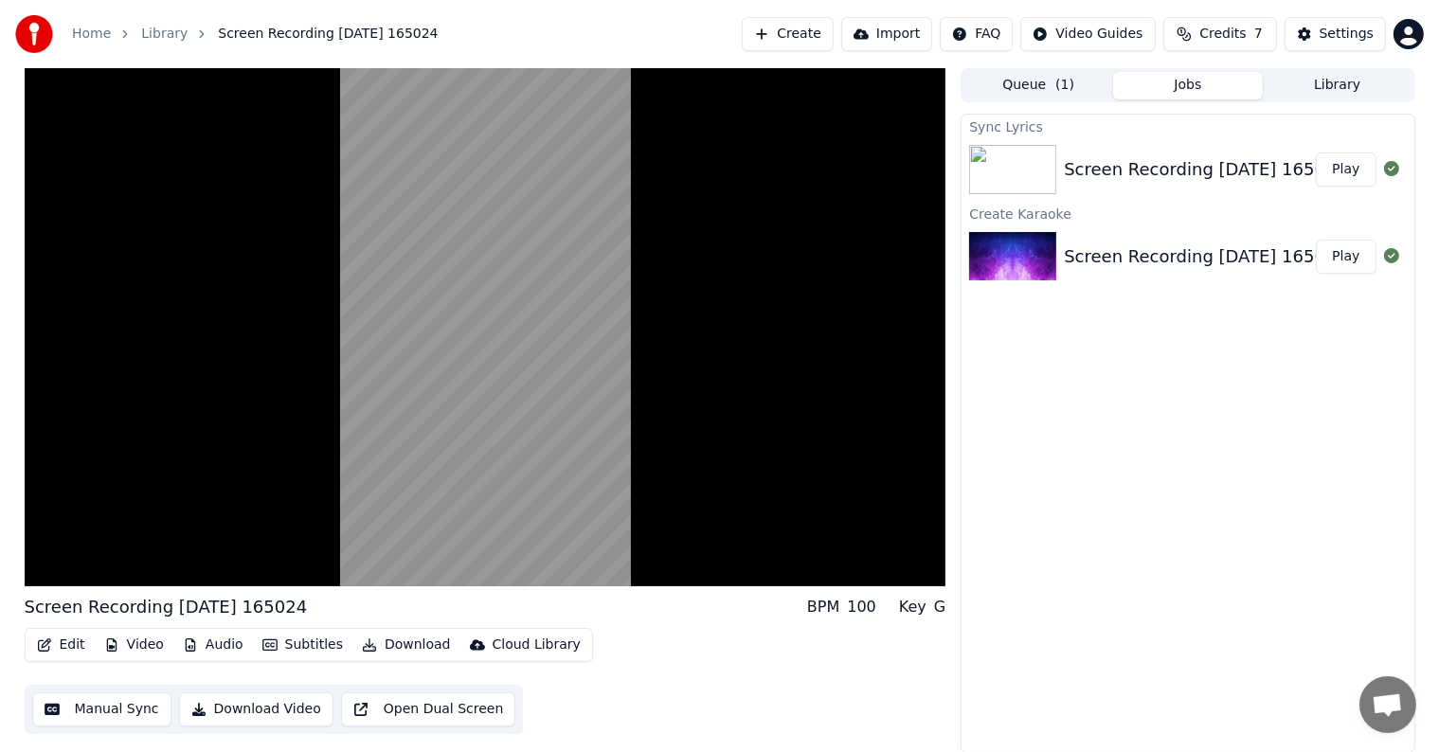
click at [72, 640] on button "Edit" at bounding box center [60, 645] width 63 height 27
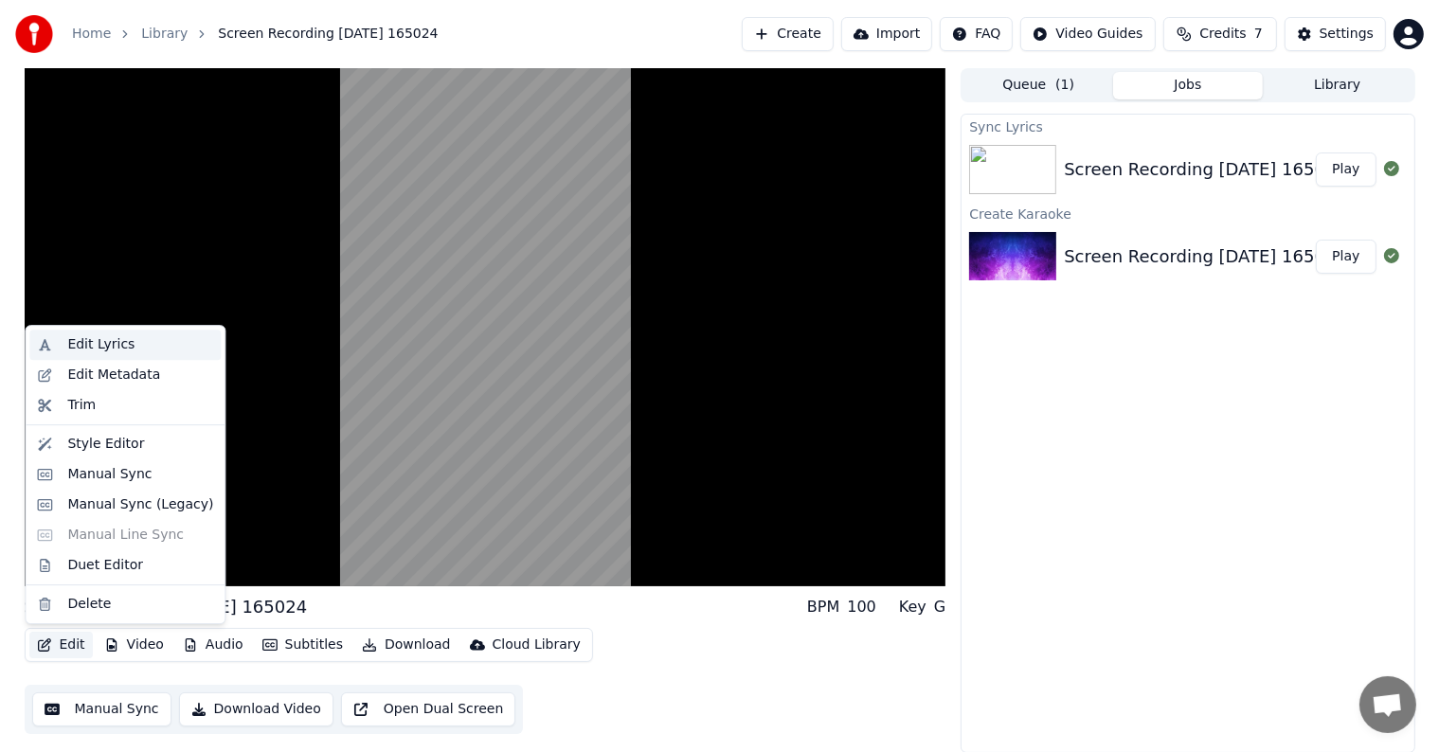
click at [99, 350] on div "Edit Lyrics" at bounding box center [100, 344] width 67 height 19
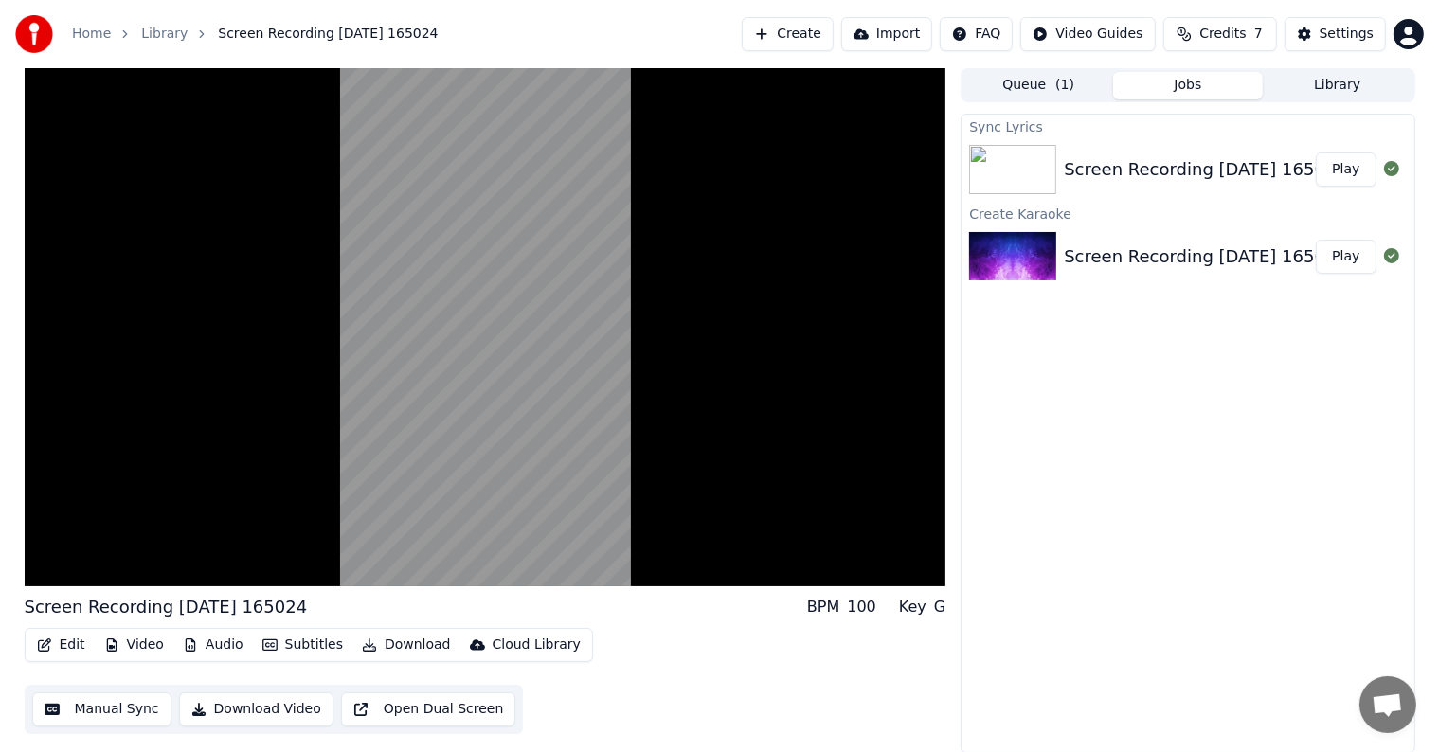
click at [1141, 186] on div "Screen Recording [DATE] 165024 Play" at bounding box center [1188, 169] width 452 height 64
click at [1131, 250] on div "Screen Recording [DATE] 165024" at bounding box center [1205, 257] width 283 height 27
click at [1349, 171] on button "Play" at bounding box center [1346, 170] width 60 height 34
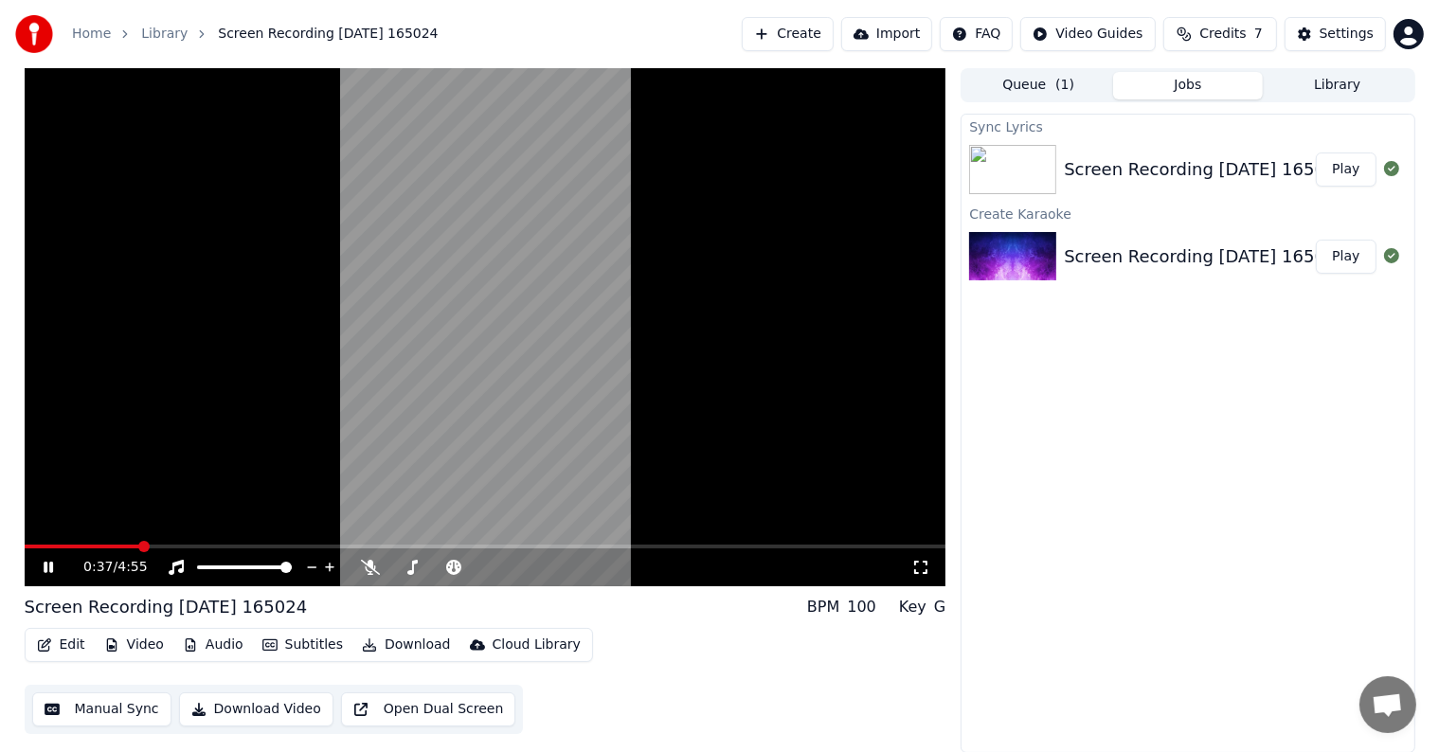
click at [150, 551] on span at bounding box center [143, 546] width 11 height 11
click at [1353, 258] on button "Play" at bounding box center [1346, 257] width 60 height 34
drag, startPoint x: 50, startPoint y: 542, endPoint x: 169, endPoint y: 543, distance: 118.5
click at [179, 542] on video at bounding box center [486, 327] width 922 height 518
click at [162, 545] on span at bounding box center [486, 547] width 922 height 4
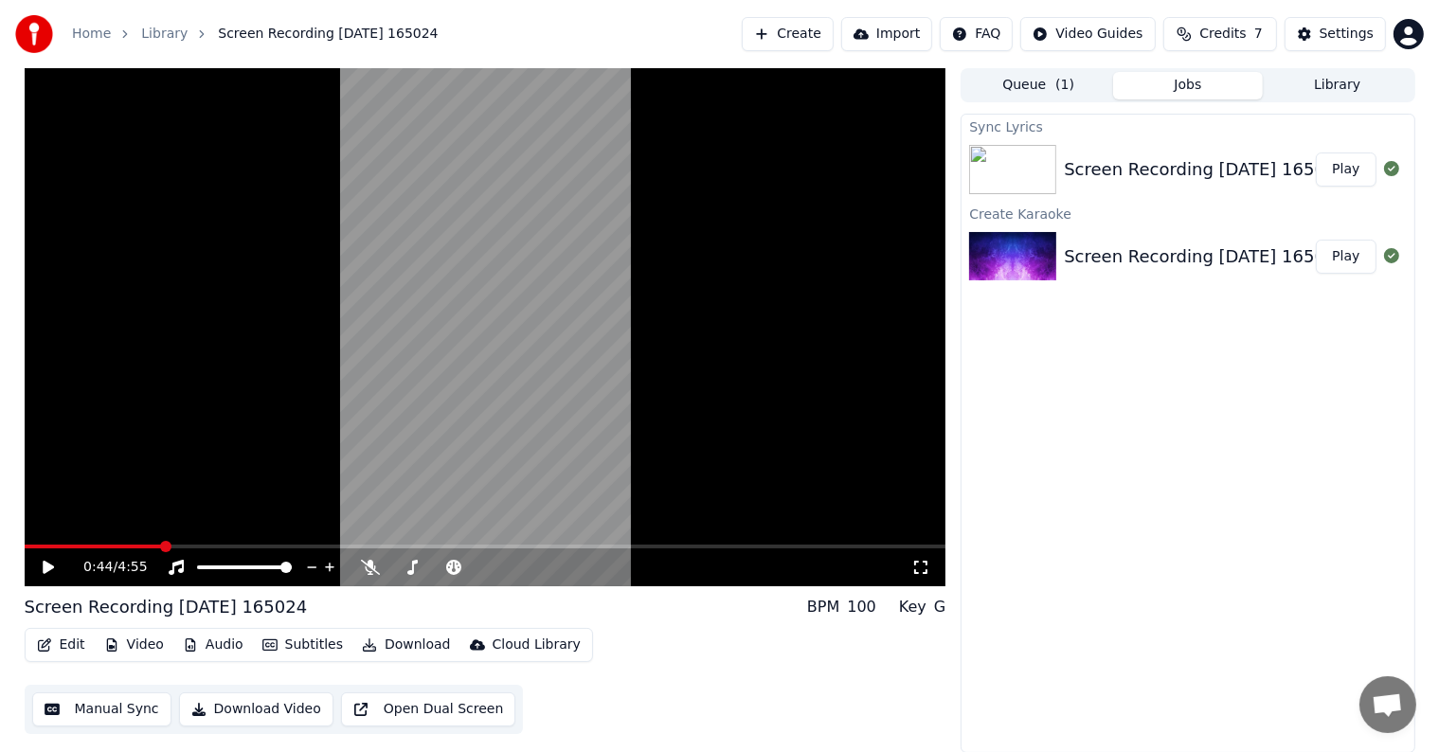
click at [46, 562] on icon at bounding box center [48, 567] width 11 height 13
click at [1362, 174] on button "Play" at bounding box center [1346, 170] width 60 height 34
click at [125, 549] on span at bounding box center [119, 546] width 11 height 11
click at [298, 542] on span at bounding box center [291, 546] width 11 height 11
click at [504, 552] on span at bounding box center [503, 546] width 11 height 11
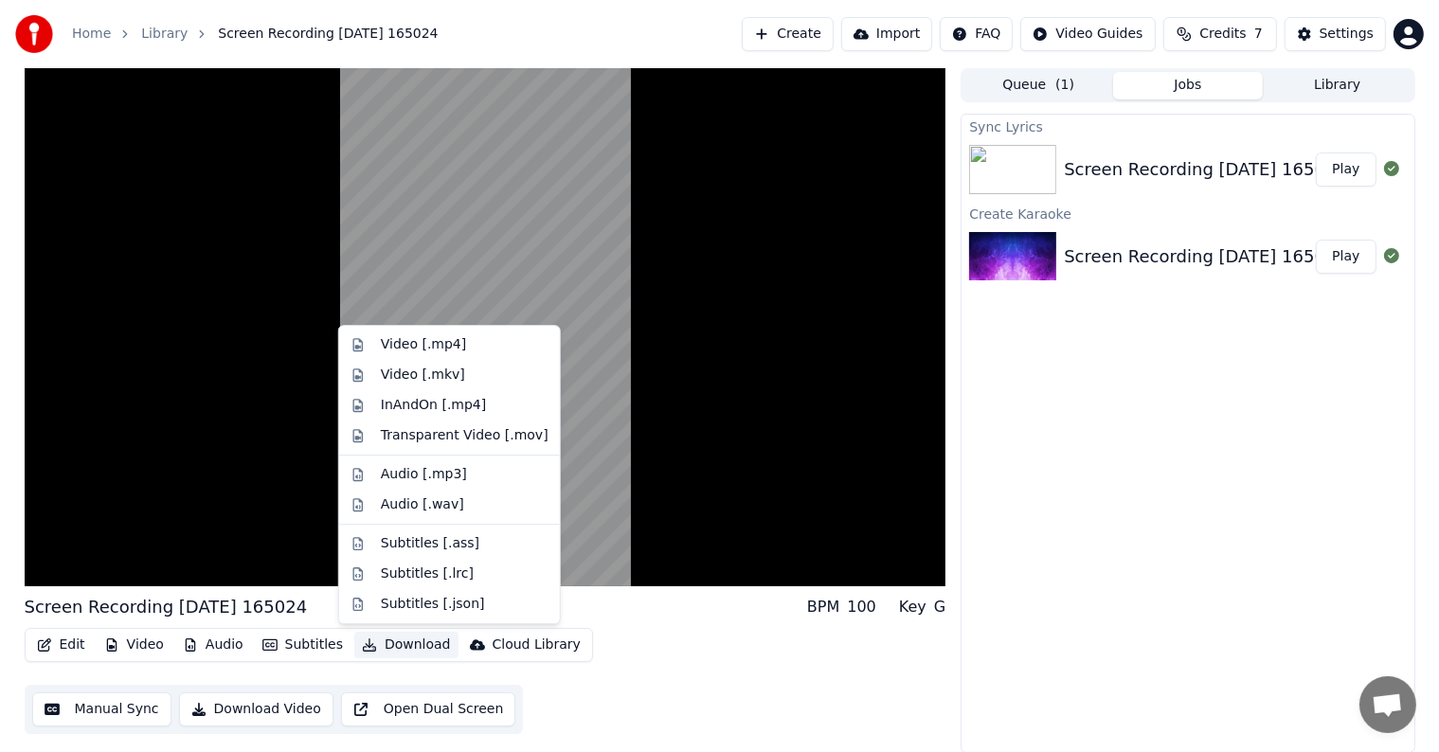
click at [377, 646] on button "Download" at bounding box center [406, 645] width 104 height 27
click at [413, 349] on div "Video [.mp4]" at bounding box center [423, 344] width 85 height 19
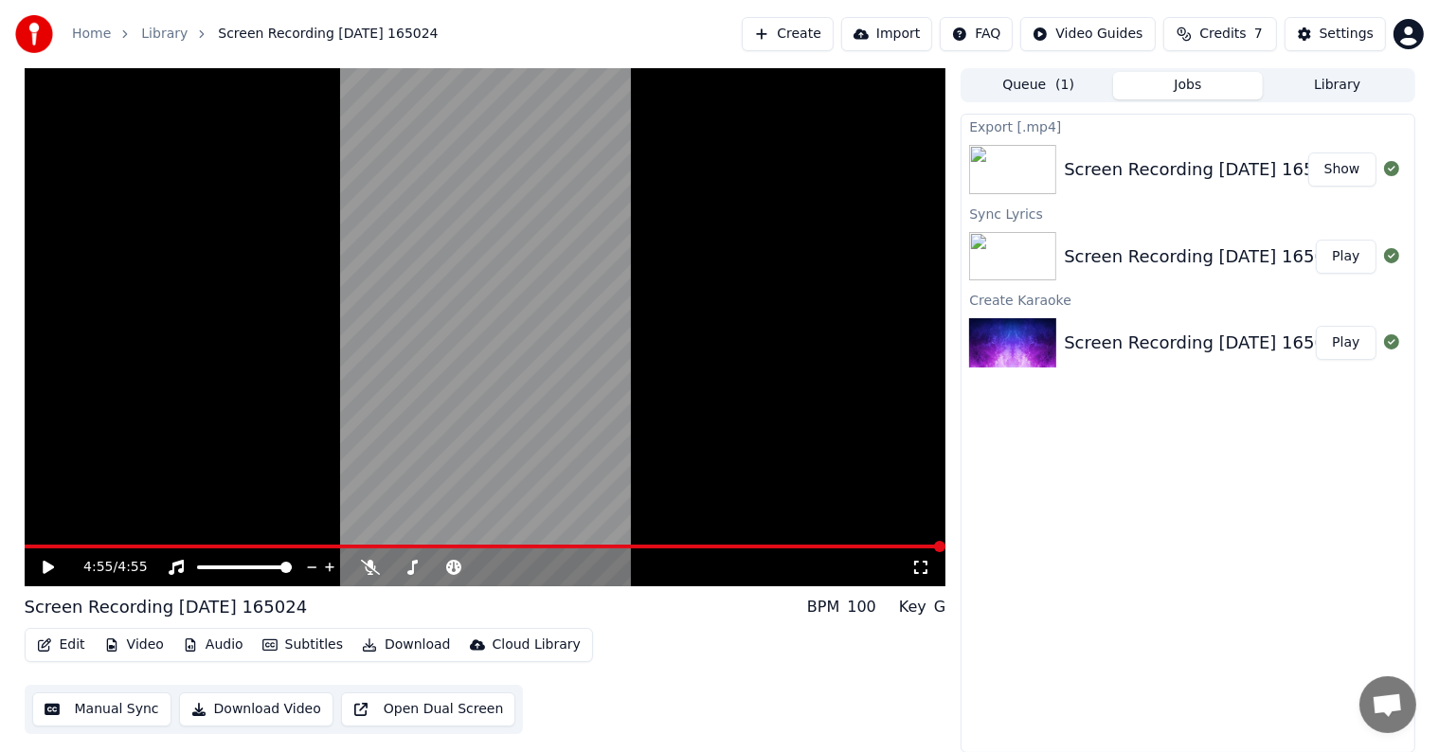
click at [1356, 168] on button "Show" at bounding box center [1343, 170] width 68 height 34
click at [73, 636] on button "Edit" at bounding box center [60, 645] width 63 height 27
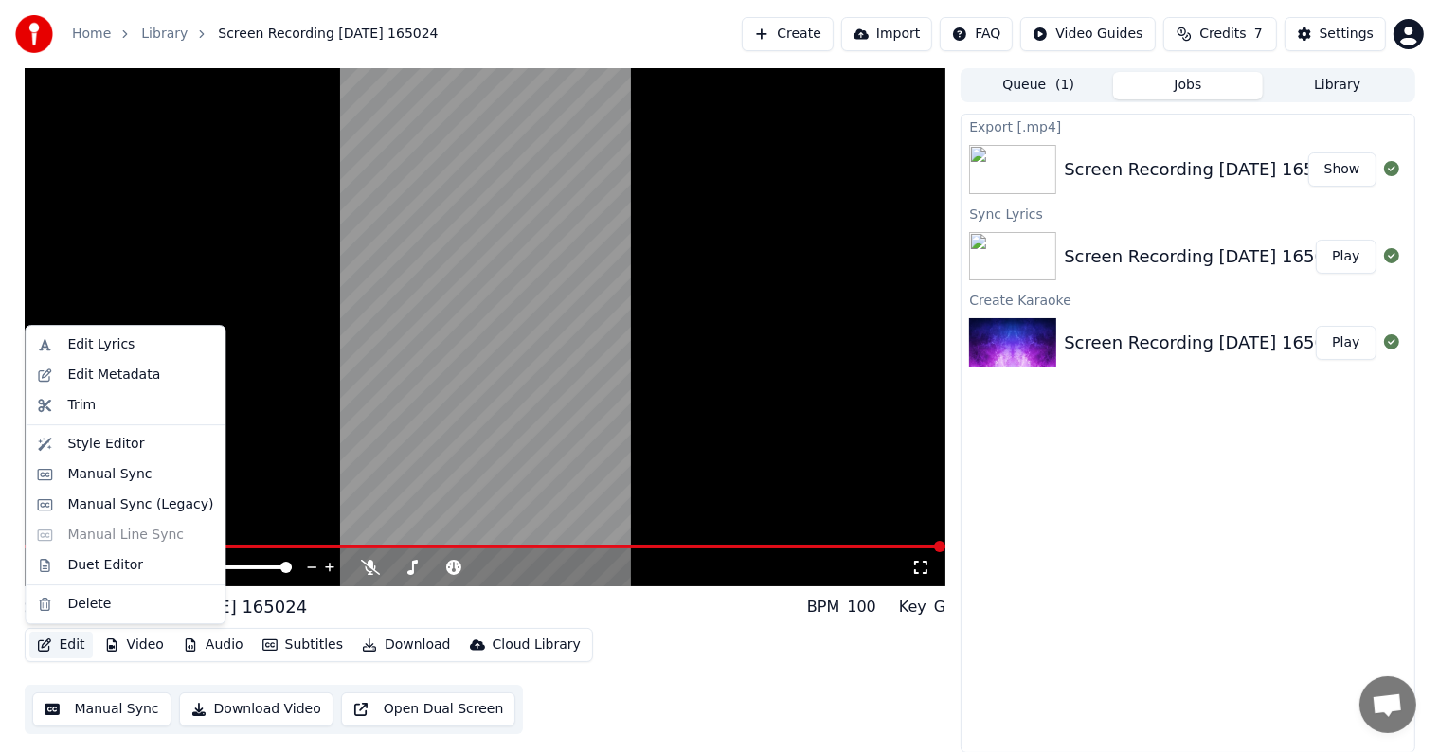
click at [694, 447] on video at bounding box center [486, 327] width 922 height 518
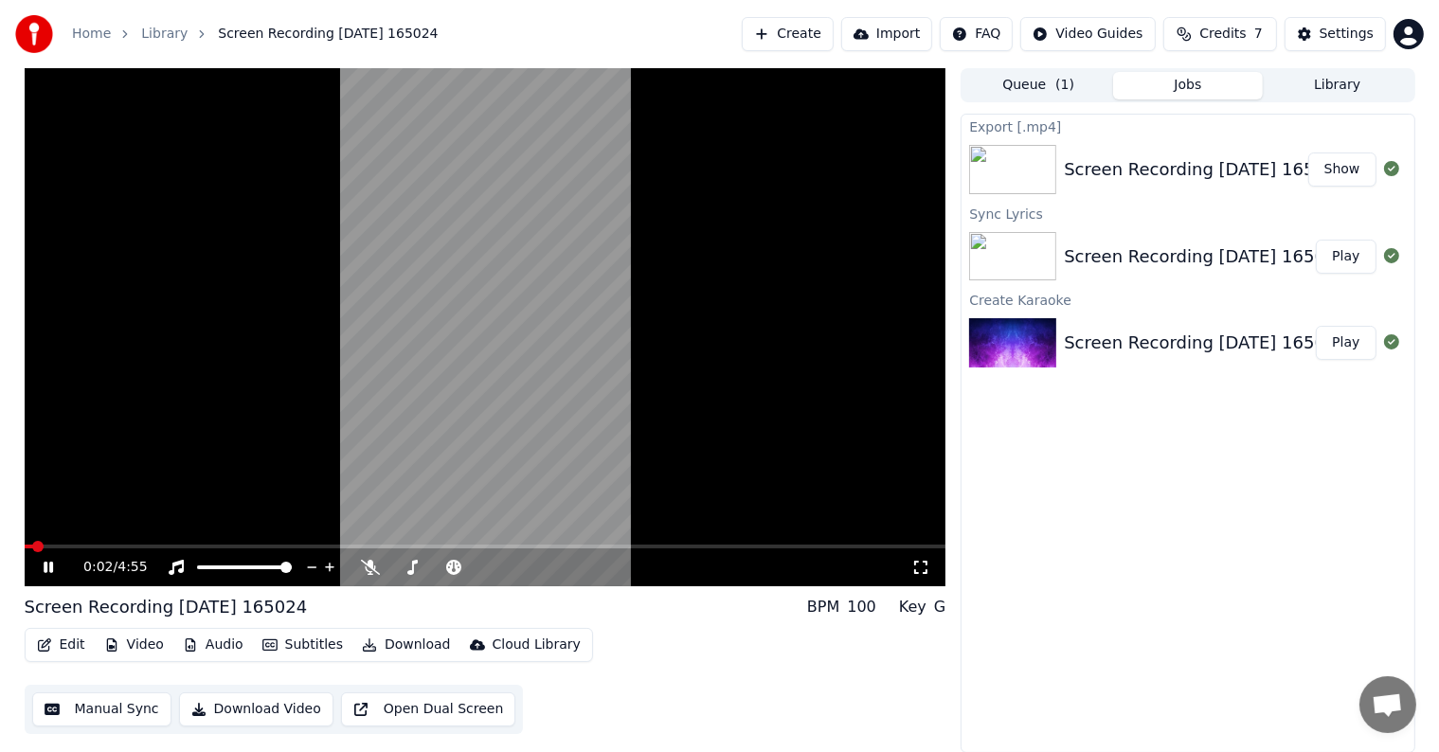
click at [824, 489] on video at bounding box center [486, 327] width 922 height 518
click at [920, 571] on icon at bounding box center [921, 567] width 19 height 15
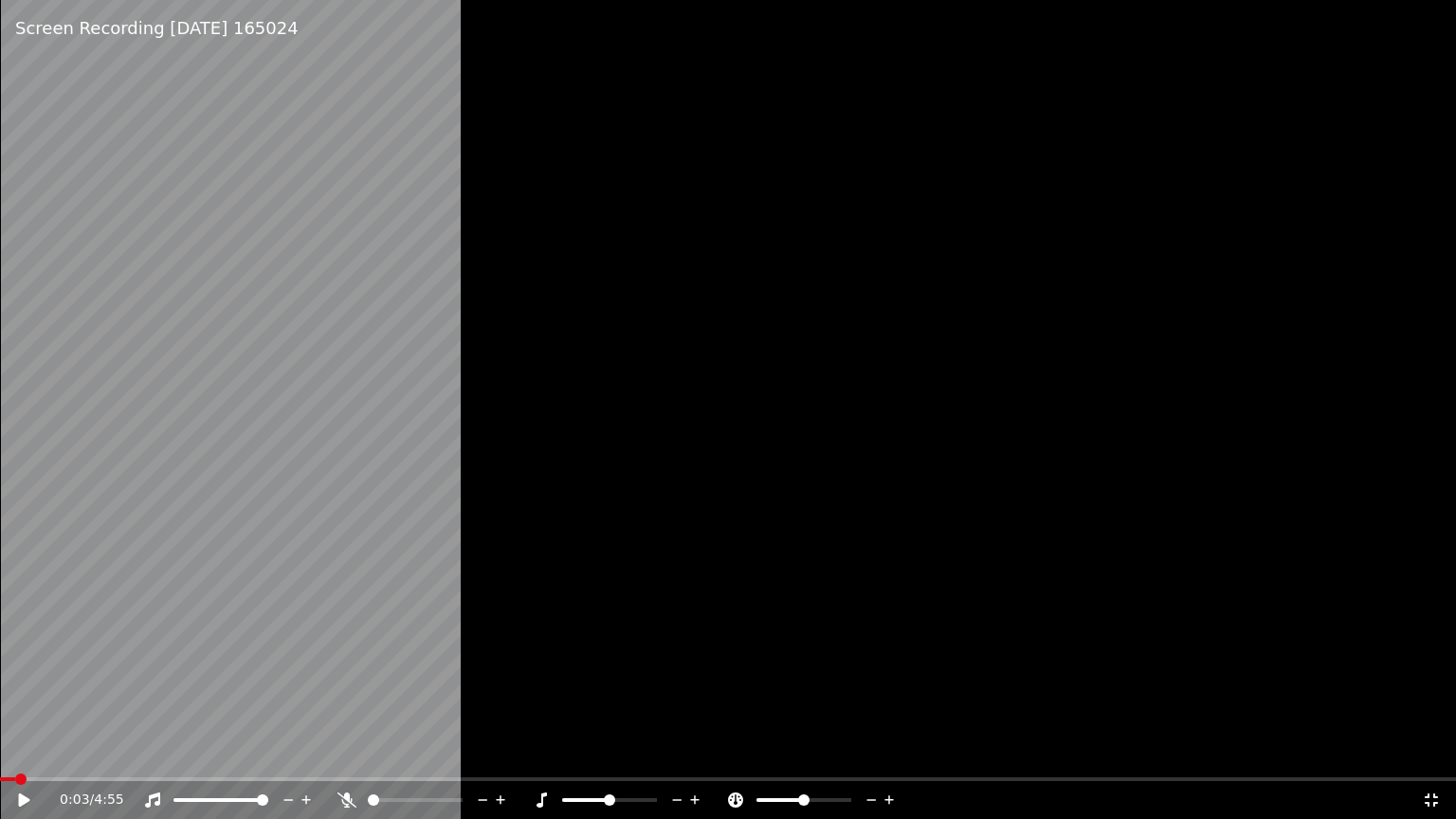
click at [19, 751] on icon at bounding box center [24, 799] width 11 height 13
click at [438, 451] on video at bounding box center [728, 409] width 1456 height 819
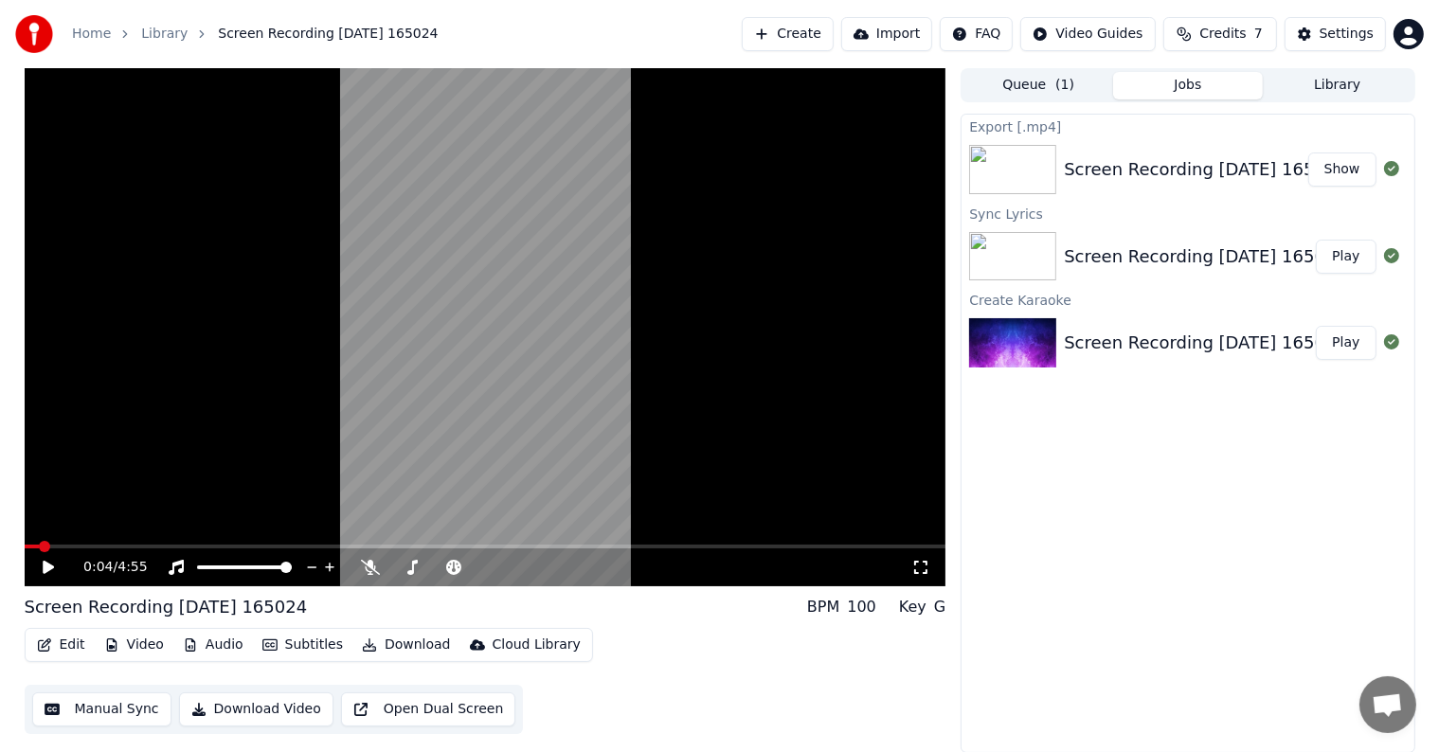
click at [405, 311] on video at bounding box center [486, 327] width 922 height 518
click at [50, 562] on icon at bounding box center [48, 567] width 9 height 11
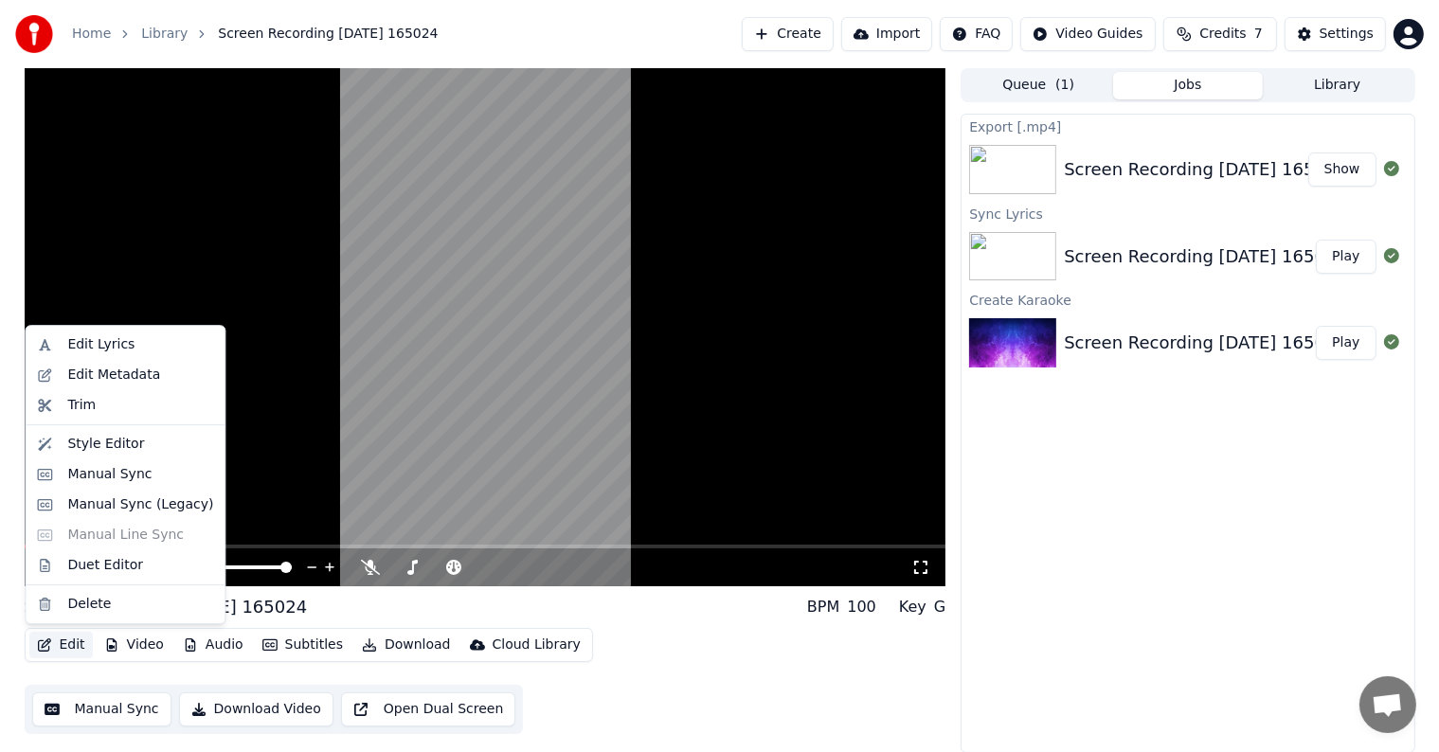
click at [72, 645] on button "Edit" at bounding box center [60, 645] width 63 height 27
click at [94, 387] on div "Edit Metadata" at bounding box center [124, 375] width 191 height 30
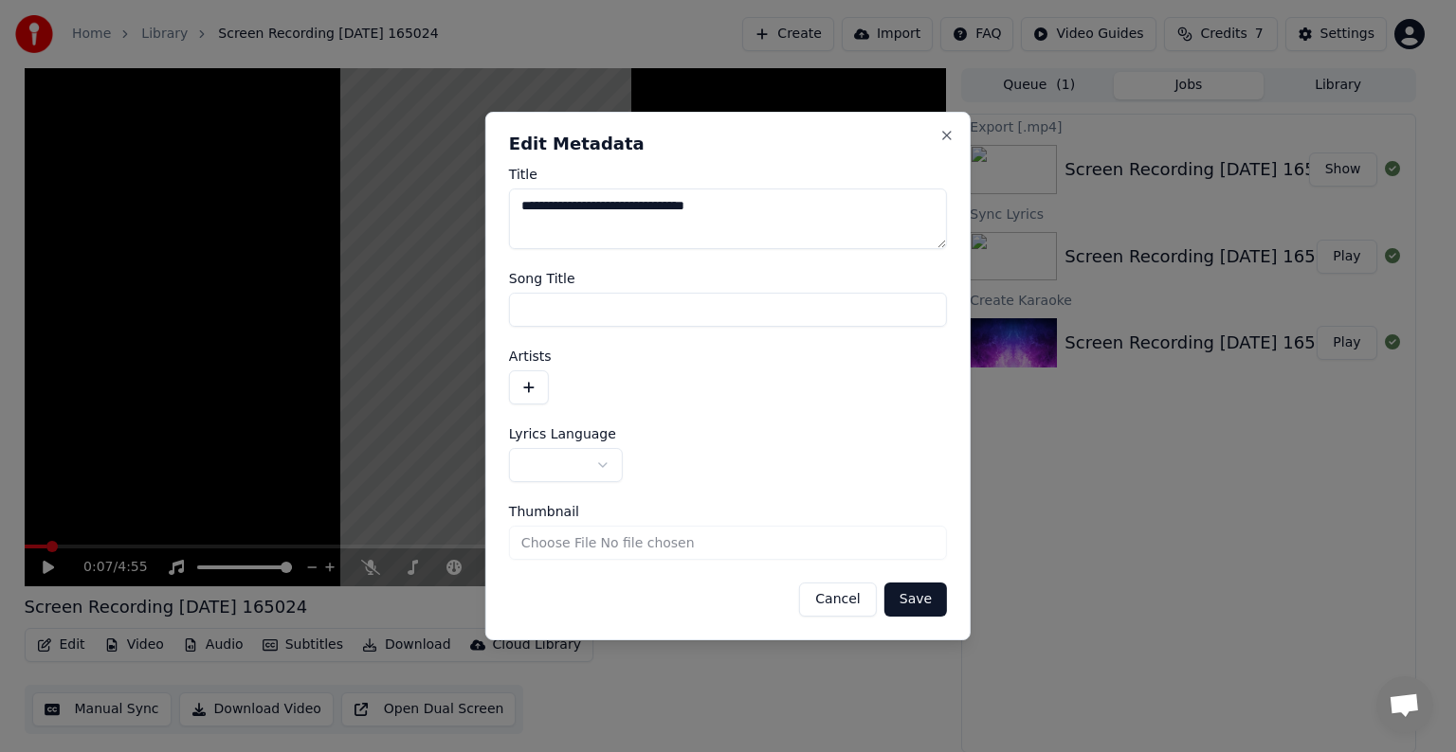
drag, startPoint x: 769, startPoint y: 210, endPoint x: 349, endPoint y: 269, distance: 423.9
click at [349, 269] on body "**********" at bounding box center [719, 376] width 1439 height 752
type textarea "*"
click at [594, 299] on input "Song Title" at bounding box center [728, 310] width 438 height 34
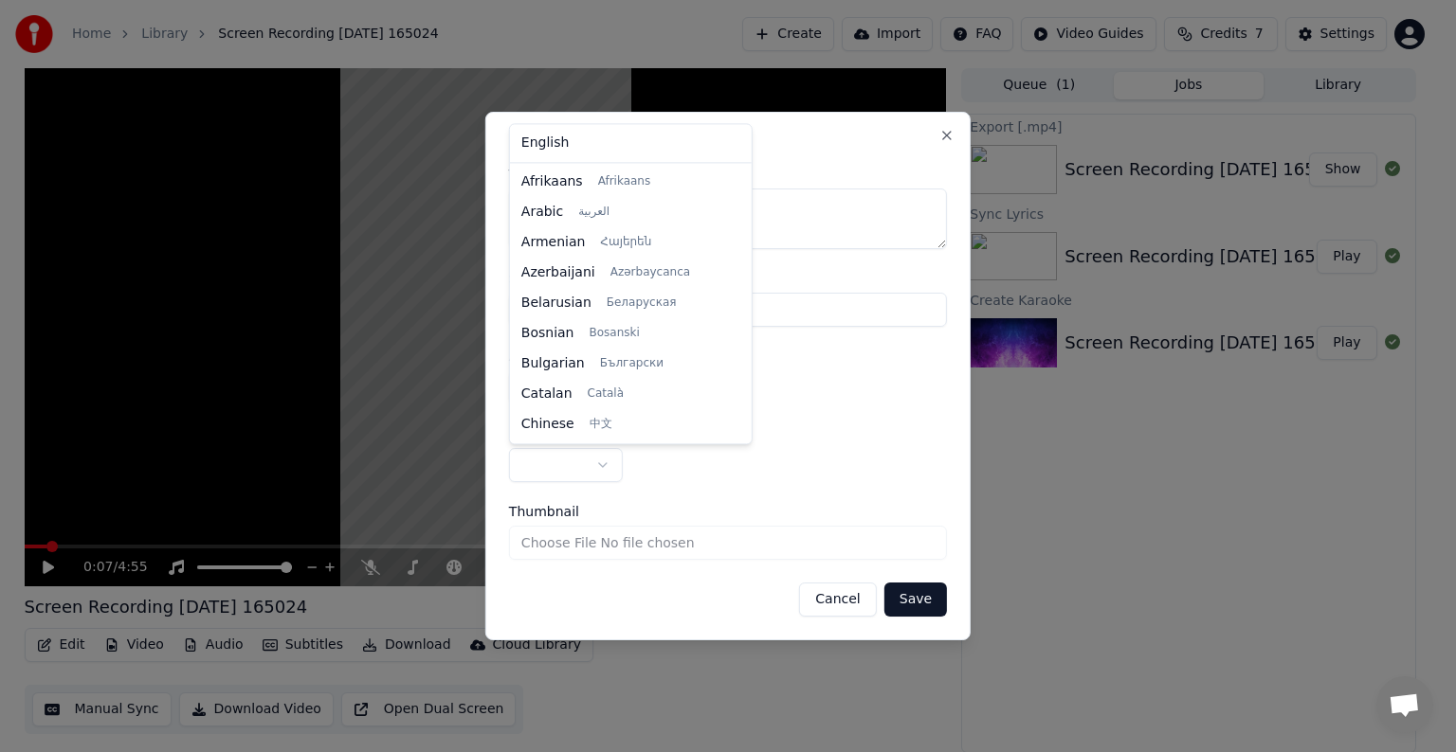
click at [610, 459] on body "**********" at bounding box center [719, 376] width 1439 height 752
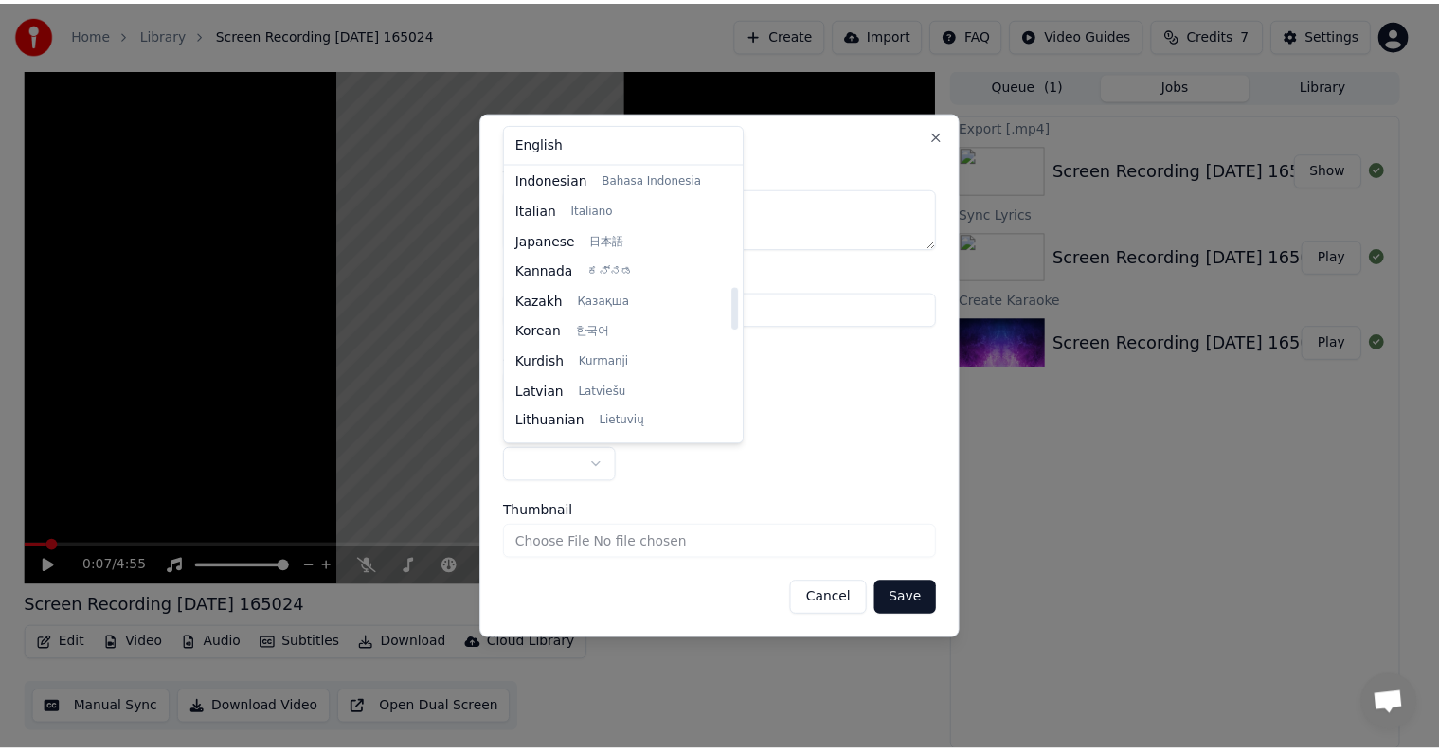
scroll to position [758, 0]
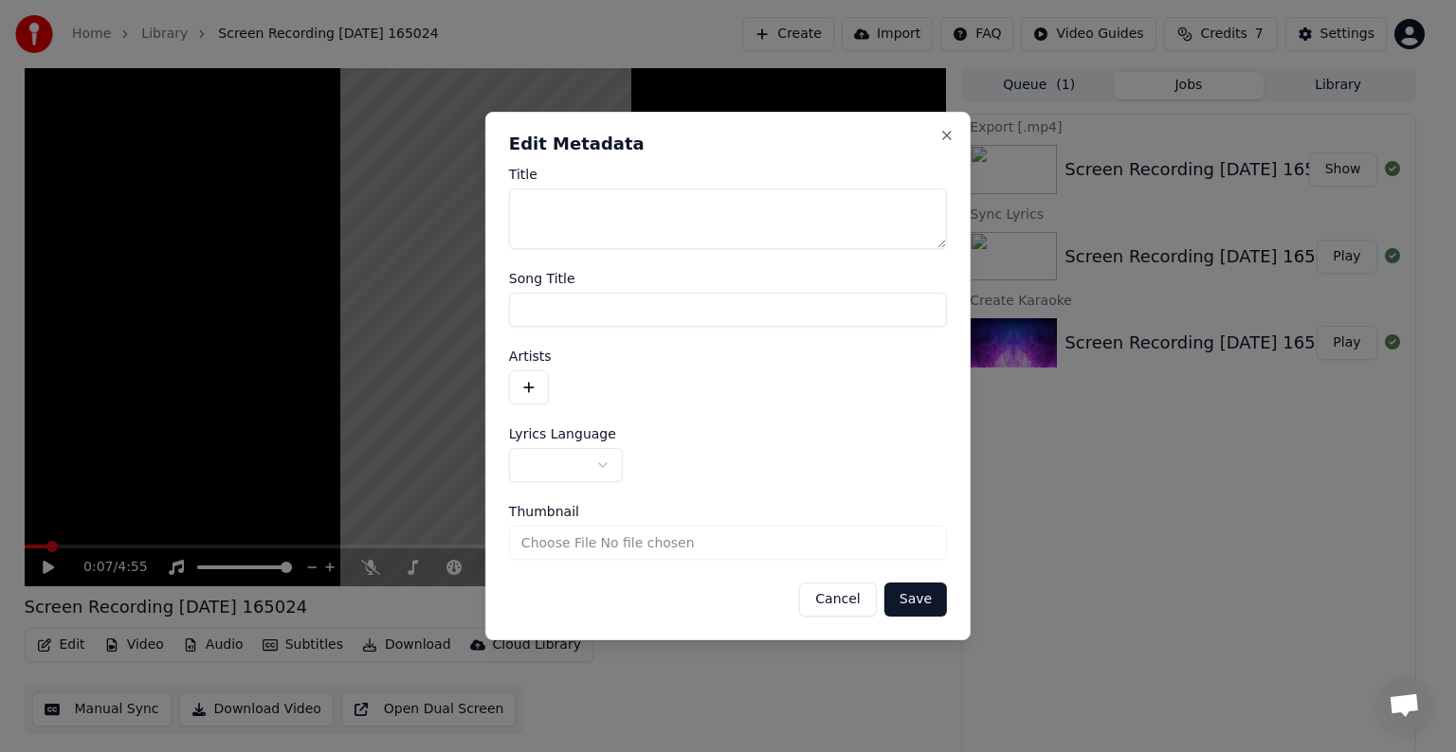
click at [818, 443] on body "**********" at bounding box center [719, 376] width 1439 height 752
click at [914, 598] on button "Save" at bounding box center [915, 600] width 63 height 34
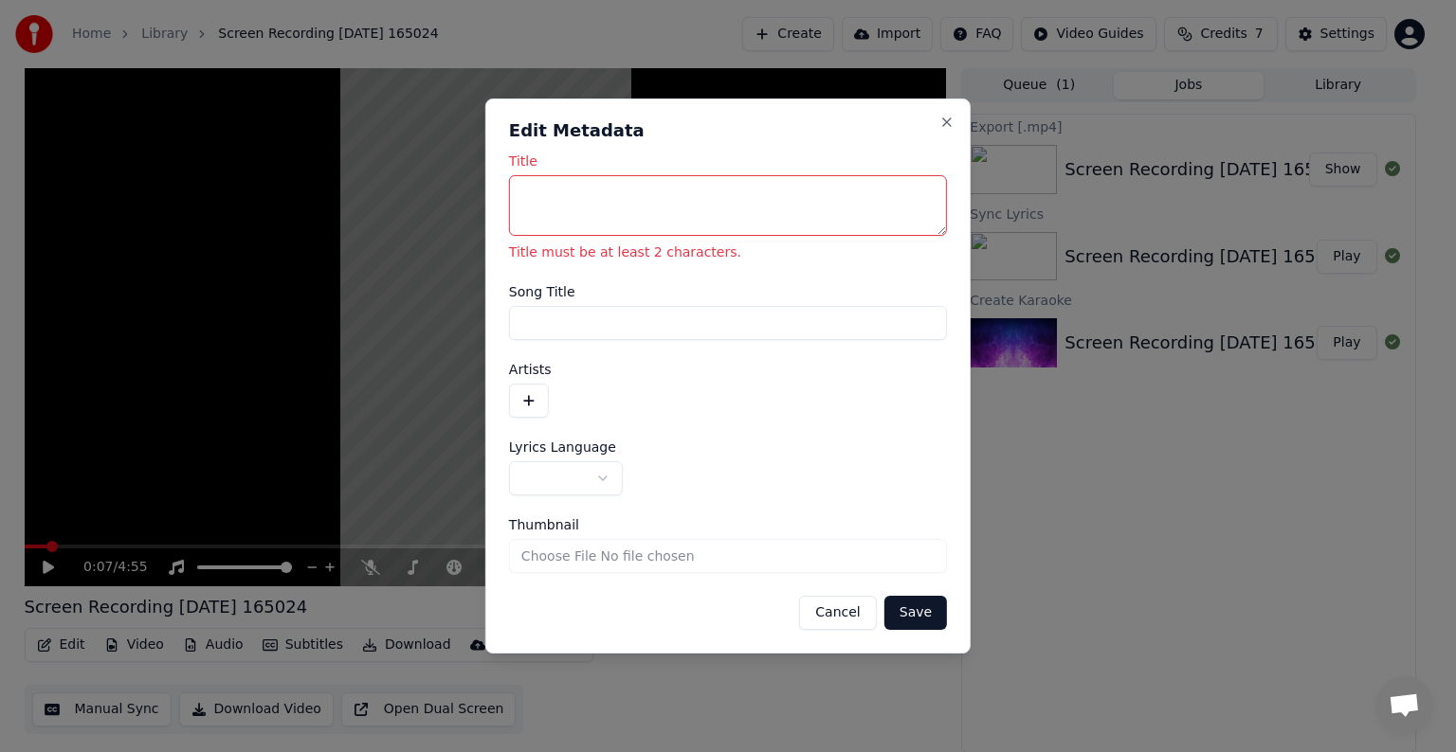
type textarea "*"
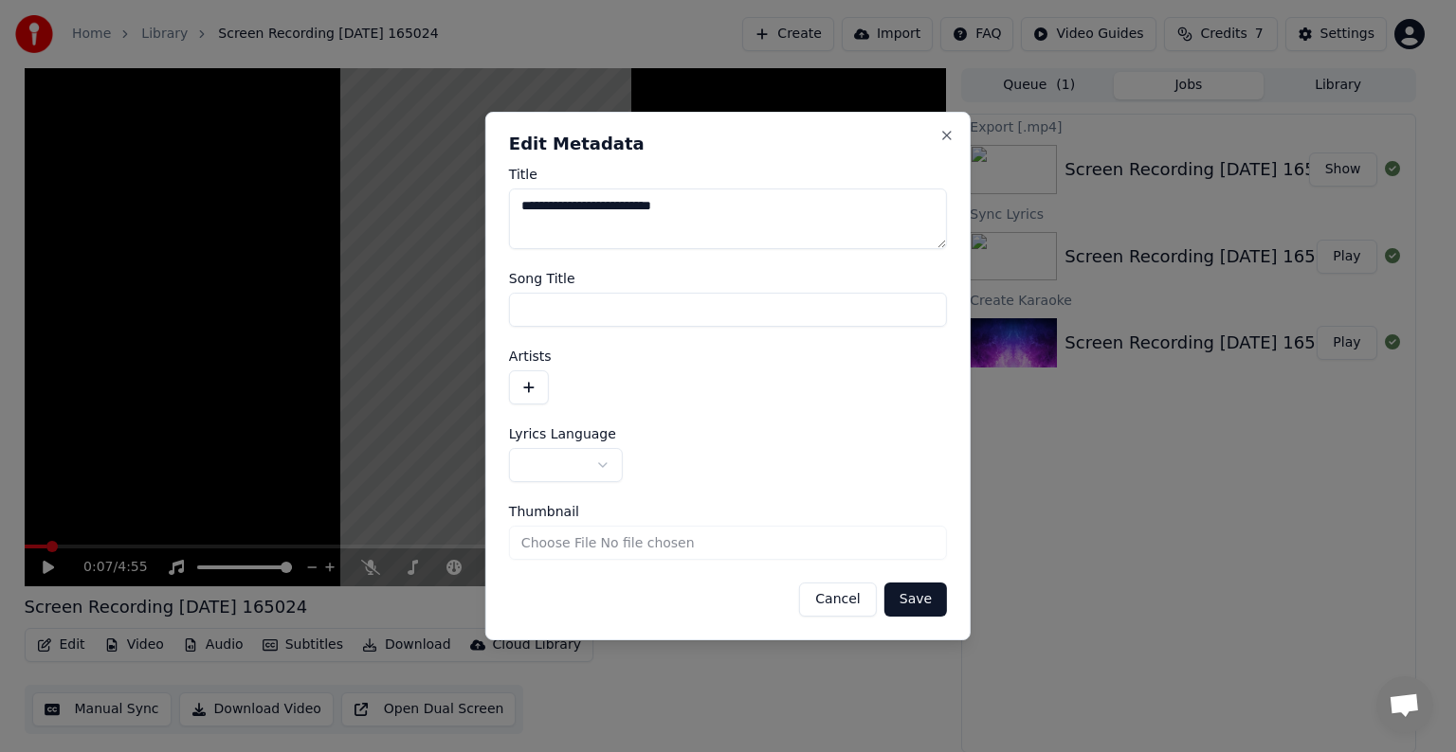
type textarea "**********"
click at [936, 596] on button "Save" at bounding box center [915, 600] width 63 height 34
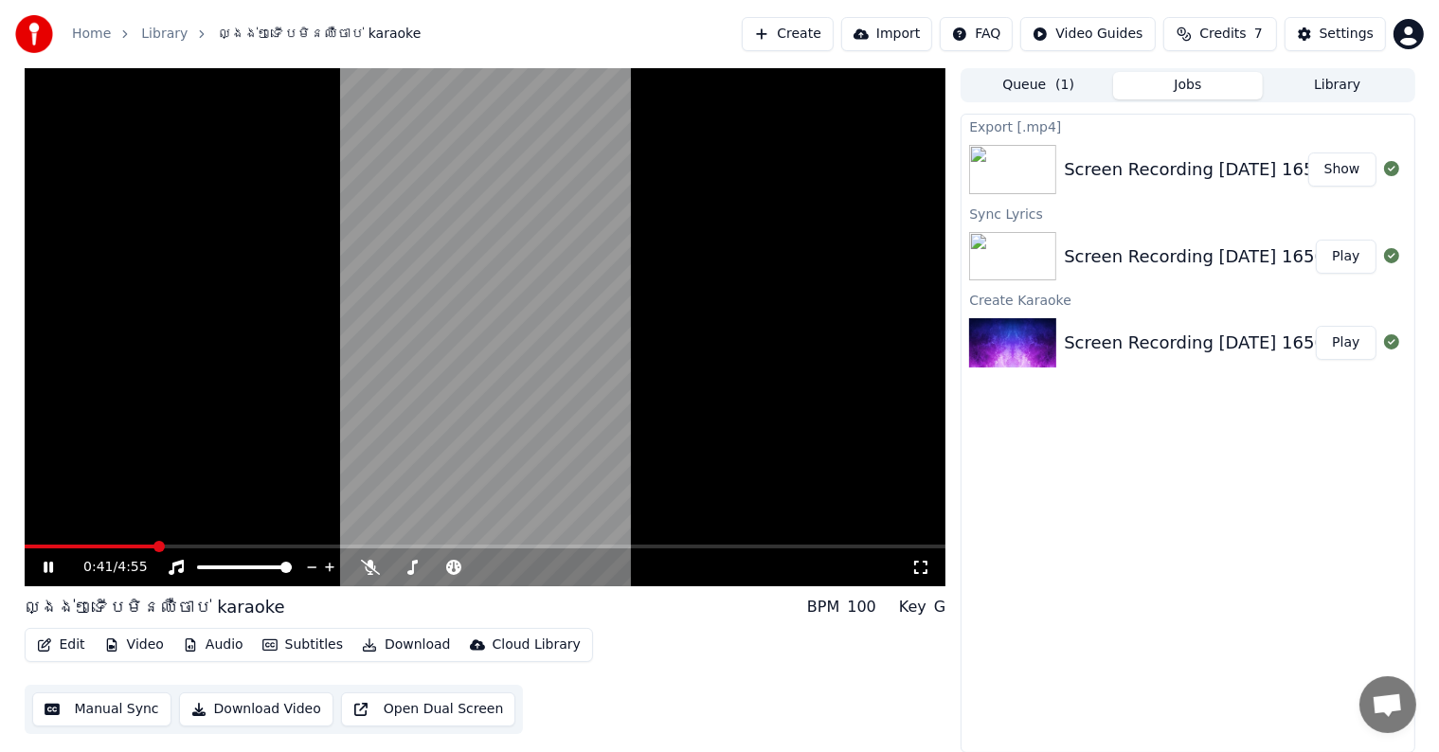
click at [98, 491] on video at bounding box center [486, 327] width 922 height 518
click at [44, 562] on icon at bounding box center [48, 567] width 11 height 13
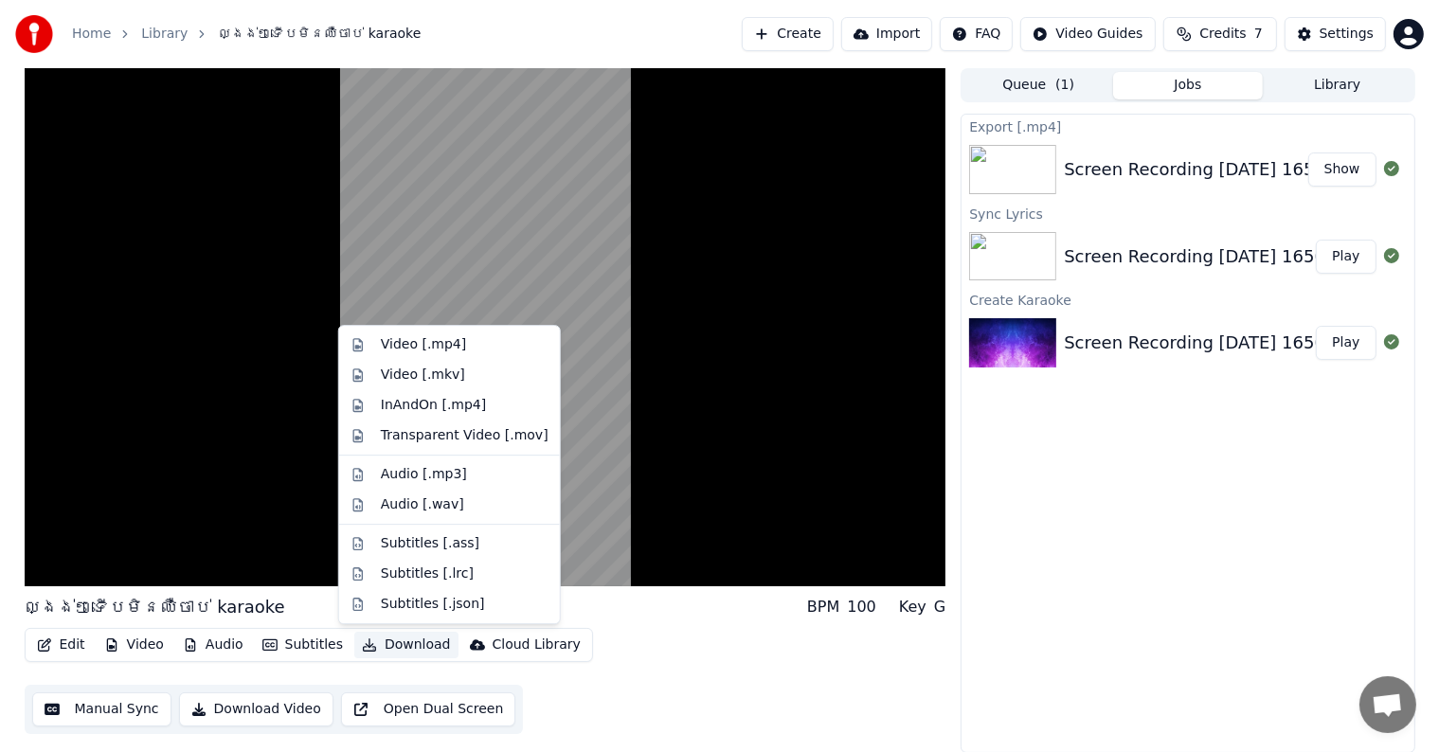
click at [393, 643] on button "Download" at bounding box center [406, 645] width 104 height 27
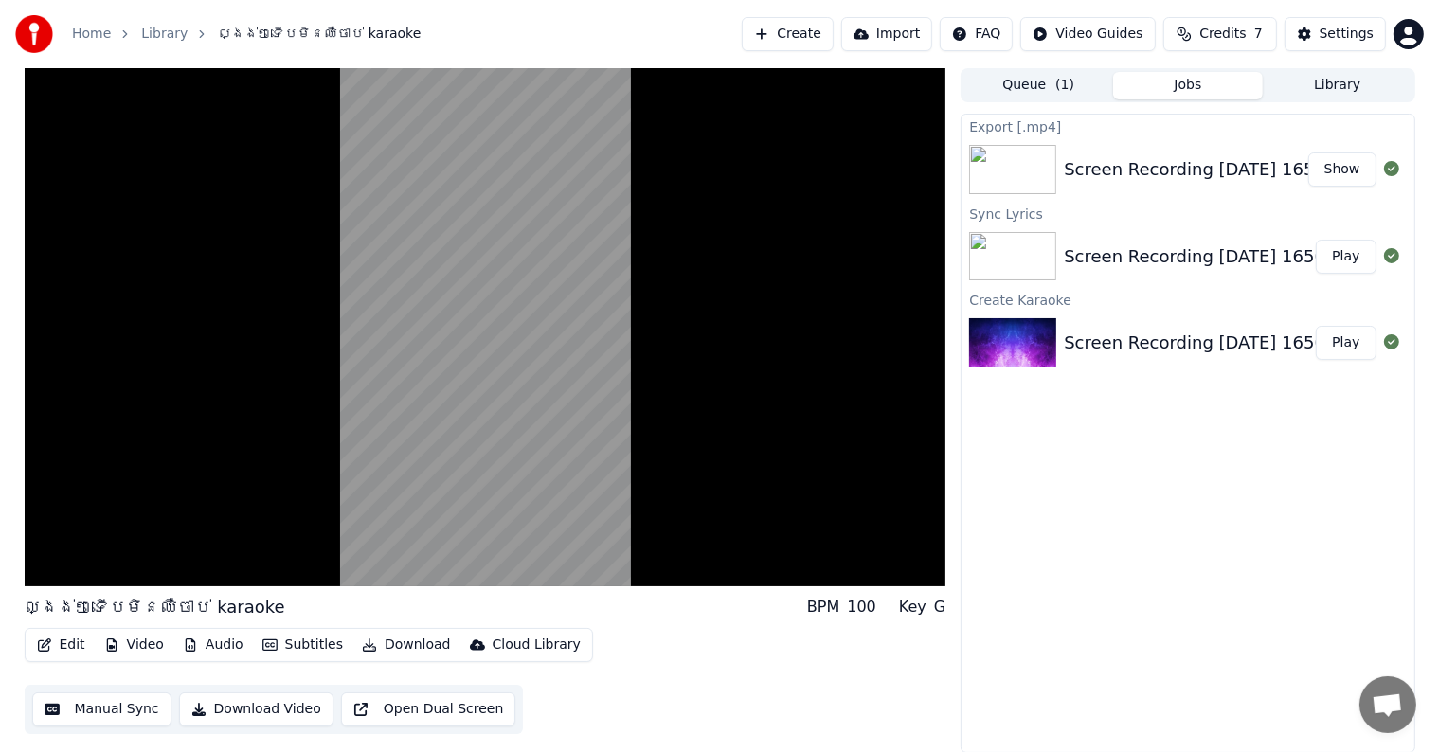
click at [280, 705] on button "Download Video" at bounding box center [256, 710] width 154 height 34
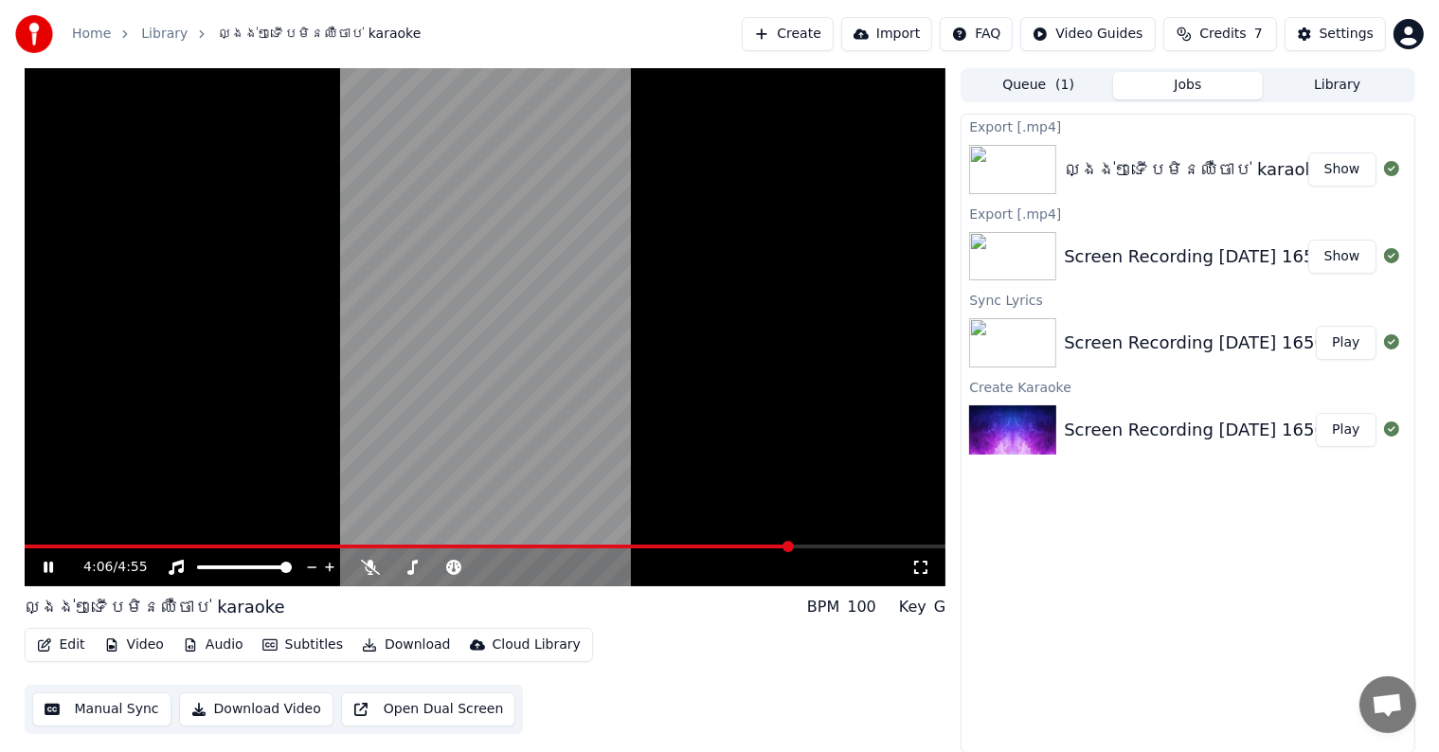
click at [41, 564] on icon at bounding box center [62, 567] width 45 height 15
click at [1221, 162] on div "ល្ងង់ៗទើបមិនឈឺចាប់​ karaoke" at bounding box center [1194, 169] width 261 height 27
click at [1223, 175] on div "ល្ងង់ៗទើបមិនឈឺចាប់​ karaoke" at bounding box center [1194, 169] width 261 height 27
click at [1357, 163] on button "Show" at bounding box center [1343, 170] width 68 height 34
click at [53, 645] on button "Edit" at bounding box center [60, 645] width 63 height 27
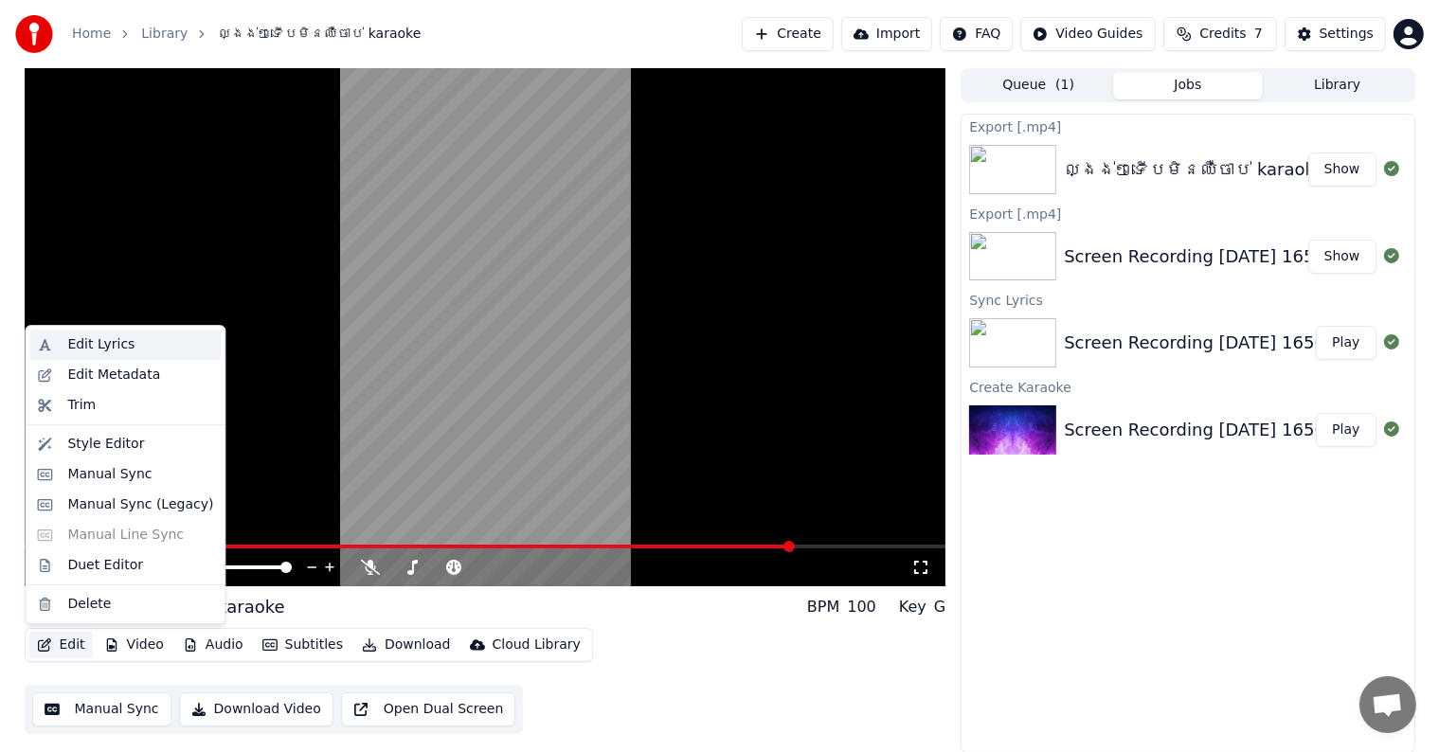
click at [101, 347] on div "Edit Lyrics" at bounding box center [100, 344] width 67 height 19
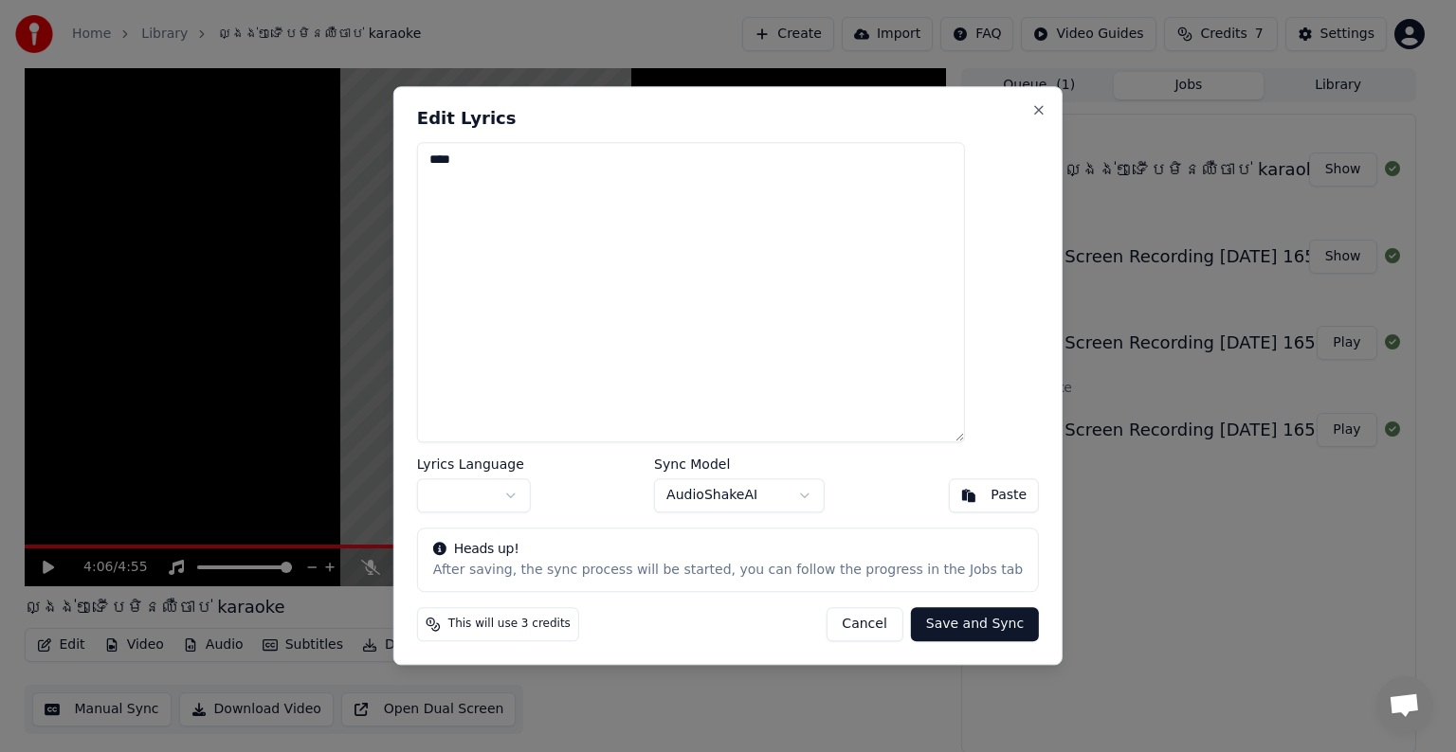
type textarea "****"
click at [549, 497] on body "Home Library ល្ងង់ៗទើបមិនឈឺចាប់​ karaoke Create Import FAQ Video Guides Credits…" at bounding box center [719, 376] width 1439 height 752
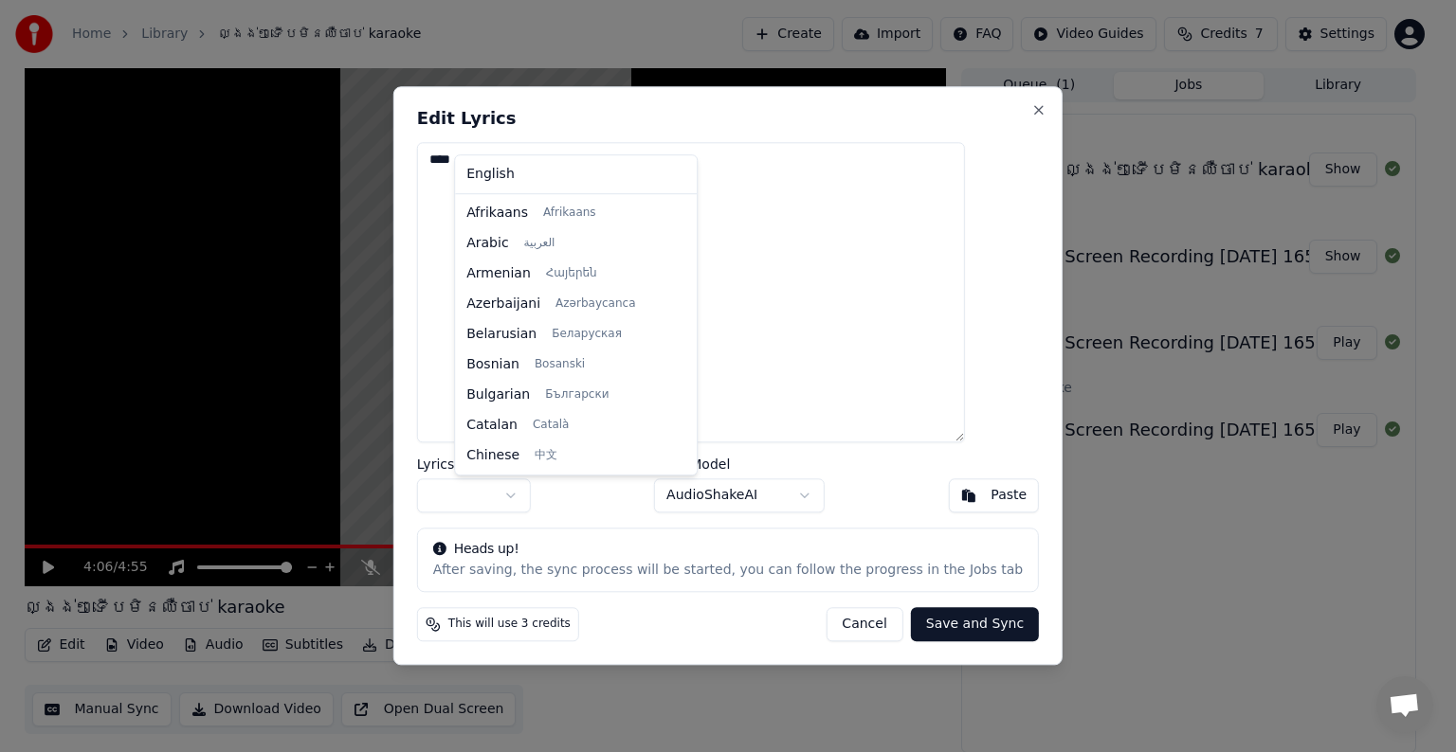
click at [549, 497] on body "Home Library ល្ងង់ៗទើបមិនឈឺចាប់​ karaoke Create Import FAQ Video Guides Credits…" at bounding box center [719, 376] width 1439 height 752
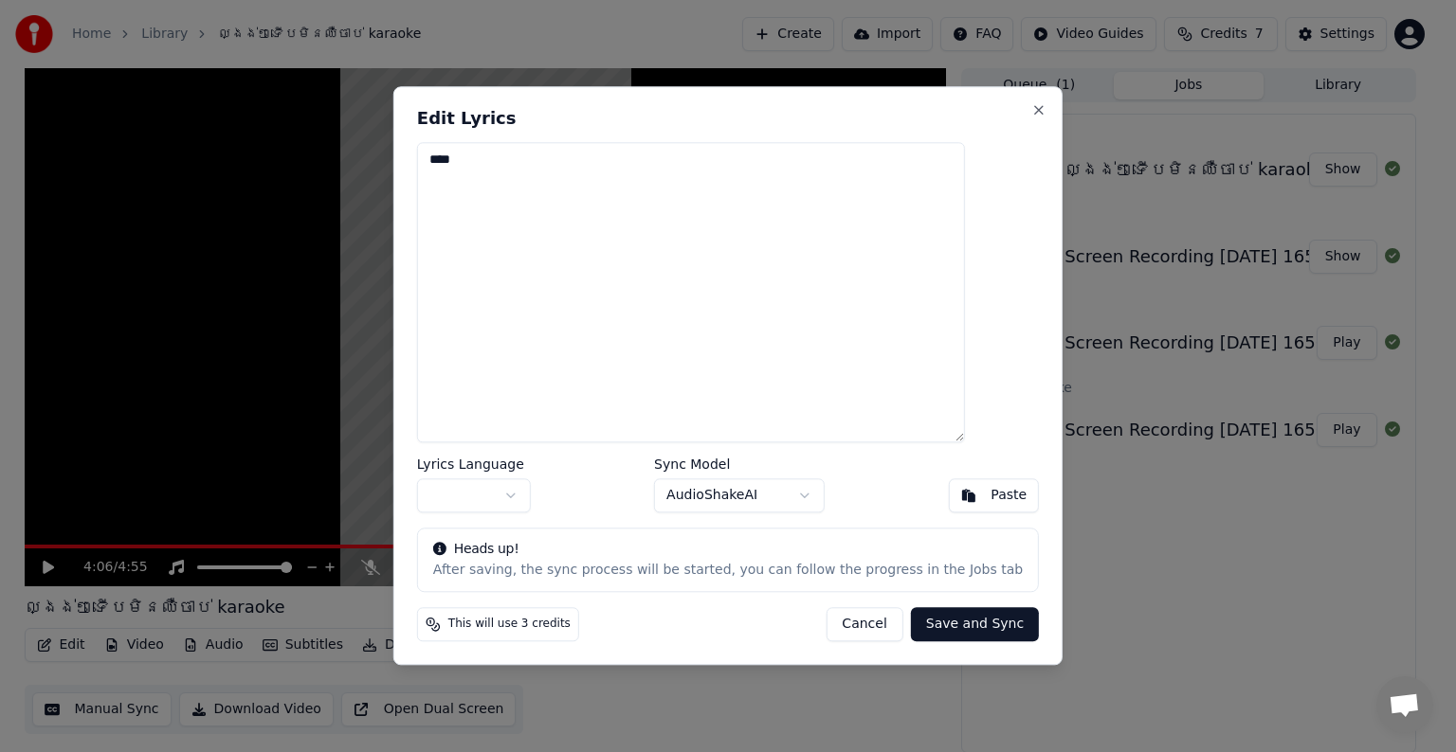
click at [955, 622] on button "Save and Sync" at bounding box center [975, 625] width 128 height 34
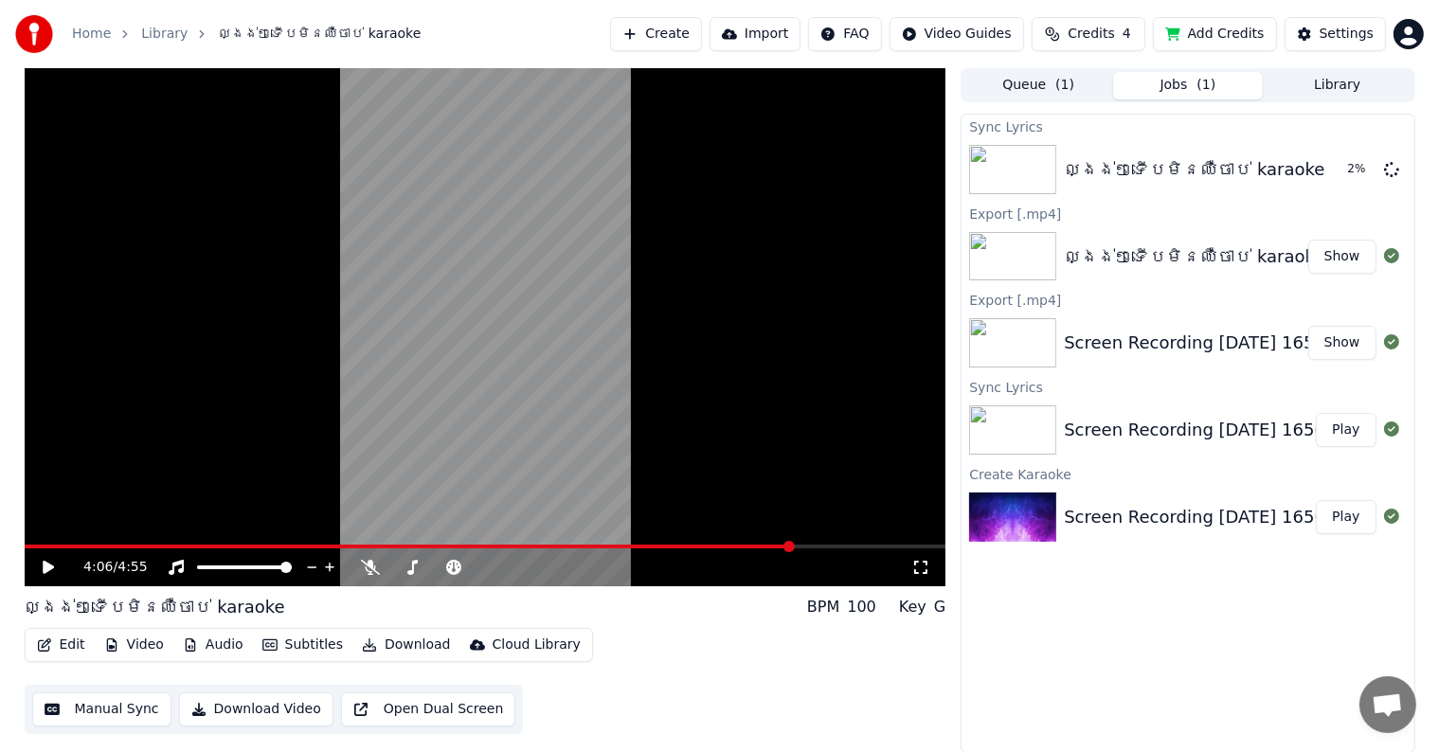
click at [1347, 427] on button "Play" at bounding box center [1346, 430] width 60 height 34
click at [47, 562] on icon at bounding box center [62, 567] width 45 height 15
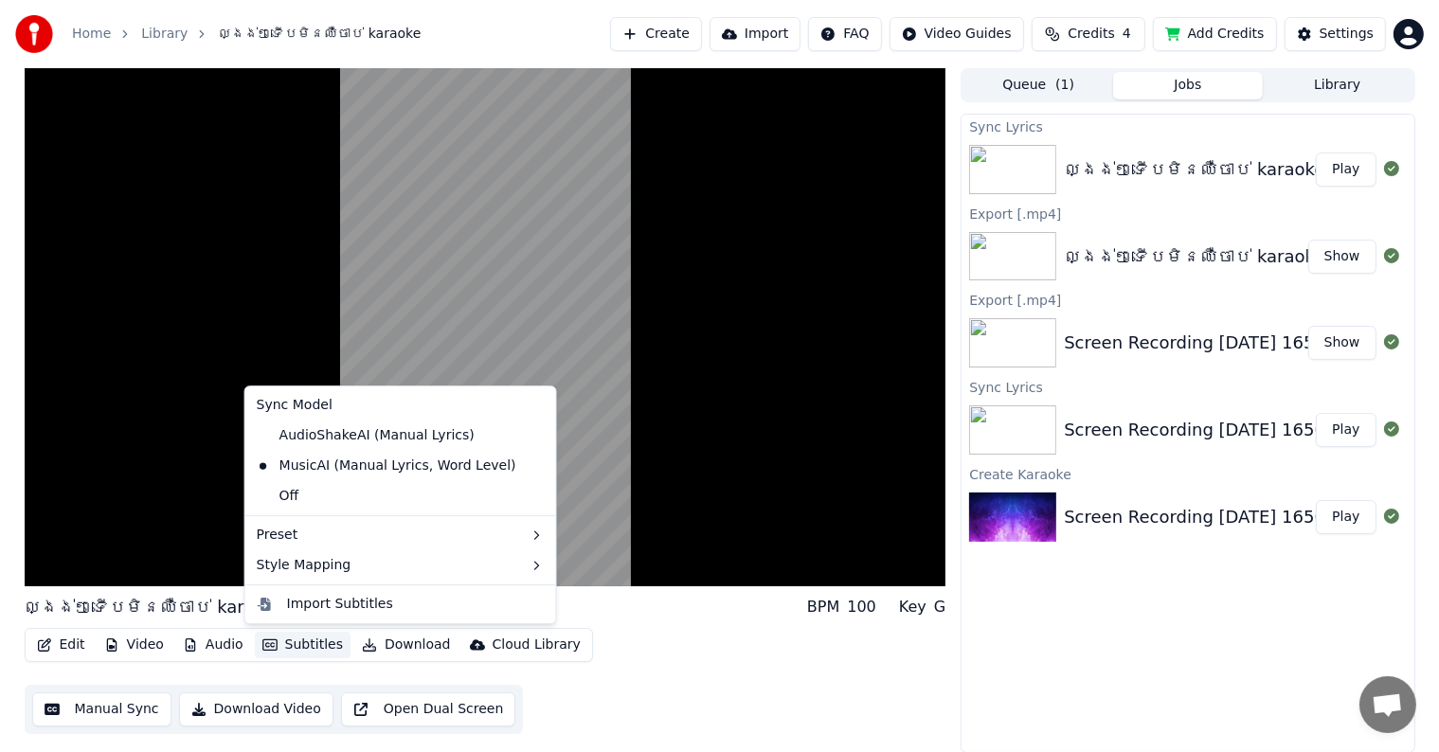
click at [284, 639] on button "Subtitles" at bounding box center [303, 645] width 96 height 27
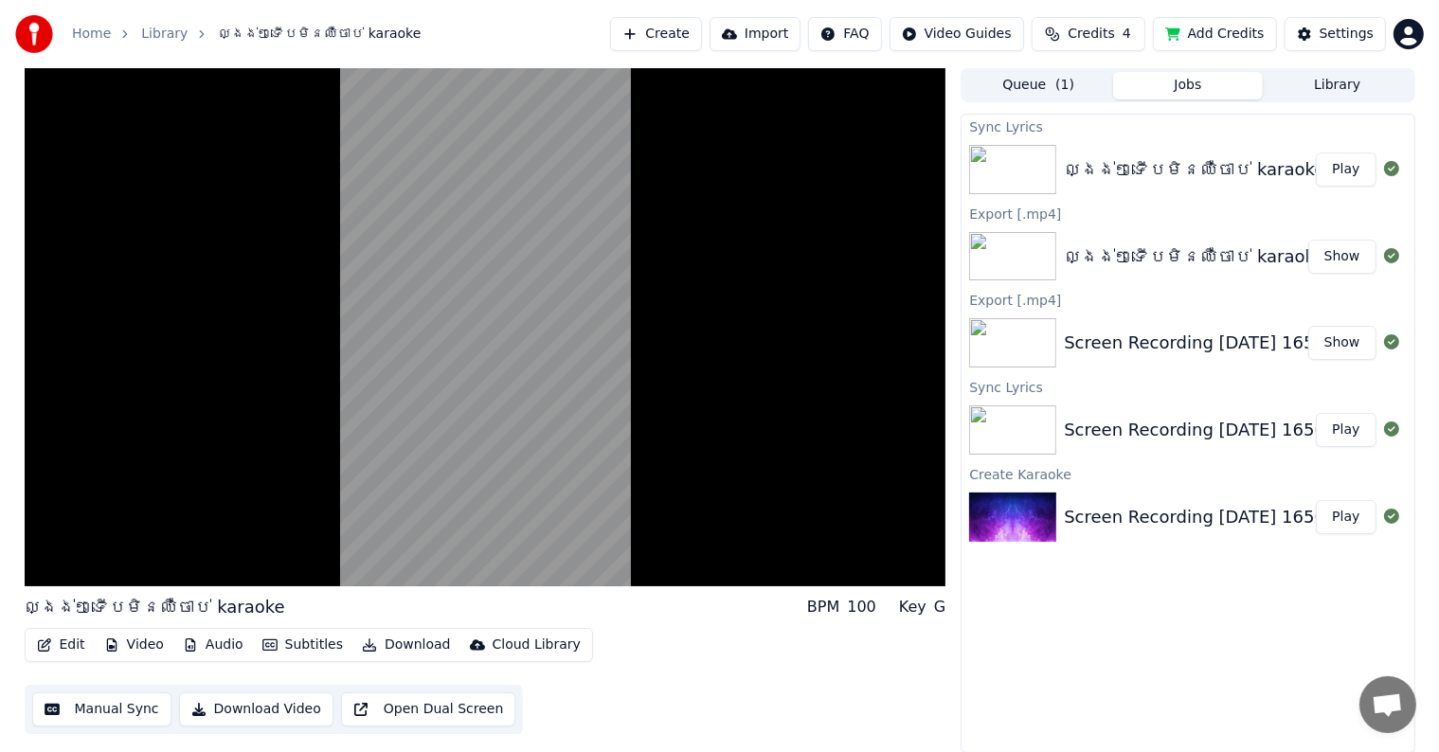
click at [736, 636] on div "Edit Video Audio Subtitles Download Cloud Library Manual Sync Download Video Op…" at bounding box center [486, 681] width 922 height 106
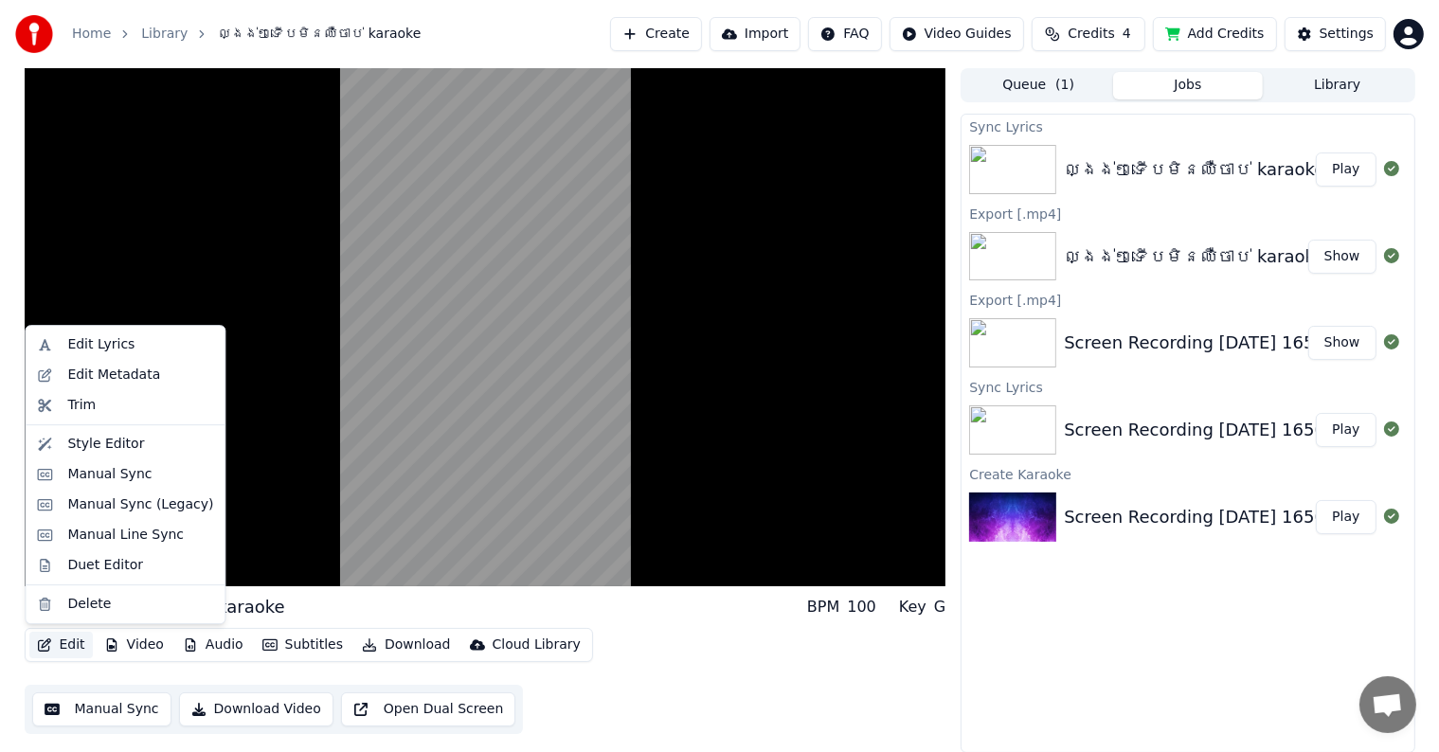
click at [72, 644] on button "Edit" at bounding box center [60, 645] width 63 height 27
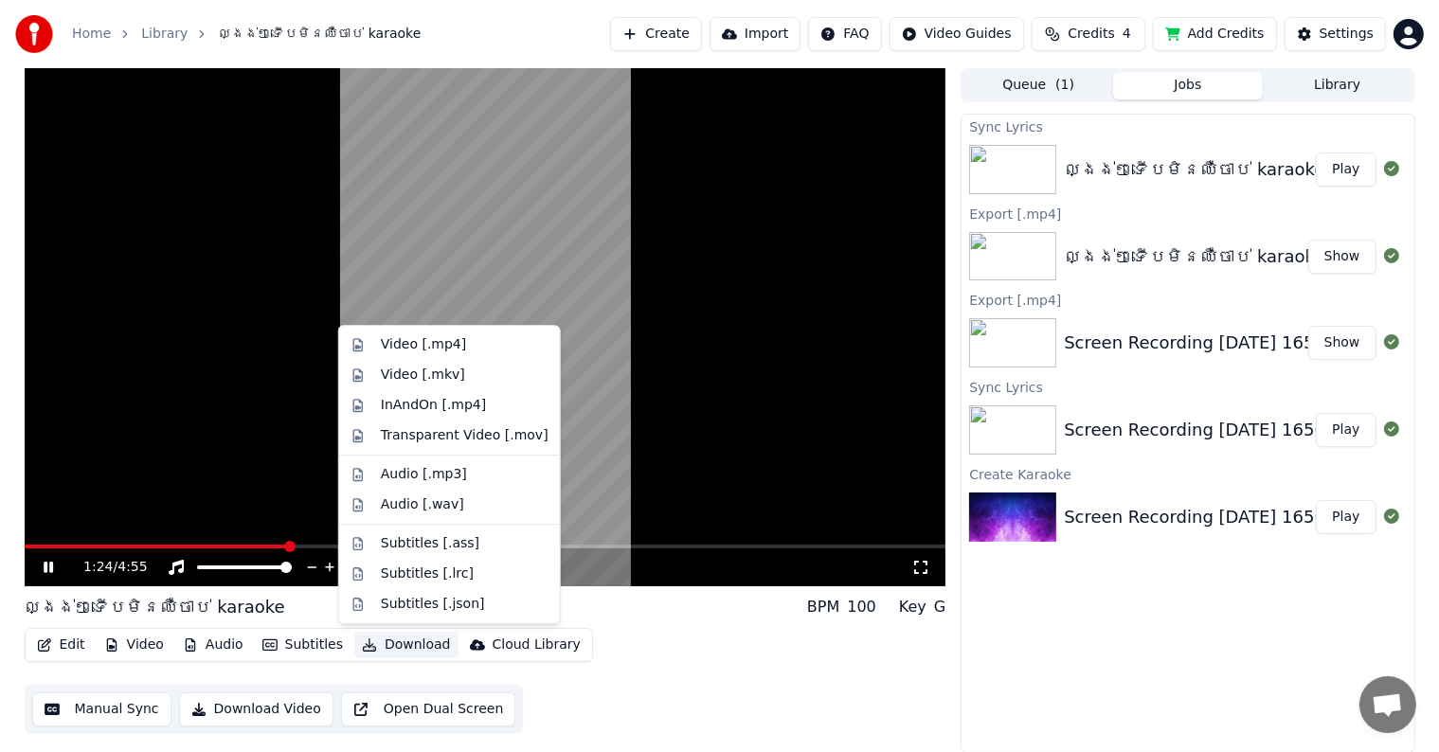
click at [763, 490] on video at bounding box center [486, 327] width 922 height 518
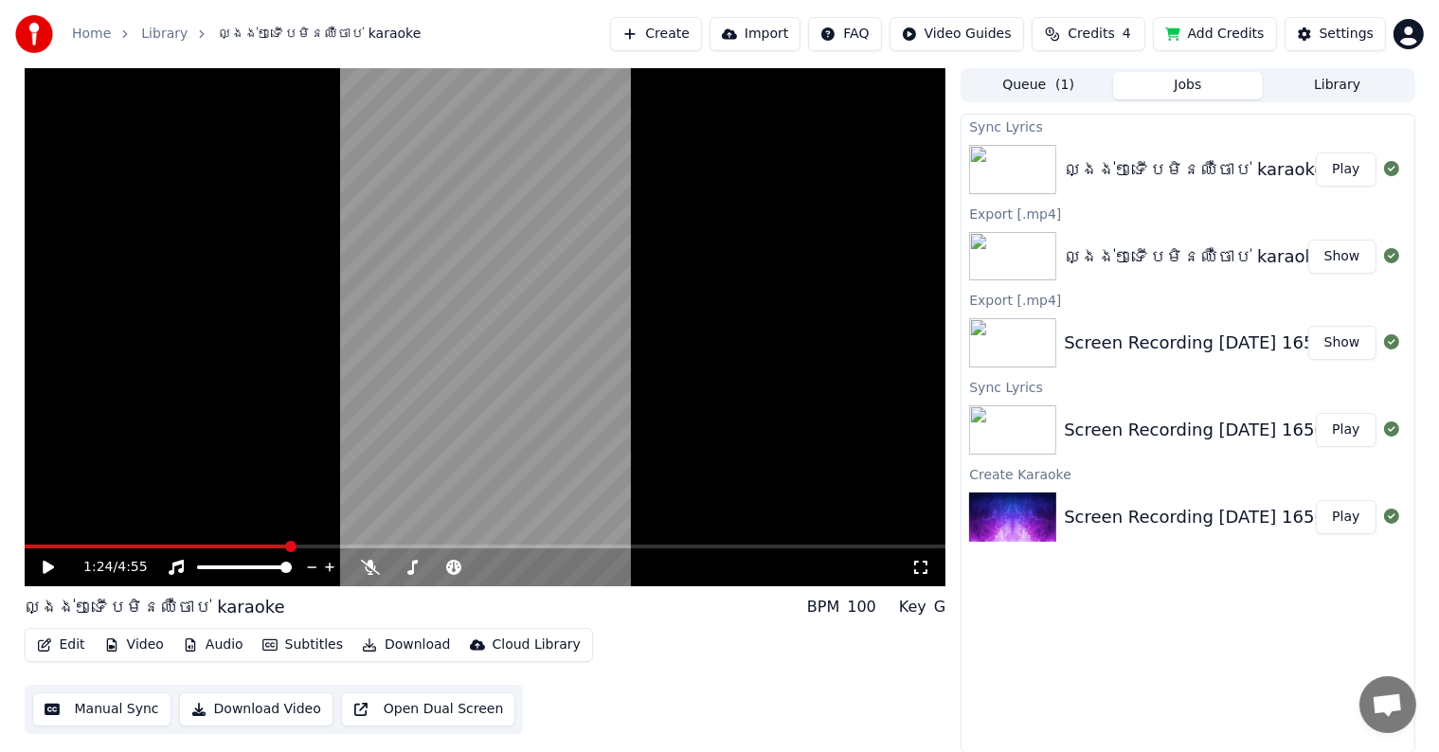
click at [763, 490] on video at bounding box center [486, 327] width 922 height 518
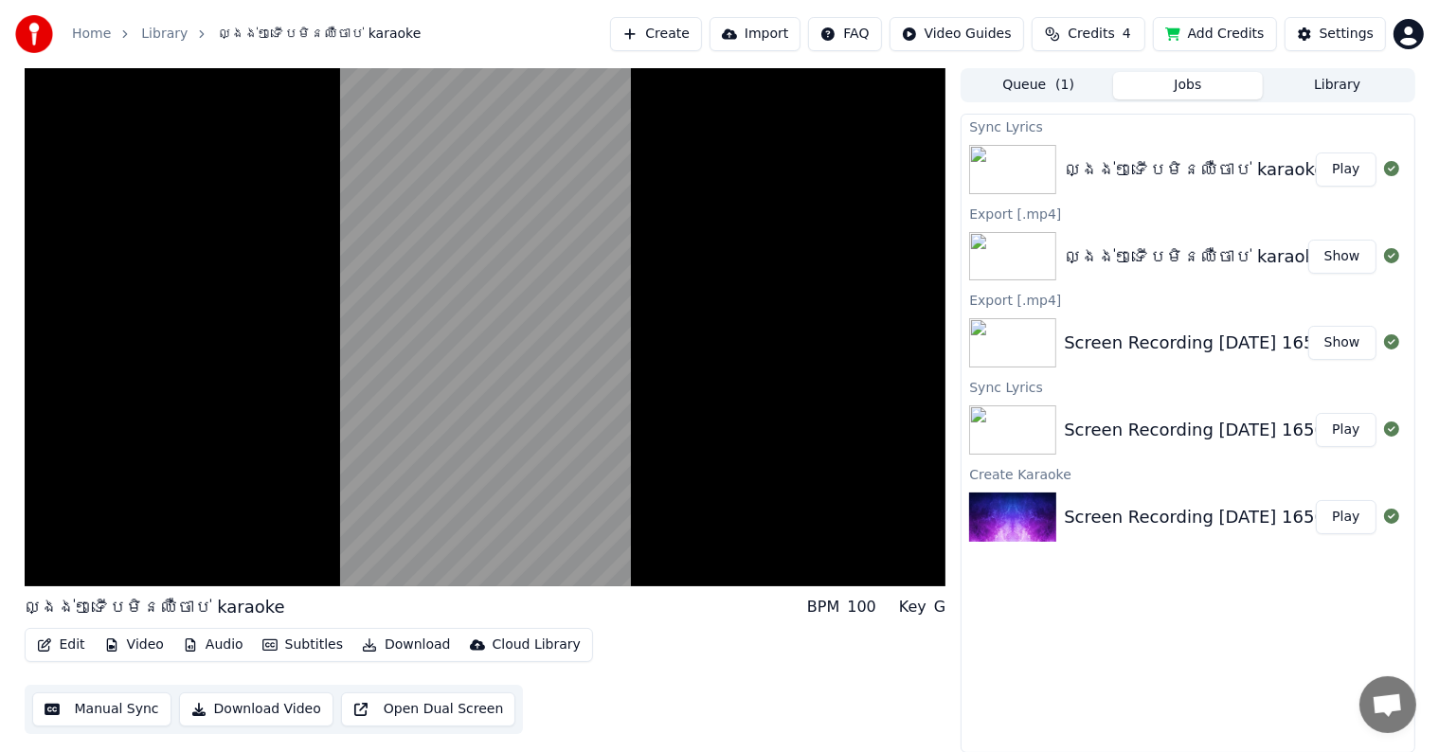
click at [1052, 89] on button "Queue ( 1 )" at bounding box center [1039, 85] width 150 height 27
click at [1192, 82] on button "Jobs" at bounding box center [1188, 85] width 150 height 27
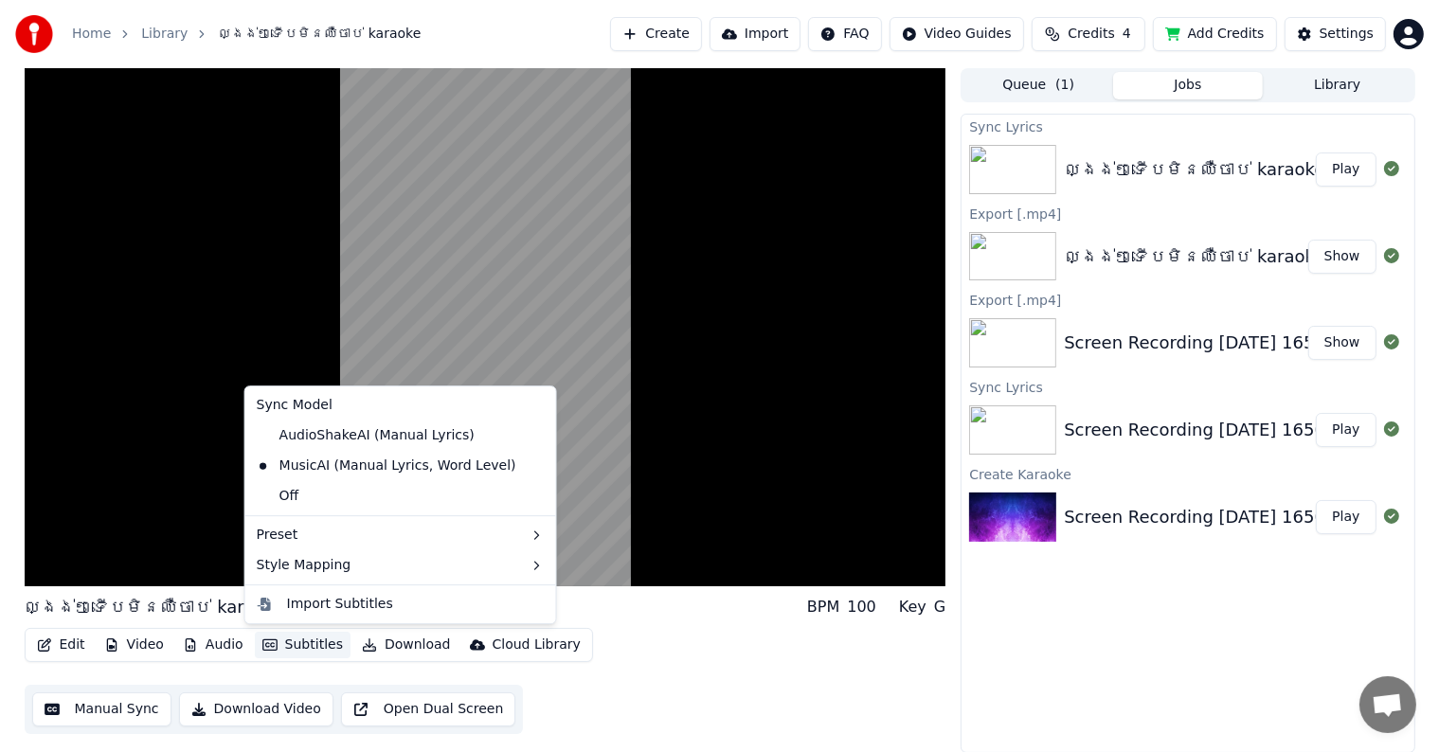
click at [300, 647] on button "Subtitles" at bounding box center [303, 645] width 96 height 27
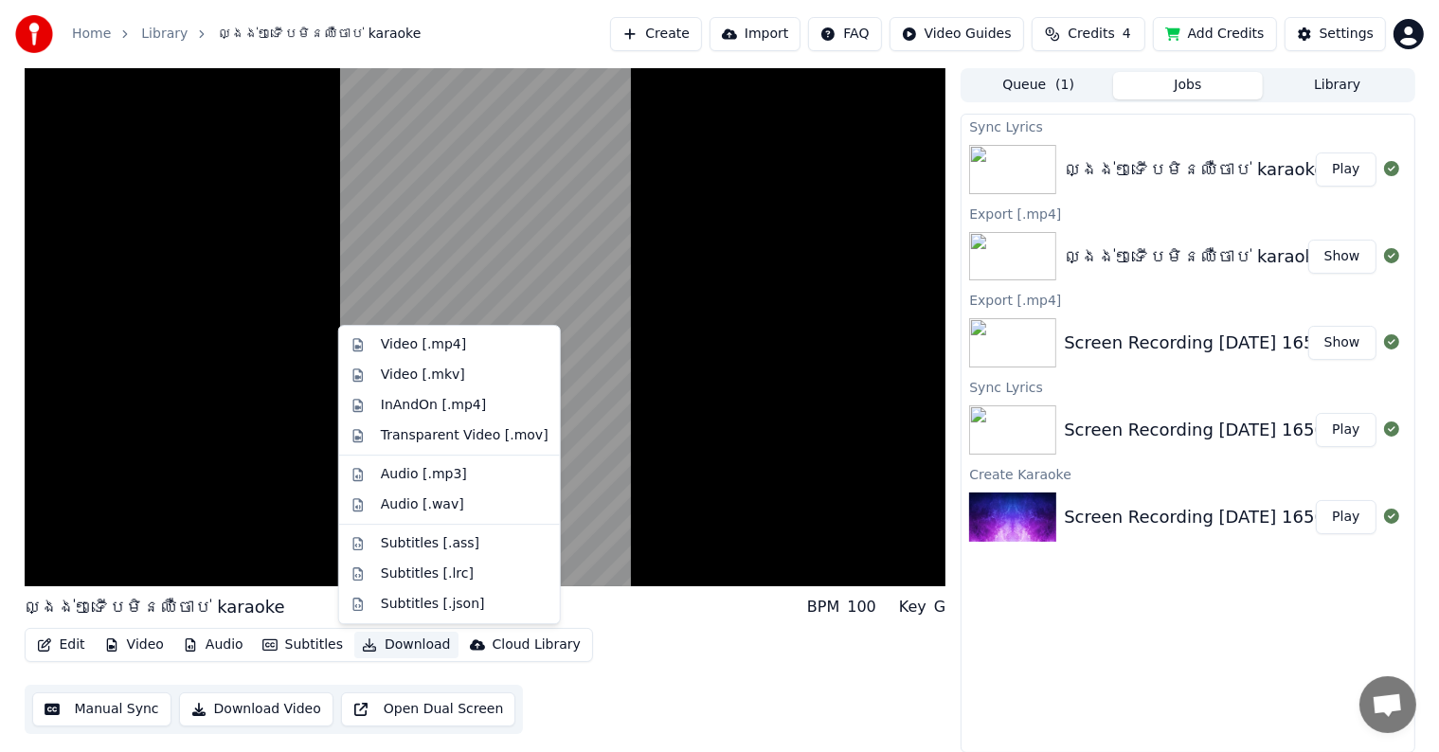
click at [788, 700] on div "Edit Video Audio Subtitles Download Cloud Library Manual Sync Download Video Op…" at bounding box center [486, 681] width 922 height 106
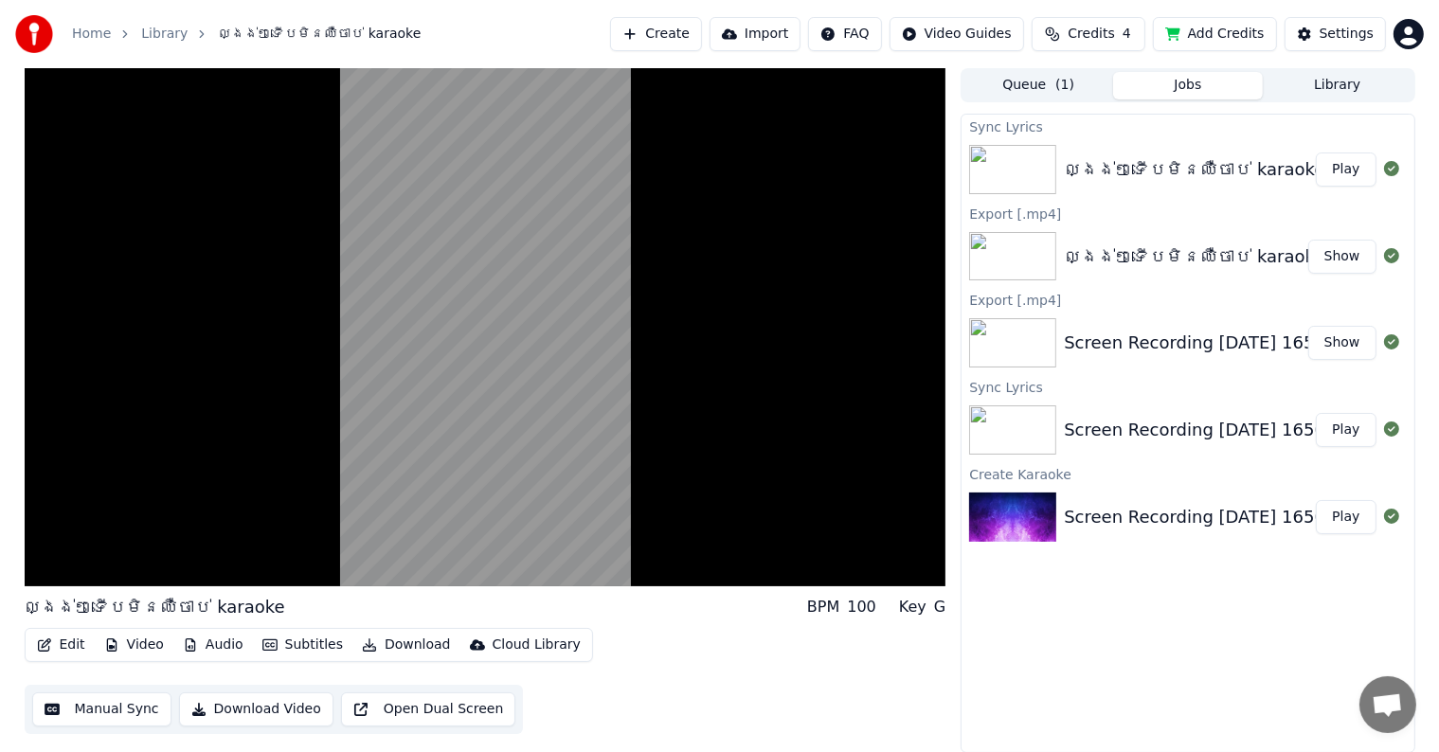
click at [216, 646] on button "Audio" at bounding box center [213, 645] width 76 height 27
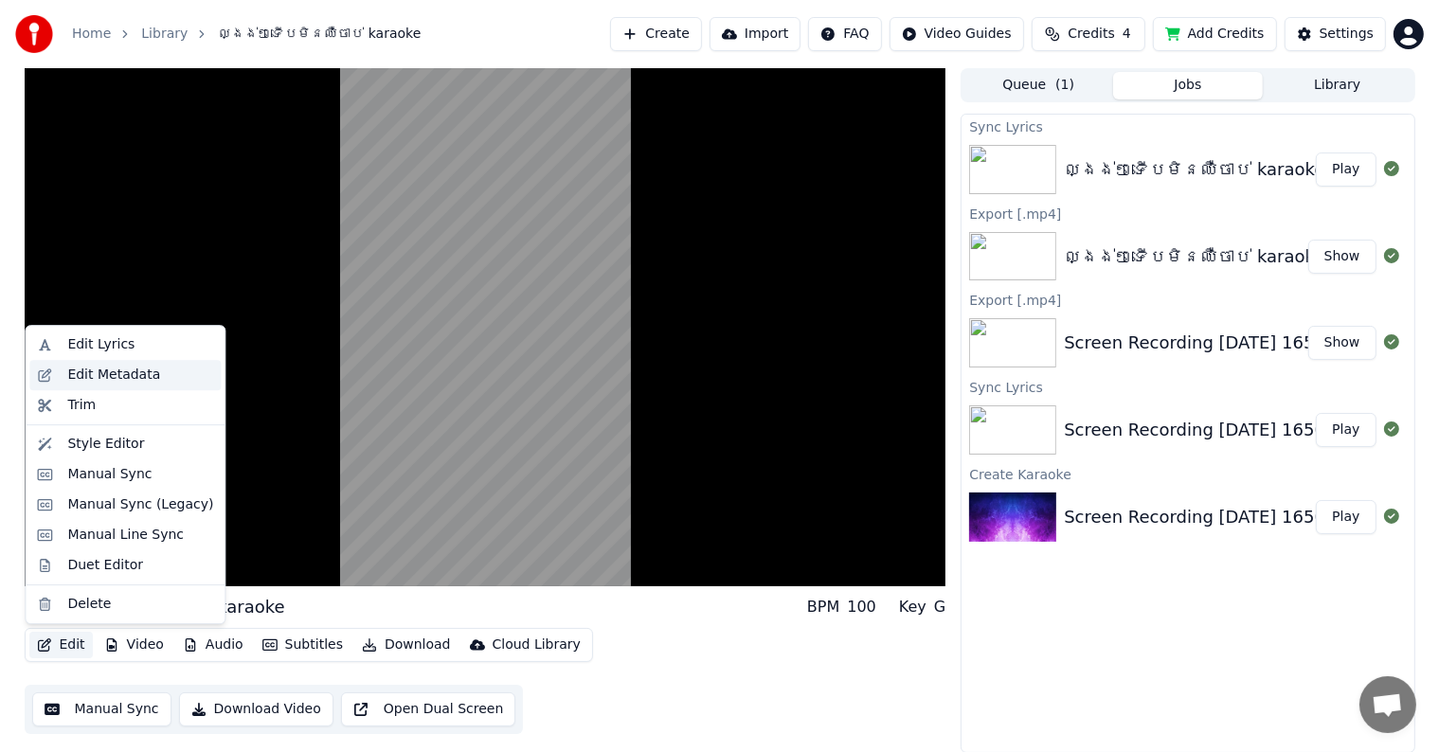
click at [115, 368] on div "Edit Metadata" at bounding box center [113, 375] width 93 height 19
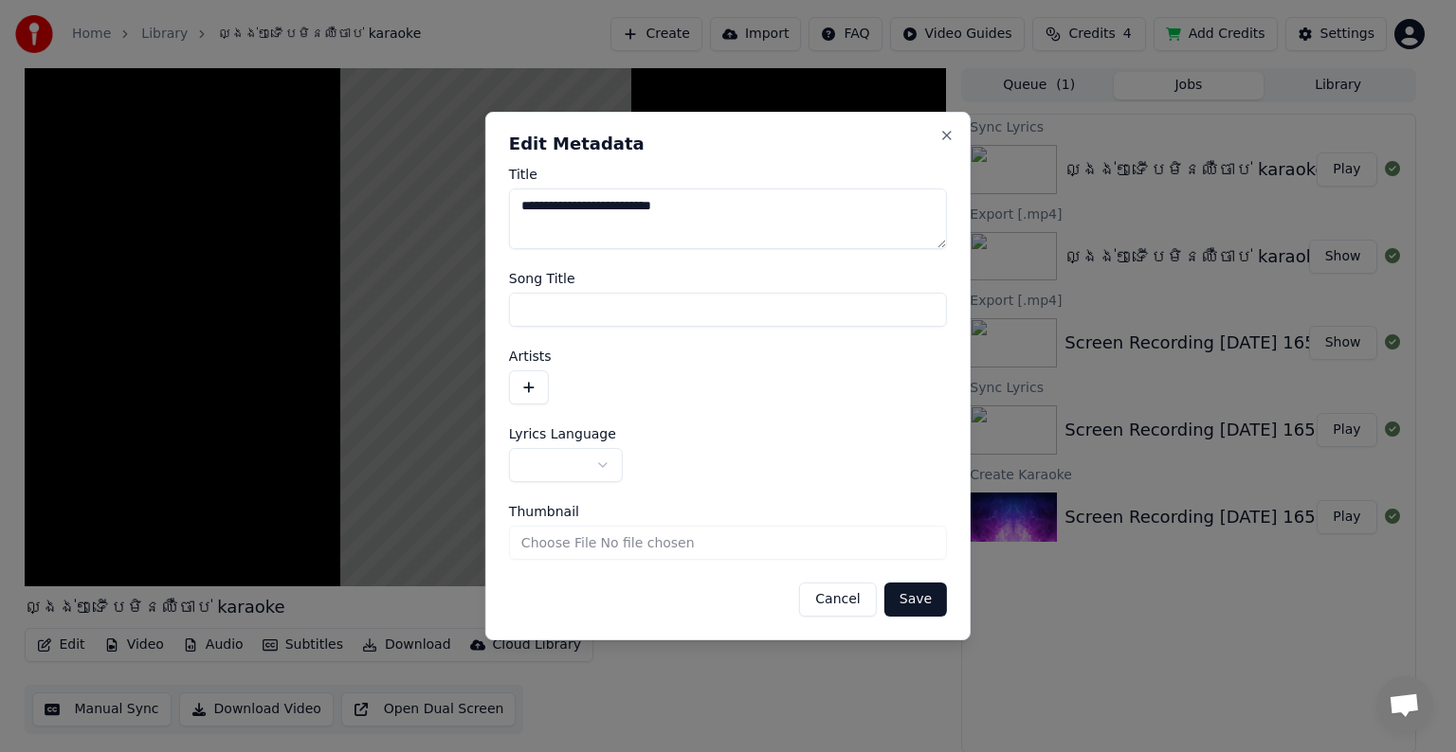
drag, startPoint x: 753, startPoint y: 205, endPoint x: 362, endPoint y: 221, distance: 391.7
click at [362, 221] on body "**********" at bounding box center [719, 376] width 1439 height 752
click at [811, 432] on label "Lyrics Language" at bounding box center [728, 433] width 438 height 13
click at [907, 601] on button "Save" at bounding box center [915, 600] width 63 height 34
type textarea "***"
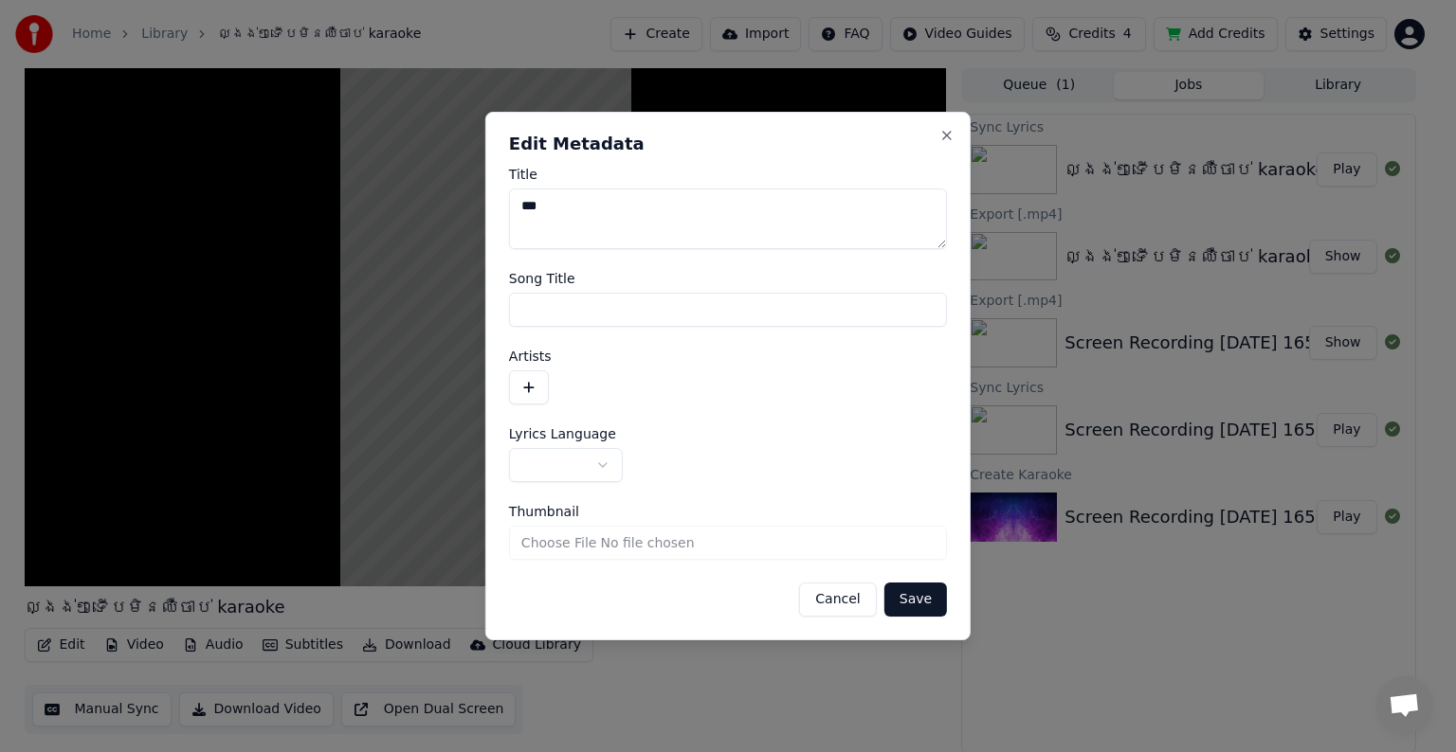
click at [932, 599] on button "Save" at bounding box center [915, 600] width 63 height 34
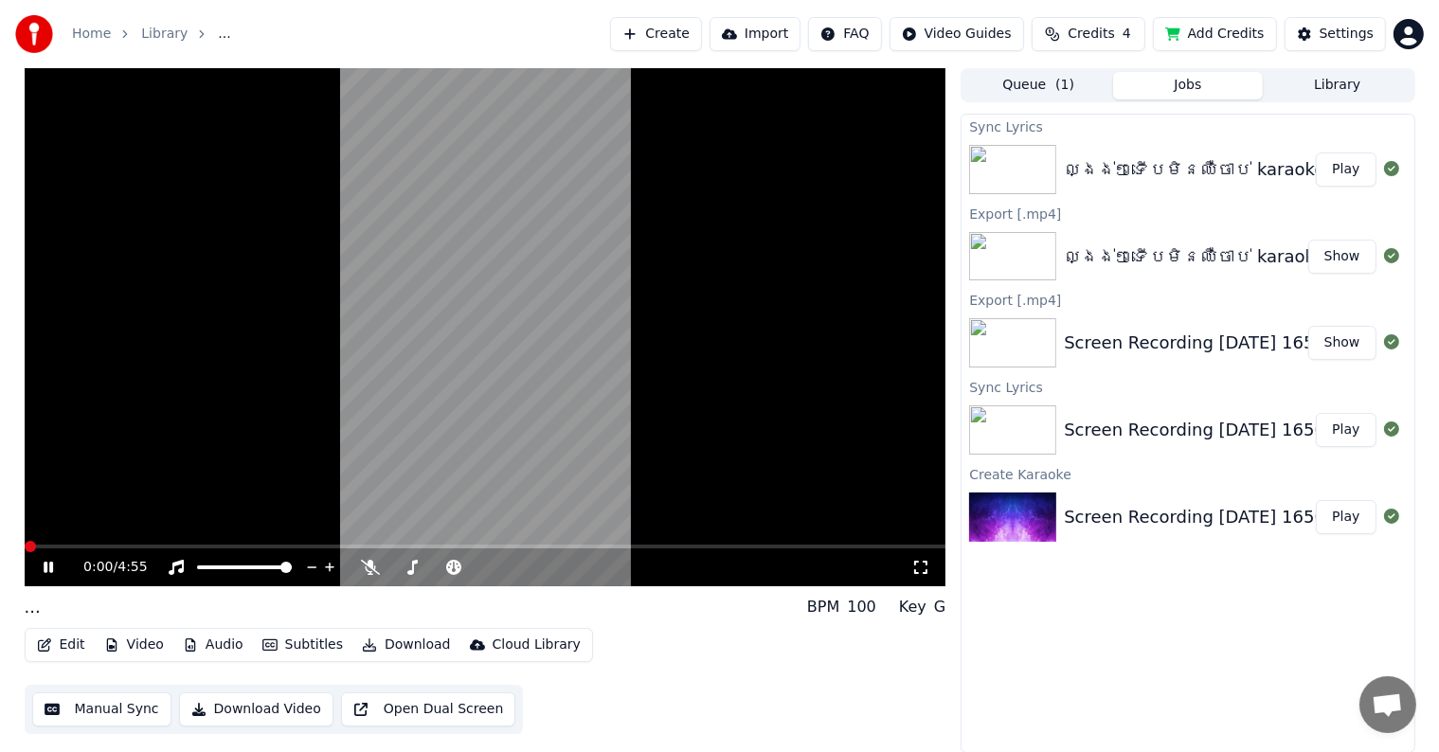
click at [25, 541] on span at bounding box center [30, 546] width 11 height 11
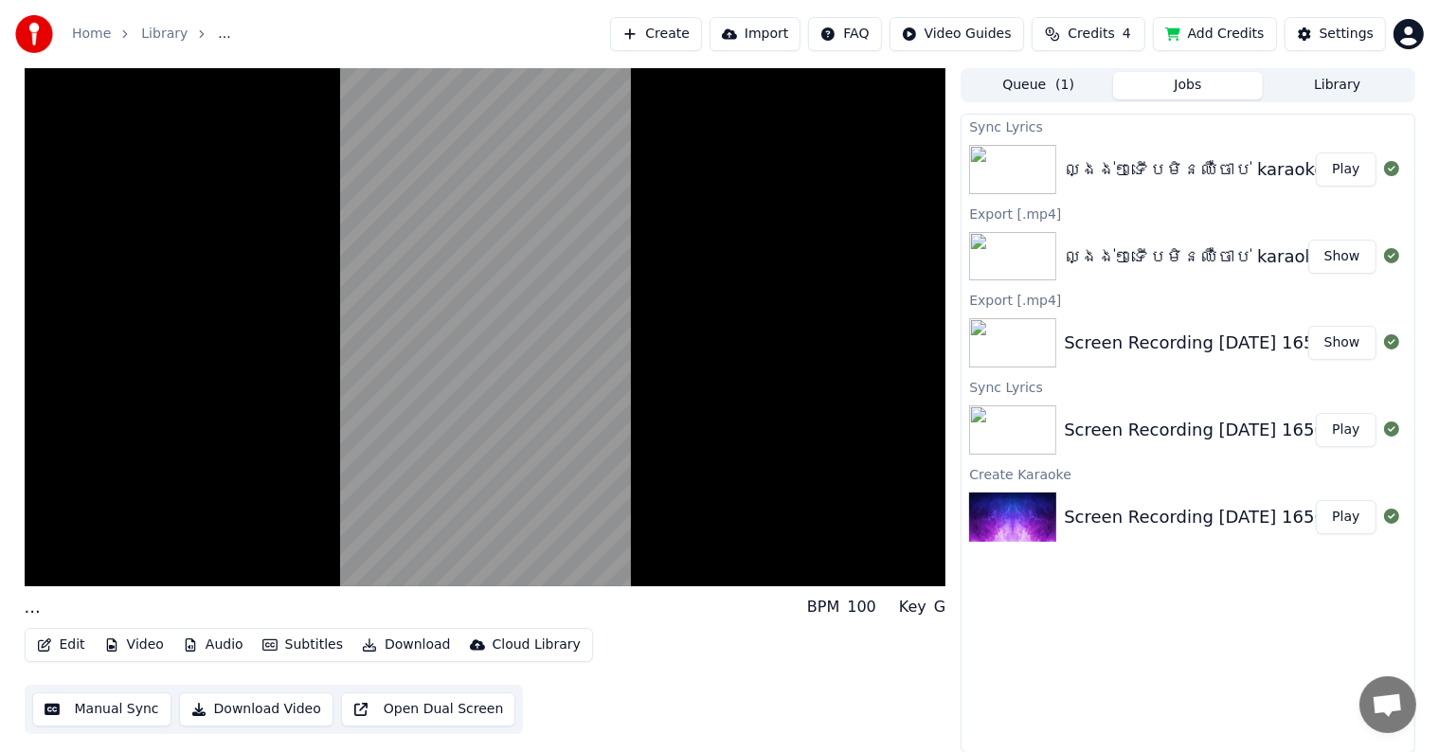
click at [71, 644] on button "Edit" at bounding box center [60, 645] width 63 height 27
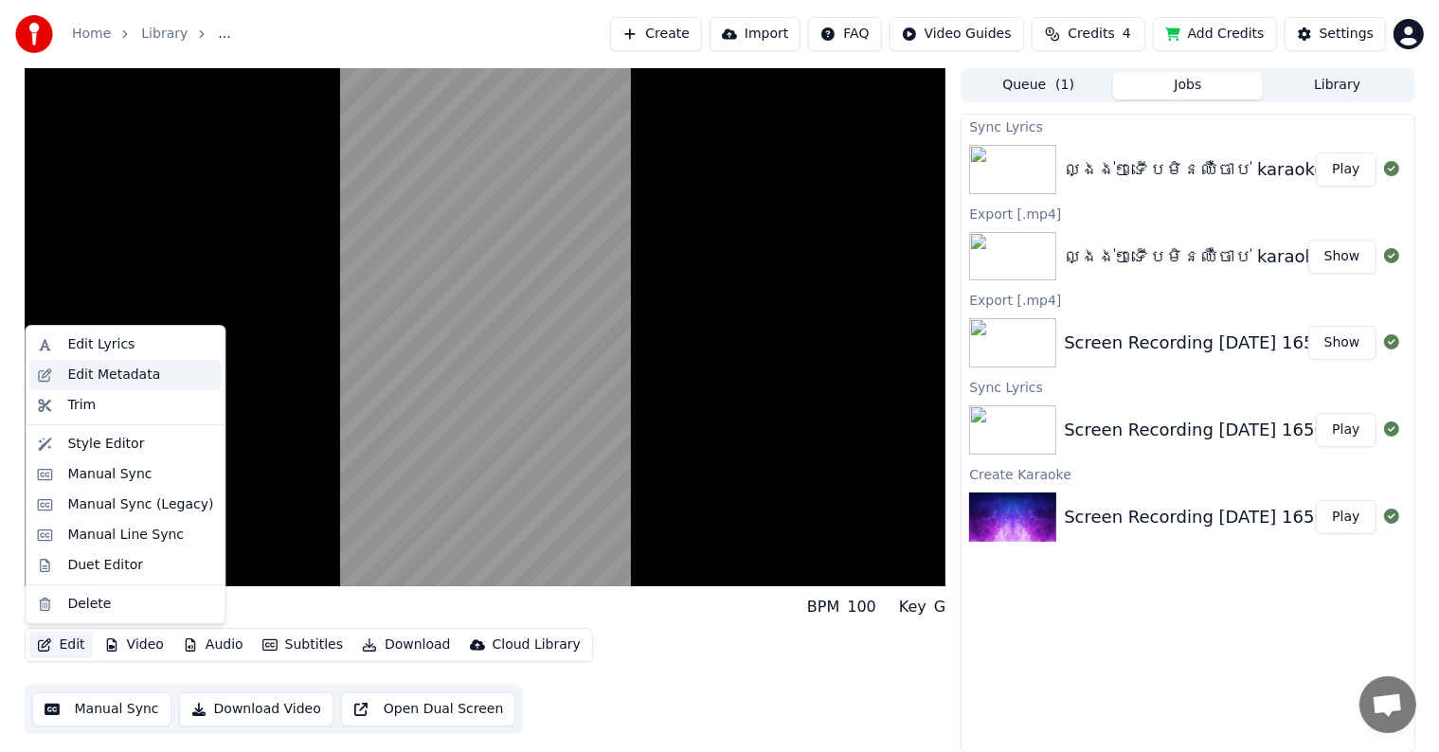
click at [140, 375] on div "Edit Metadata" at bounding box center [113, 375] width 93 height 19
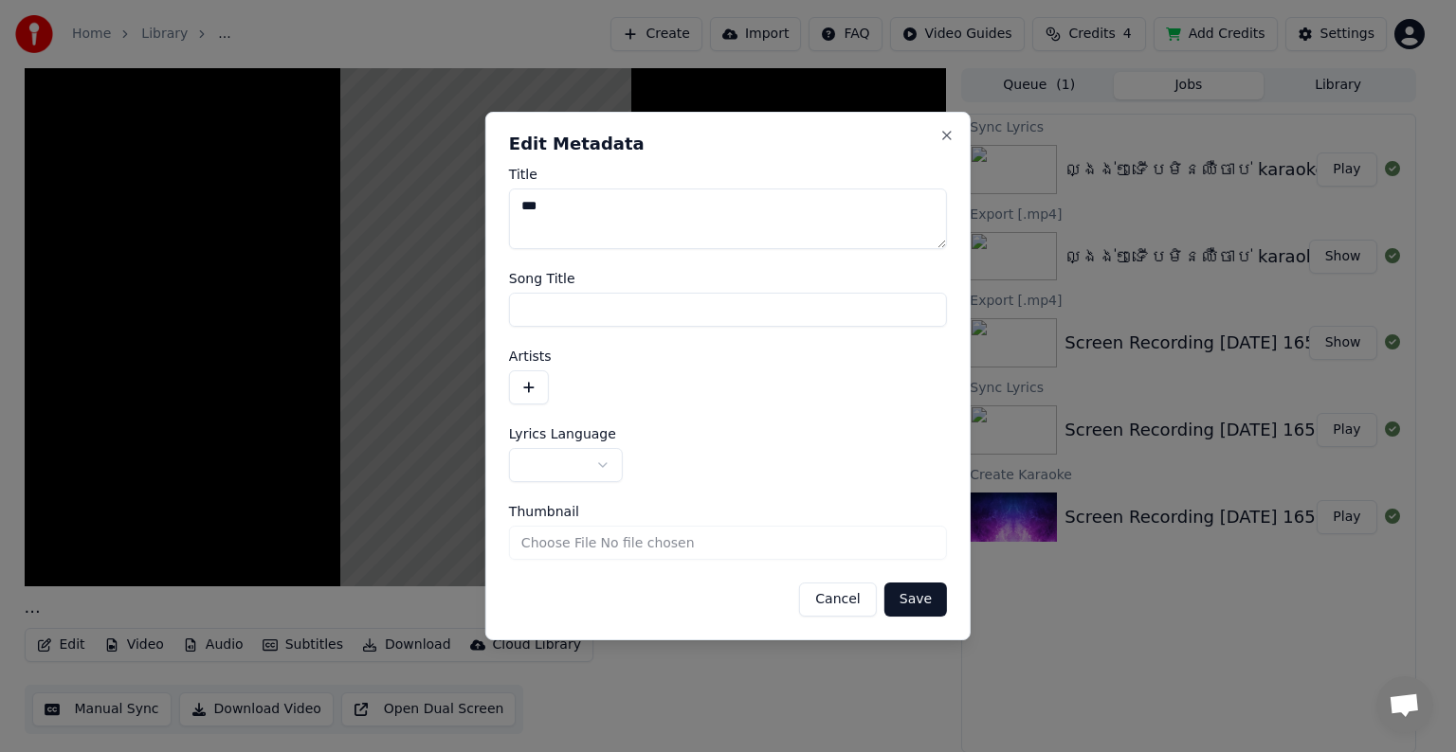
drag, startPoint x: 585, startPoint y: 218, endPoint x: 452, endPoint y: 212, distance: 132.8
click at [452, 212] on body "**********" at bounding box center [719, 376] width 1439 height 752
click at [917, 602] on button "Save" at bounding box center [915, 600] width 63 height 34
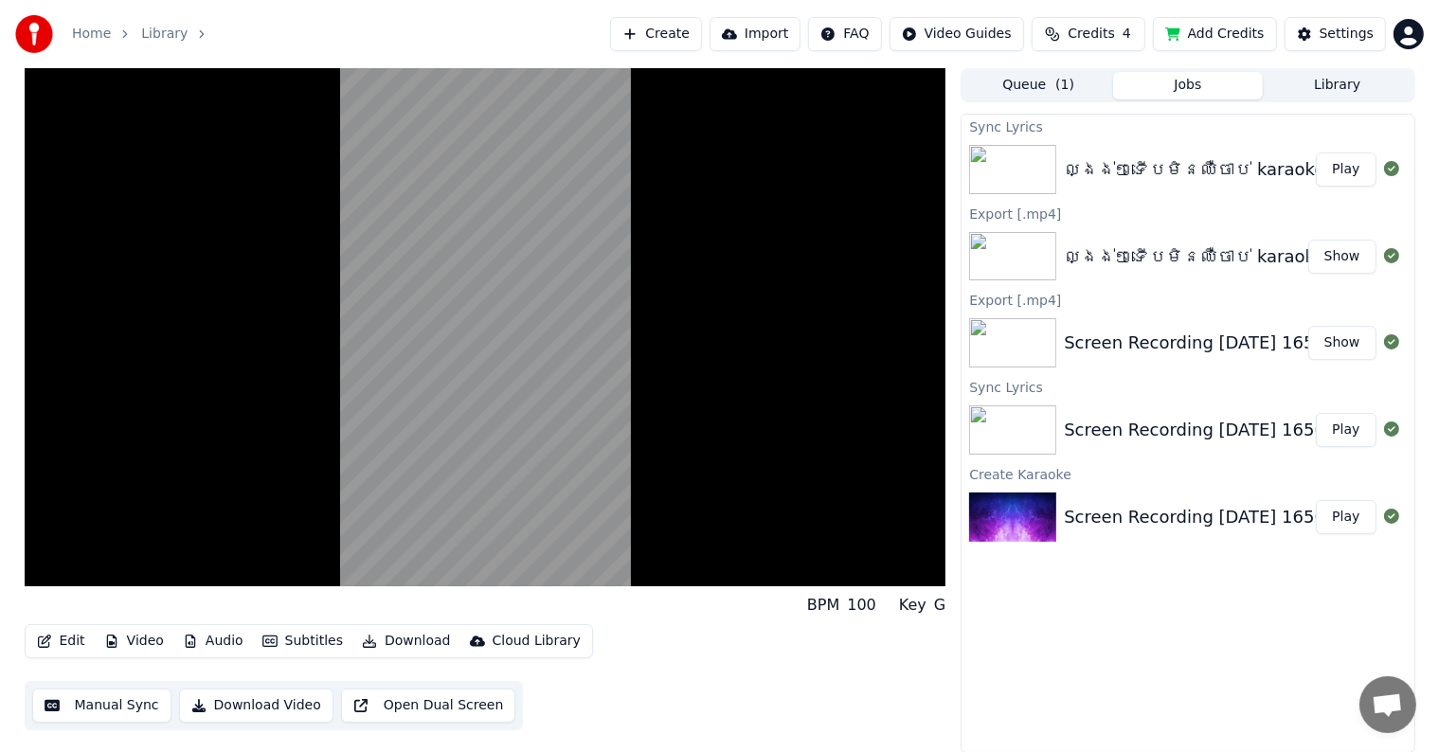
click at [64, 642] on button "Edit" at bounding box center [60, 641] width 63 height 27
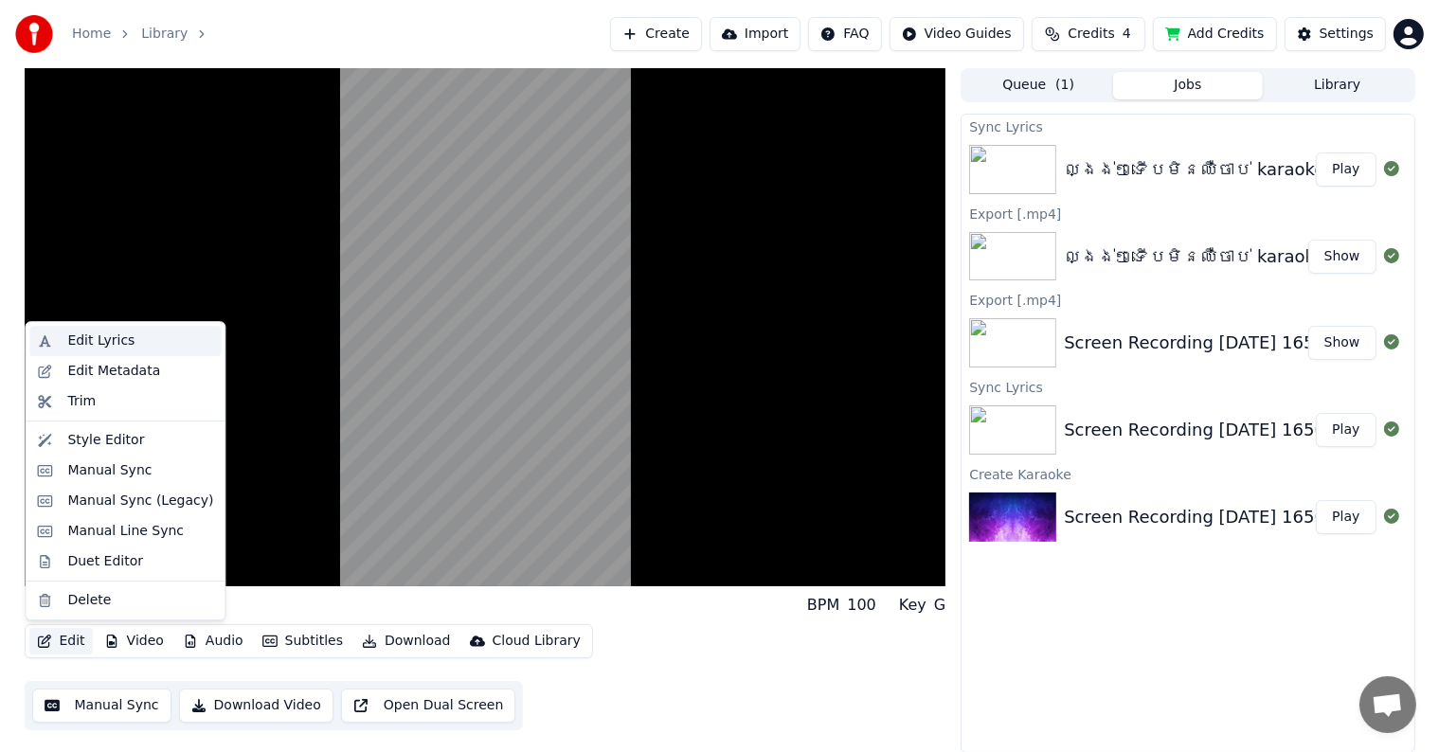
click at [121, 341] on div "Edit Lyrics" at bounding box center [100, 341] width 67 height 19
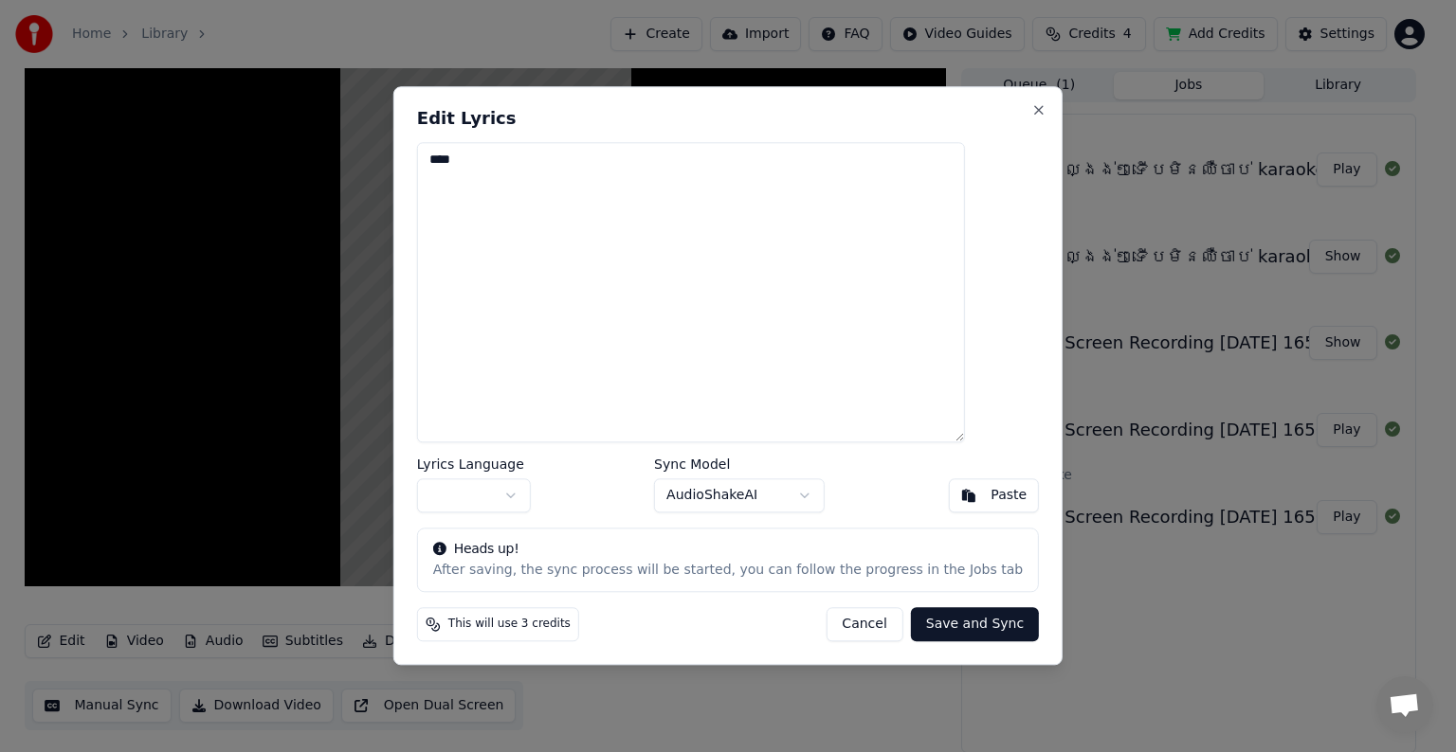
drag, startPoint x: 520, startPoint y: 169, endPoint x: 448, endPoint y: 172, distance: 72.1
click at [448, 172] on div "Edit Lyrics **** Lyrics Language Sync Model AudioShakeAI Paste Heads up! After …" at bounding box center [727, 375] width 669 height 579
click at [932, 627] on button "Save and Sync" at bounding box center [975, 625] width 128 height 34
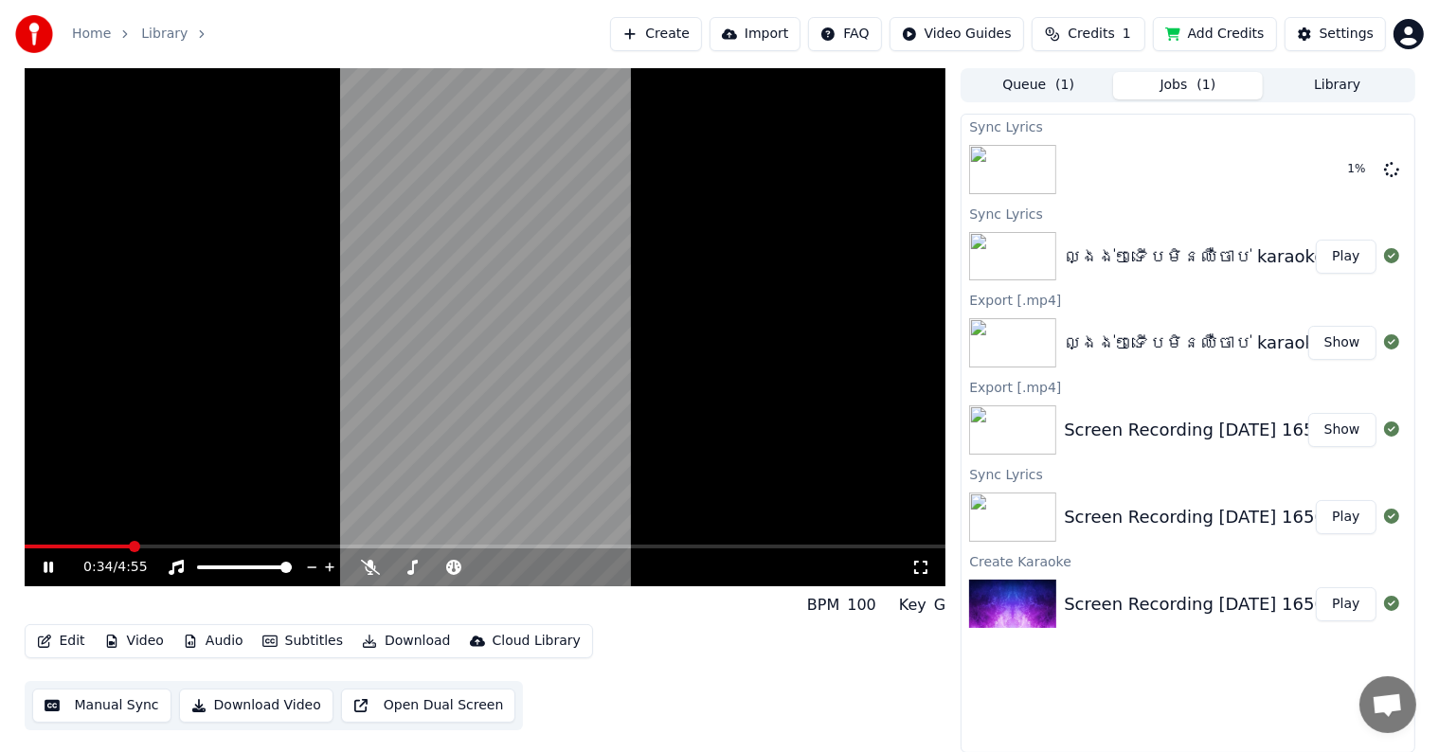
click at [658, 459] on video at bounding box center [486, 327] width 922 height 518
click at [25, 550] on span at bounding box center [30, 546] width 11 height 11
click at [1330, 181] on div at bounding box center [1188, 169] width 452 height 64
click at [73, 640] on button "Edit" at bounding box center [60, 641] width 63 height 27
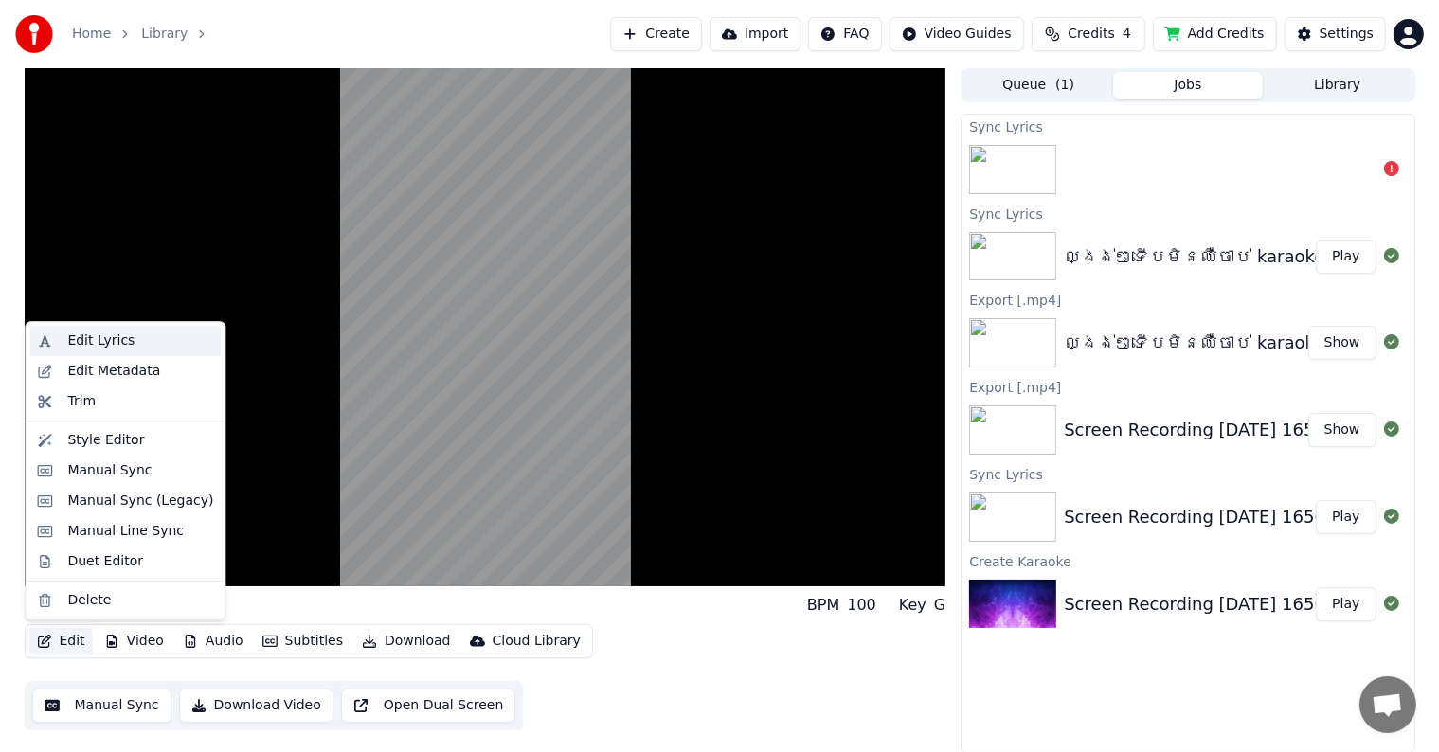
click at [97, 343] on div "Edit Lyrics" at bounding box center [100, 341] width 67 height 19
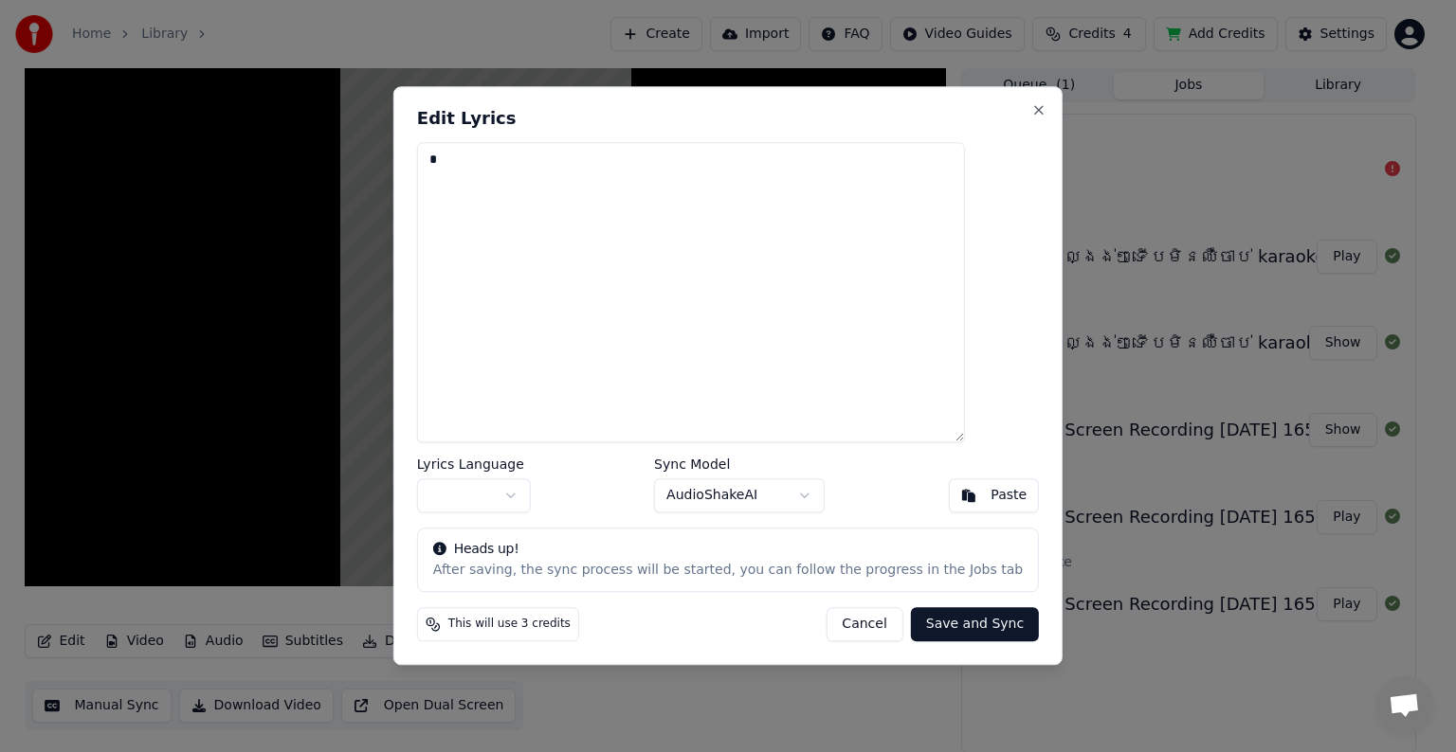
drag, startPoint x: 476, startPoint y: 164, endPoint x: 418, endPoint y: 157, distance: 58.2
click at [418, 157] on body "Home Library Create Import FAQ Video Guides Credits 4 Add Credits Settings BPM …" at bounding box center [719, 376] width 1439 height 752
click at [932, 626] on button "Save and Sync" at bounding box center [975, 625] width 128 height 34
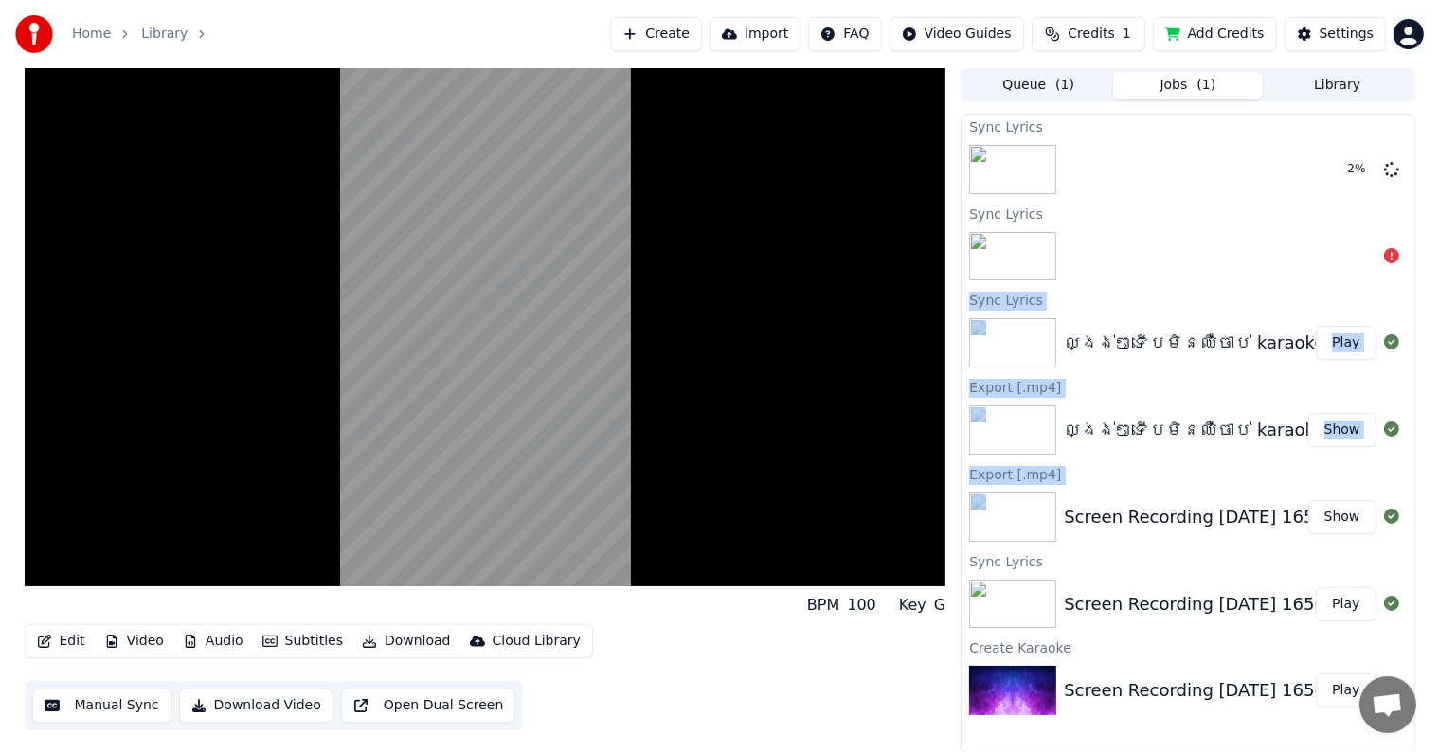
drag, startPoint x: 962, startPoint y: 308, endPoint x: 1298, endPoint y: 520, distance: 397.8
click at [1298, 520] on div "Sync Lyrics 2 % Sync Lyrics Sync Lyrics ល្ងង់ៗទើបមិនឈឺចាប់​ karaoke Play Export…" at bounding box center [1188, 434] width 454 height 640
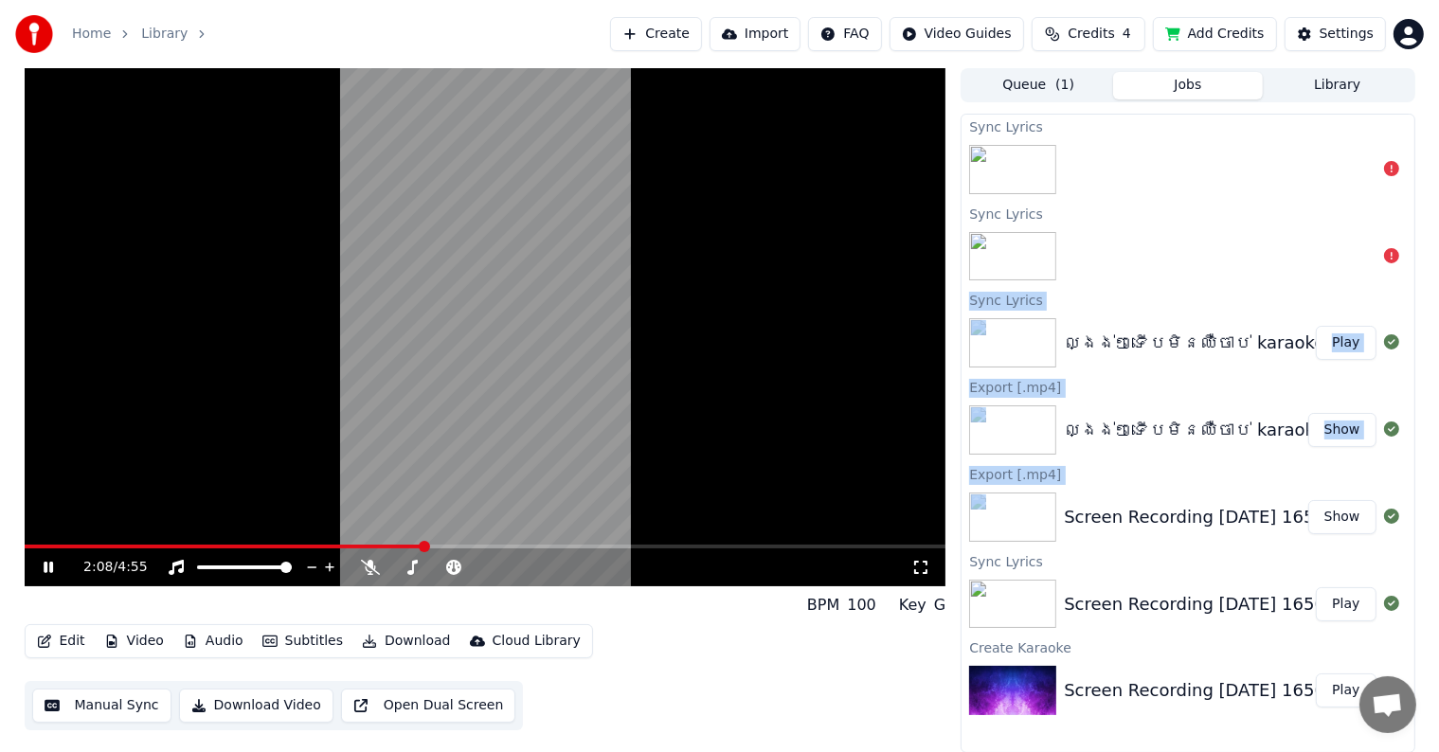
click at [463, 547] on span at bounding box center [486, 547] width 922 height 4
click at [119, 541] on span at bounding box center [124, 546] width 11 height 11
click at [111, 542] on span at bounding box center [116, 546] width 11 height 11
click at [286, 707] on button "Download Video" at bounding box center [256, 706] width 154 height 34
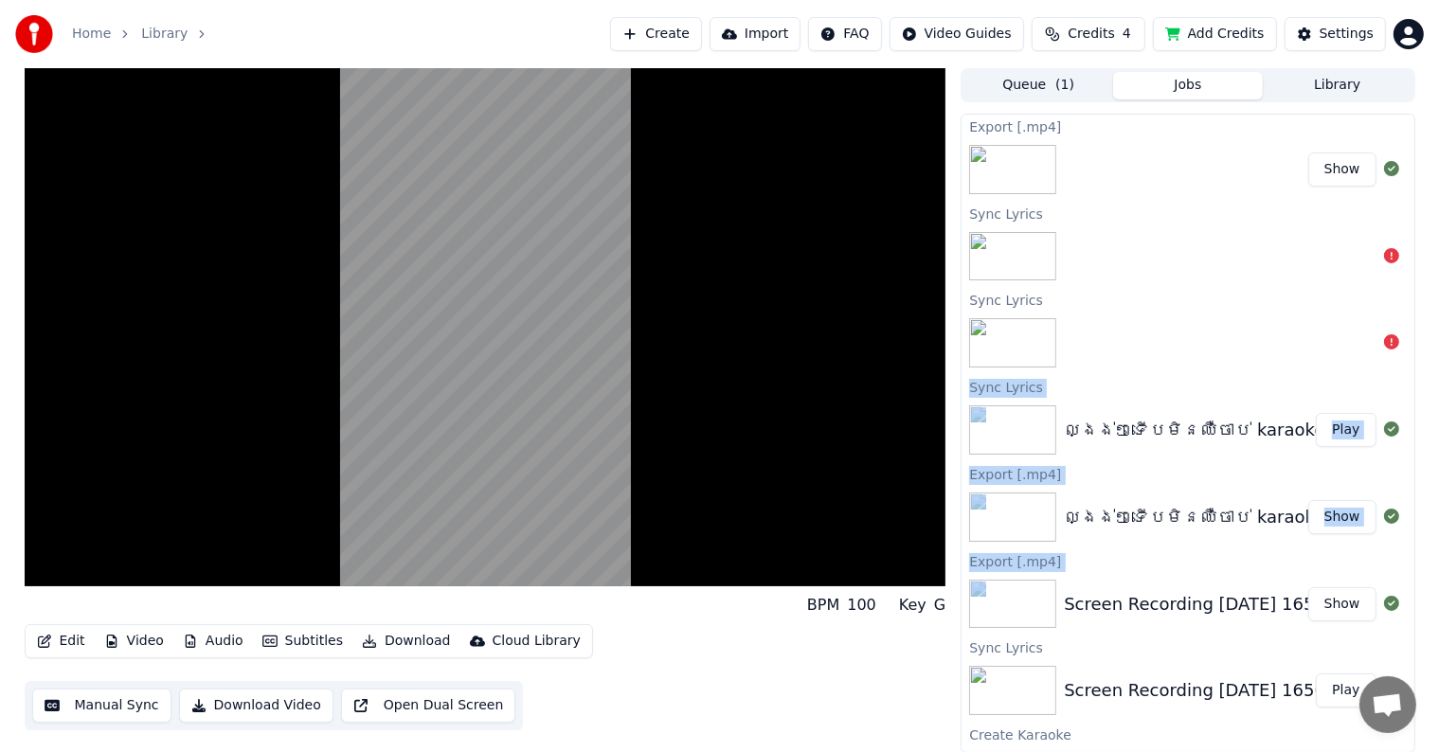
click at [1322, 165] on button "Show" at bounding box center [1343, 170] width 68 height 34
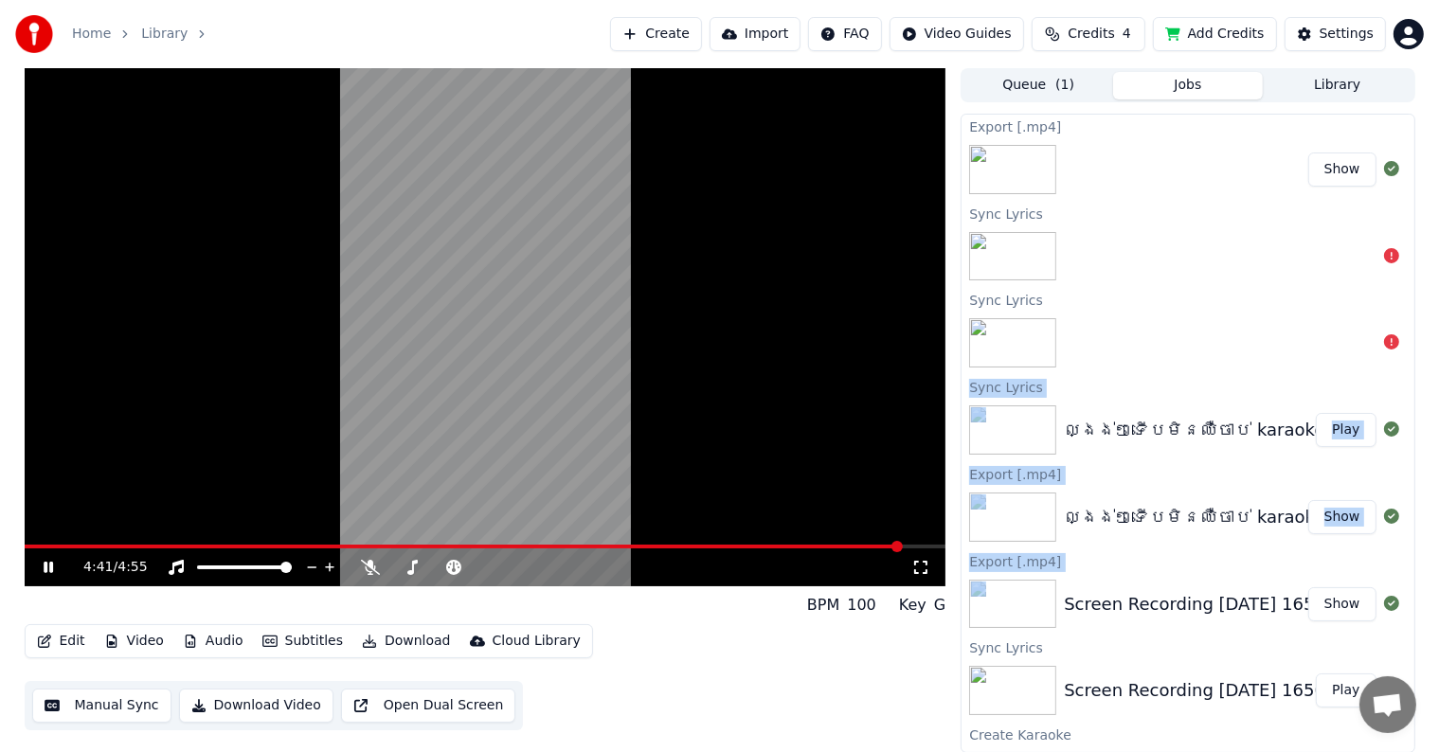
click at [705, 366] on video at bounding box center [486, 327] width 922 height 518
click at [108, 712] on button "Manual Sync" at bounding box center [101, 706] width 139 height 34
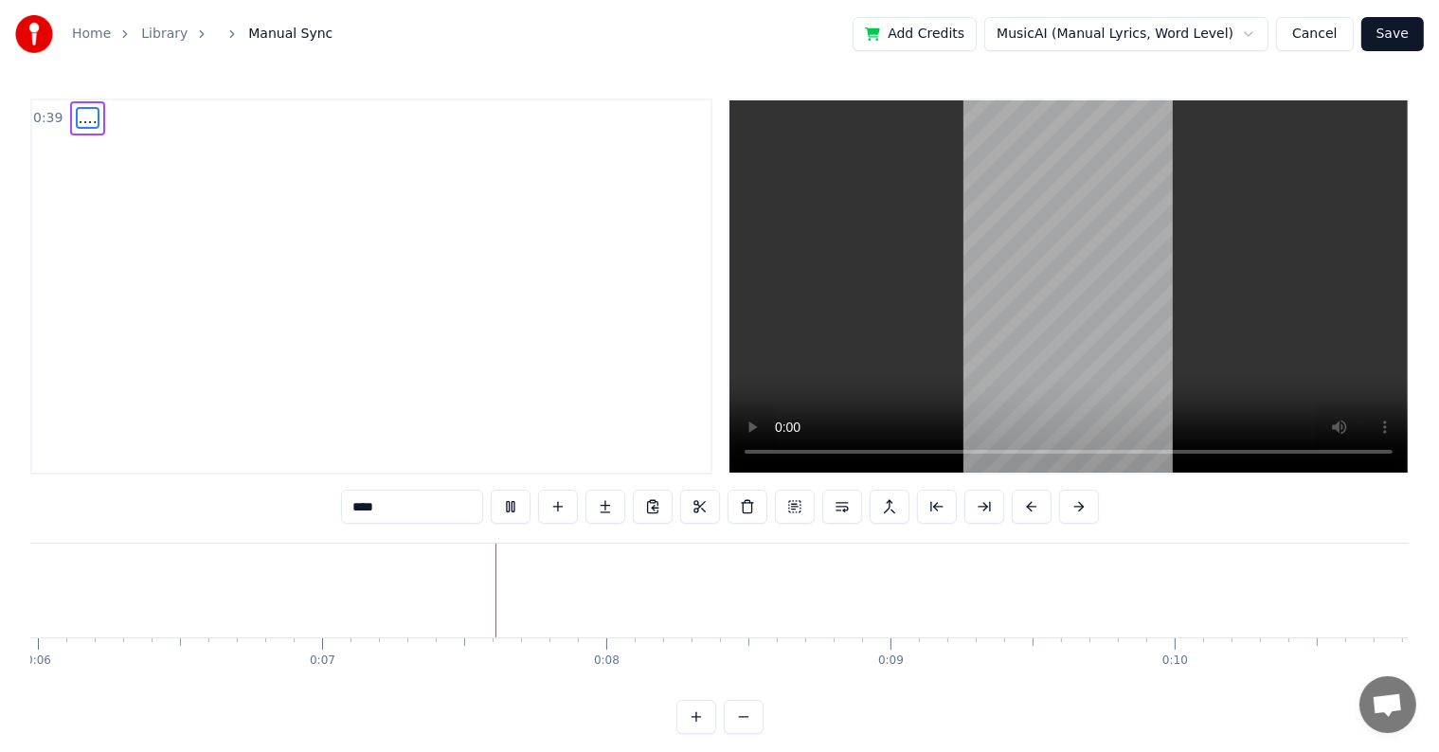
scroll to position [0, 1922]
click at [654, 508] on button at bounding box center [653, 507] width 40 height 34
click at [1327, 43] on button "Cancel" at bounding box center [1314, 34] width 77 height 34
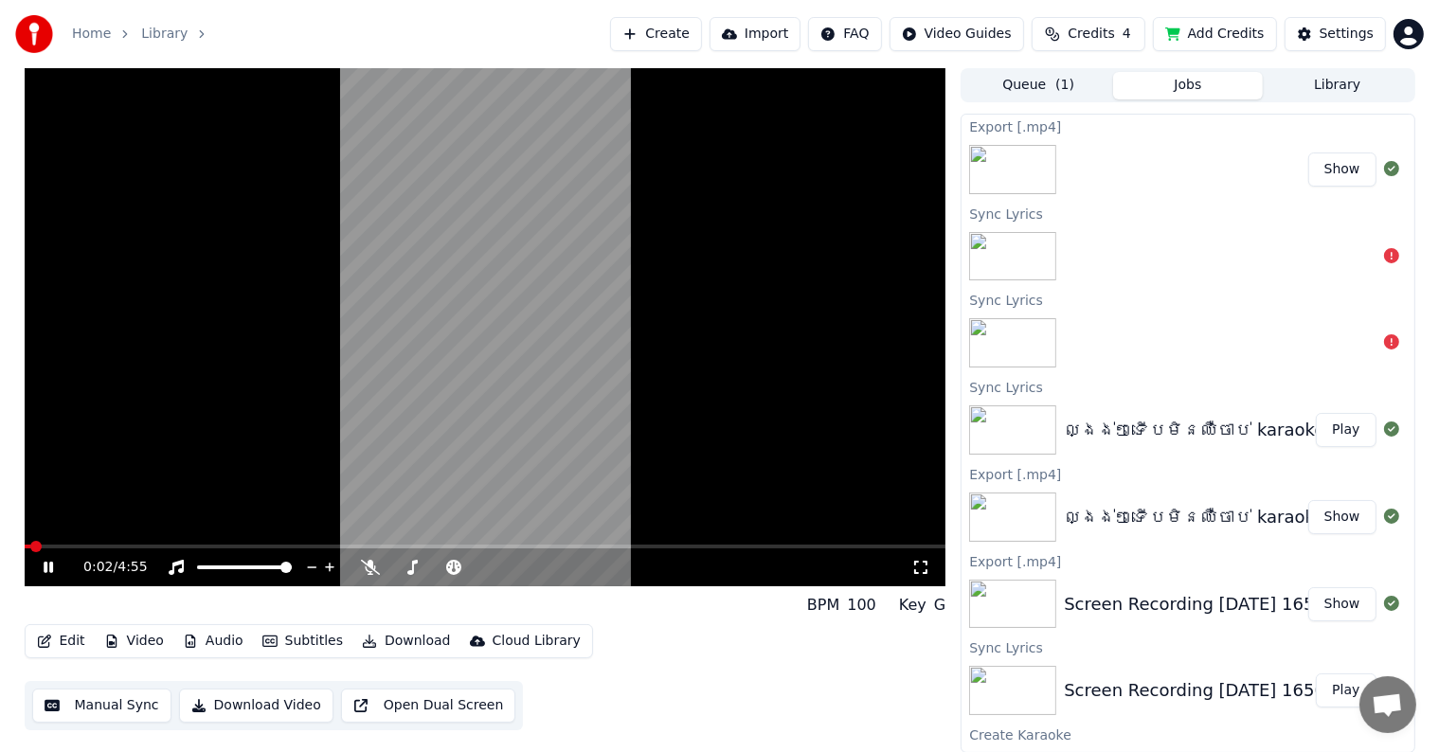
click at [43, 565] on icon at bounding box center [62, 567] width 45 height 15
click at [72, 642] on button "Edit" at bounding box center [60, 641] width 63 height 27
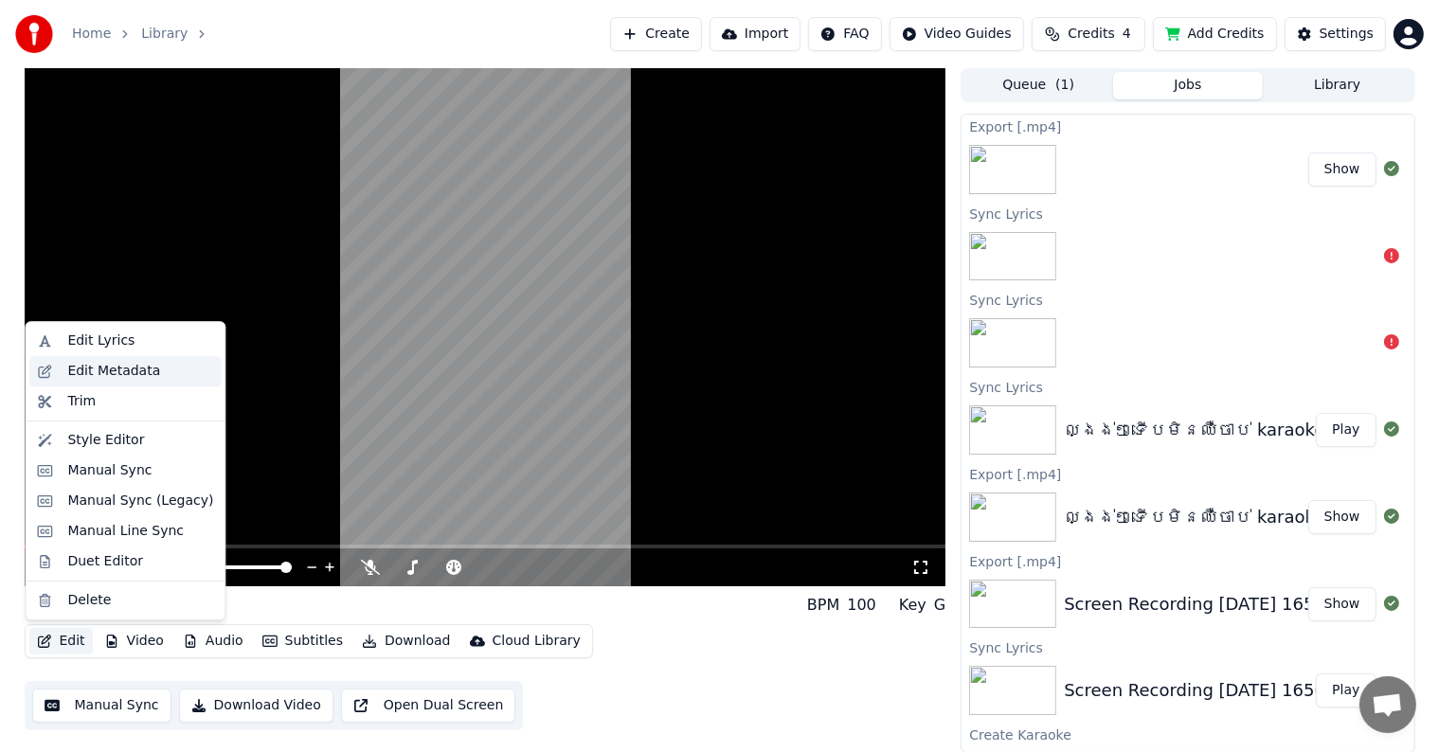
click at [127, 372] on div "Edit Metadata" at bounding box center [113, 371] width 93 height 19
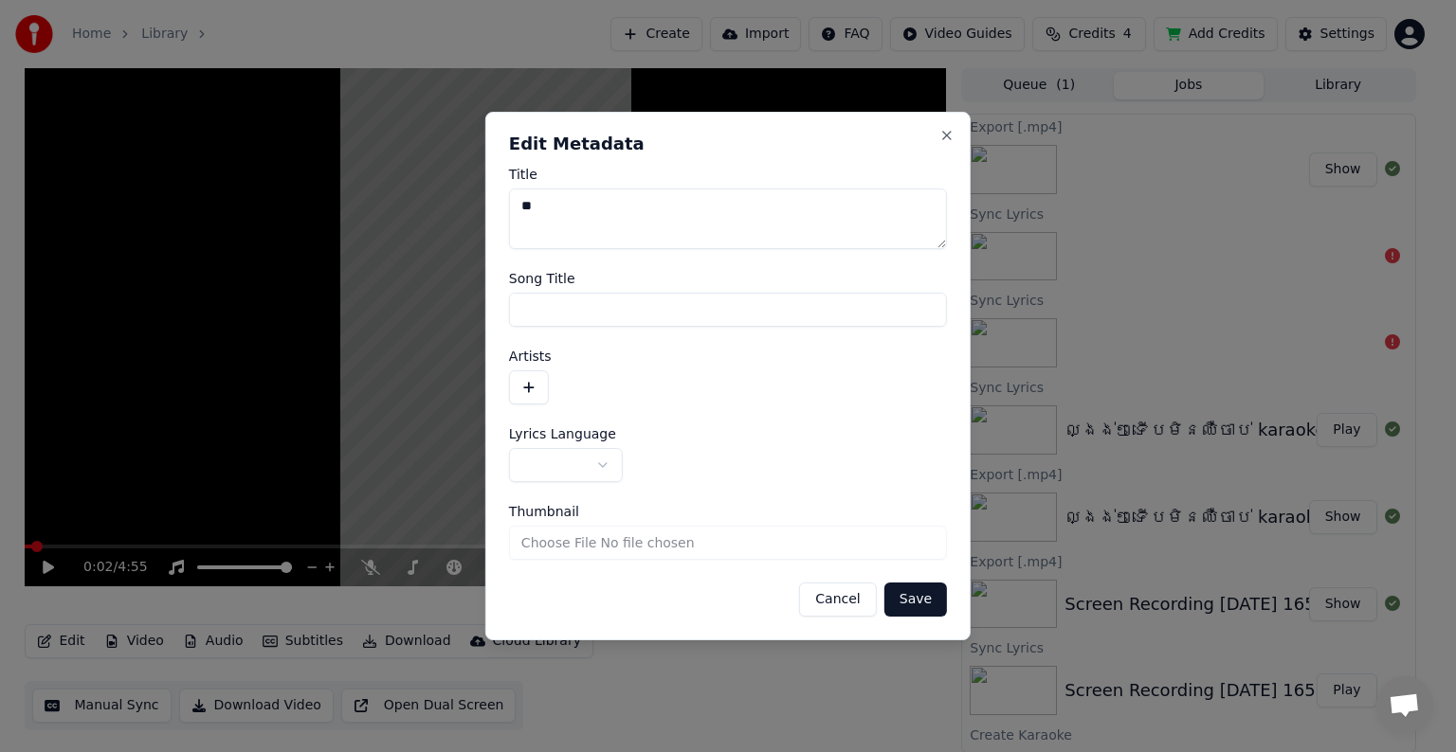
drag, startPoint x: 525, startPoint y: 201, endPoint x: 459, endPoint y: 200, distance: 66.3
click at [459, 200] on body "**********" at bounding box center [719, 376] width 1439 height 752
click at [924, 598] on button "Save" at bounding box center [915, 600] width 63 height 34
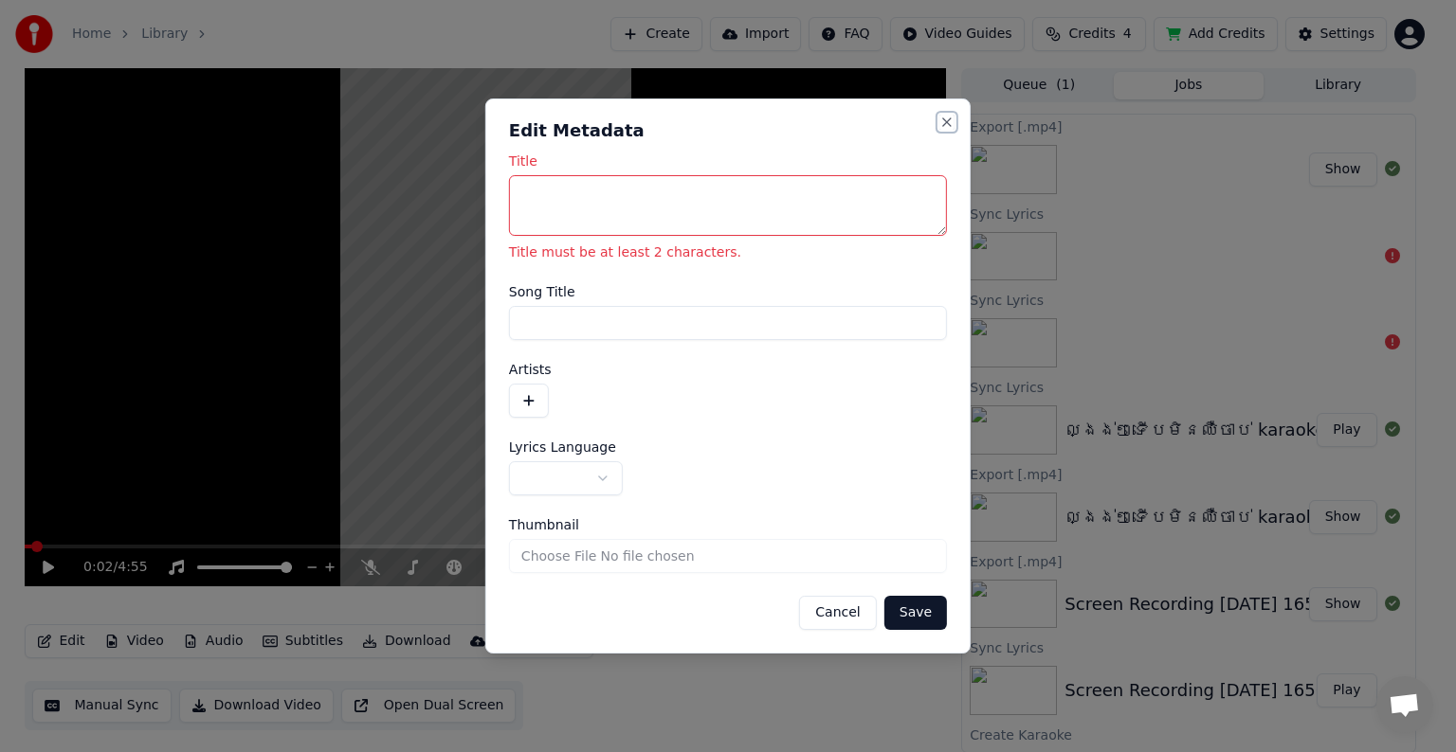
click at [944, 122] on button "Close" at bounding box center [946, 122] width 15 height 15
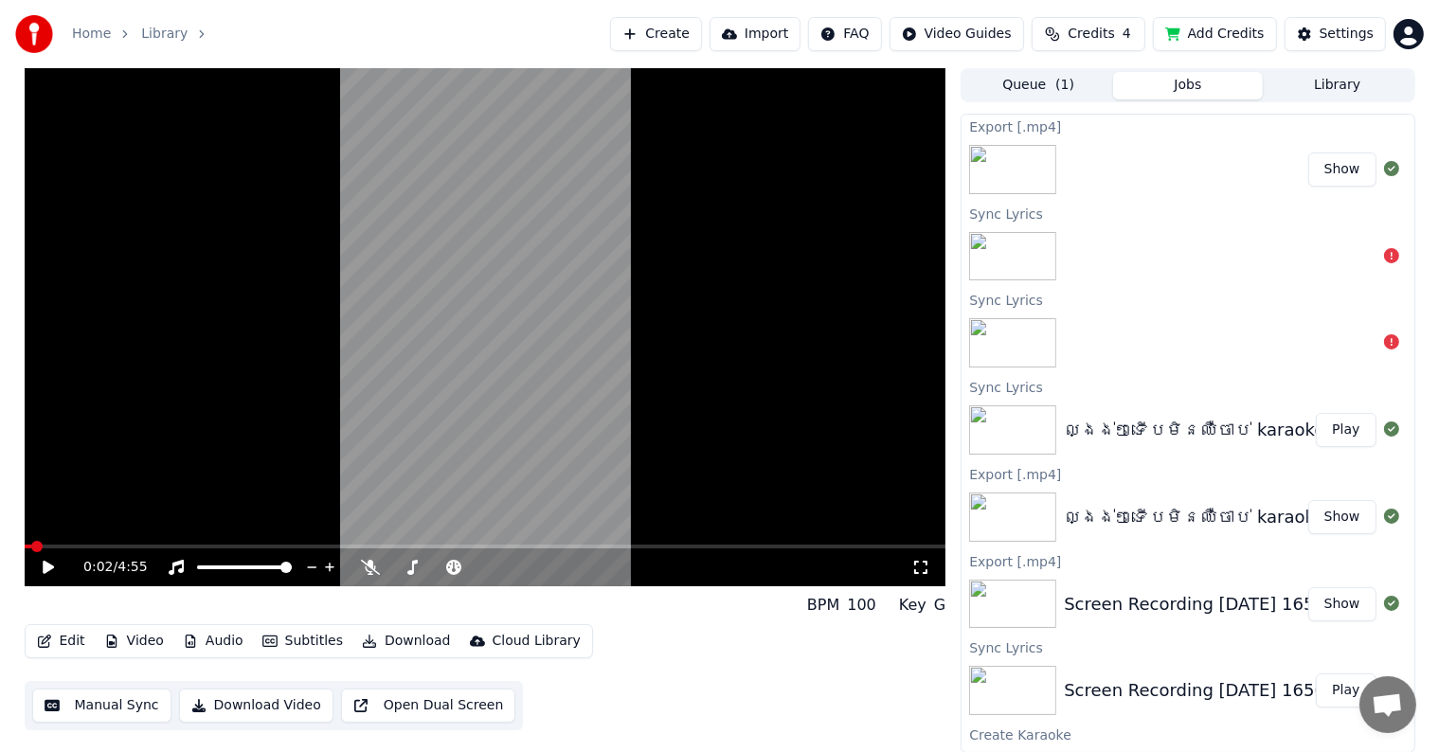
click at [990, 86] on button "Queue ( 1 )" at bounding box center [1039, 85] width 150 height 27
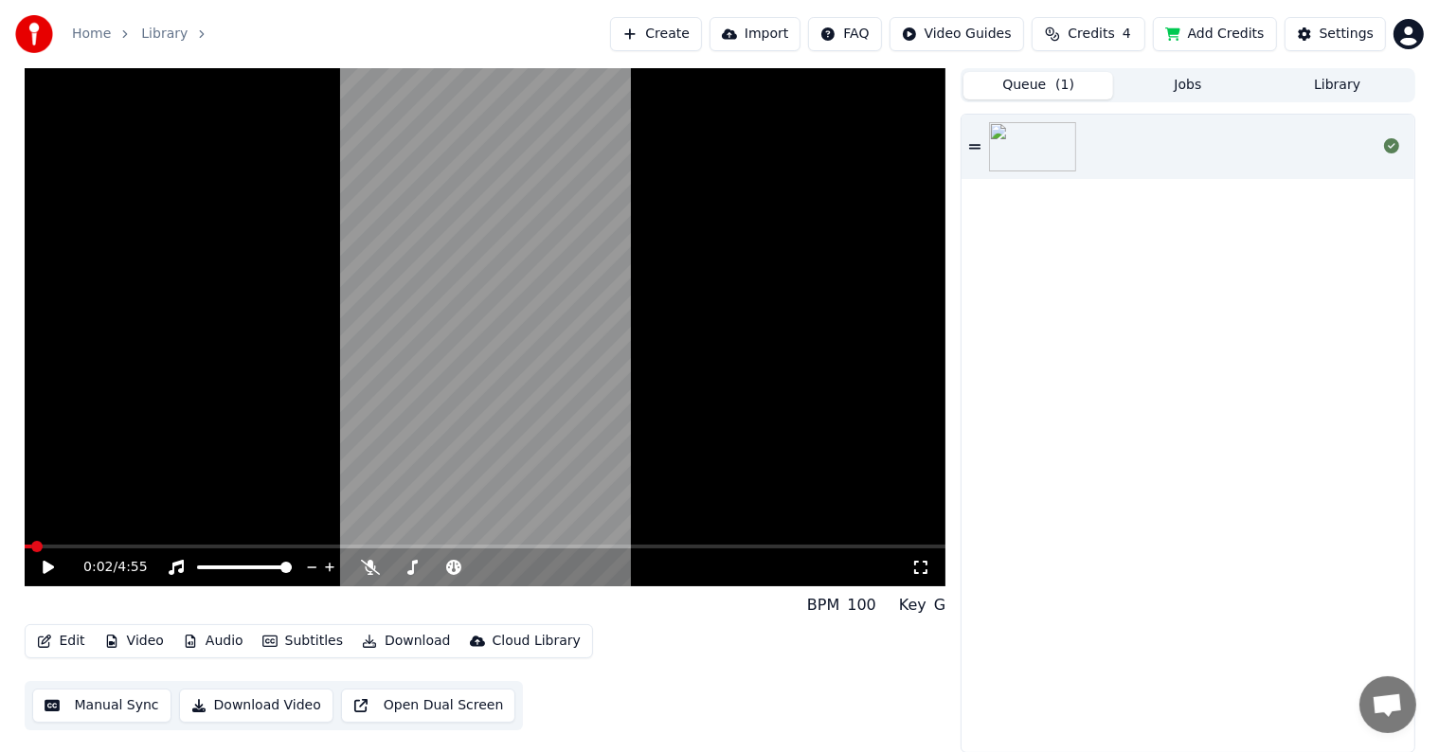
click at [1132, 80] on button "Jobs" at bounding box center [1188, 85] width 150 height 27
